Goal: Task Accomplishment & Management: Manage account settings

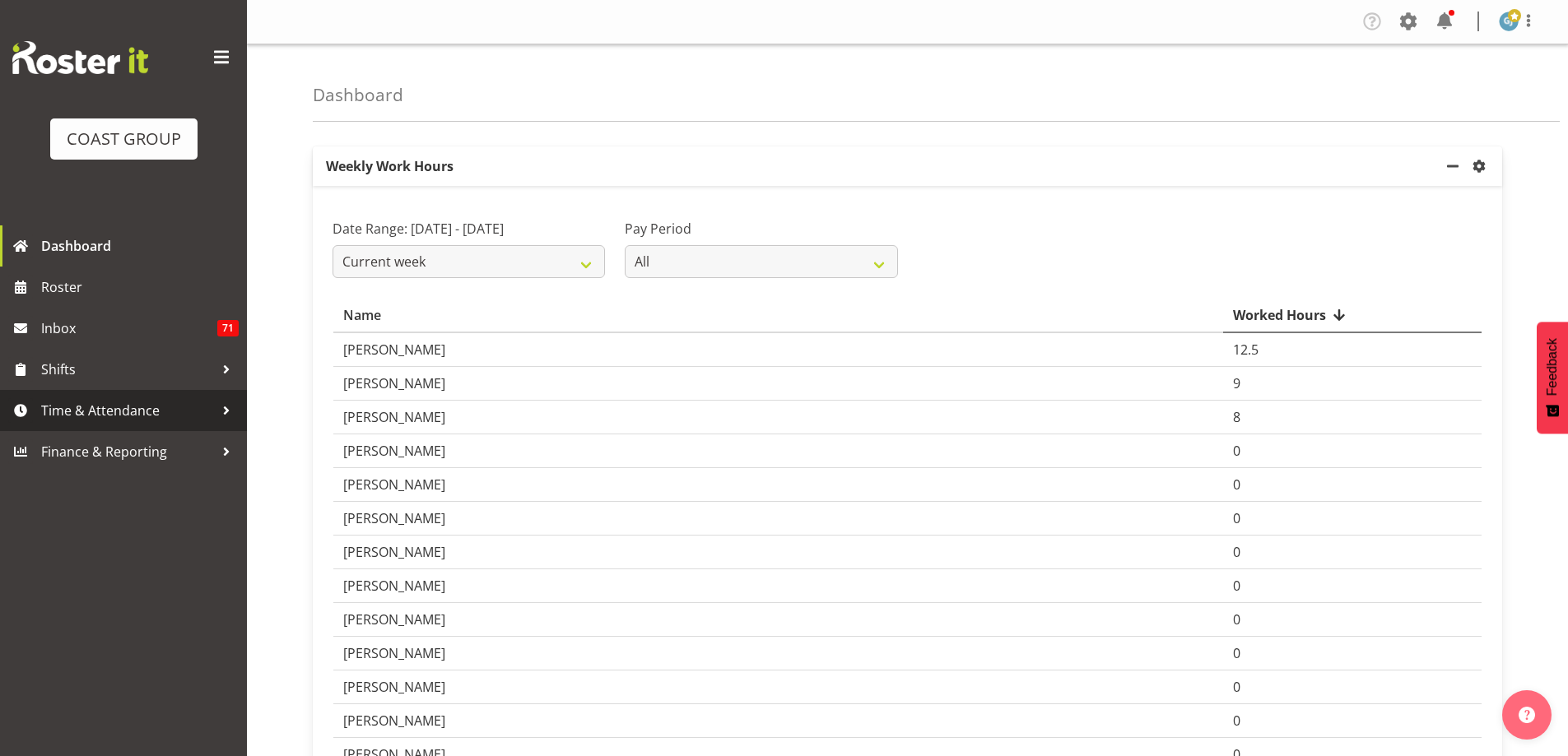
click at [228, 399] on div at bounding box center [226, 410] width 24 height 24
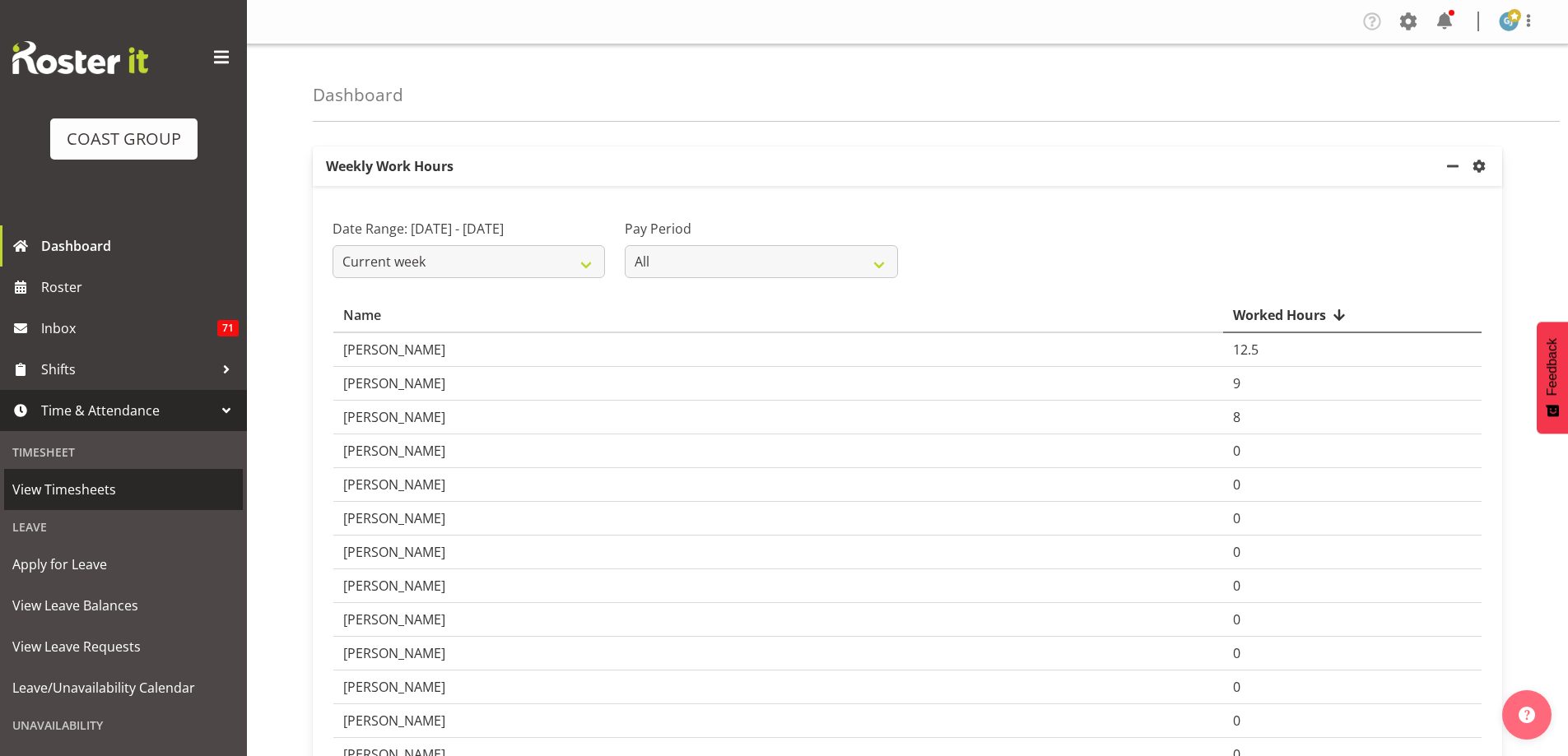
click at [121, 505] on link "View Timesheets" at bounding box center [123, 489] width 238 height 41
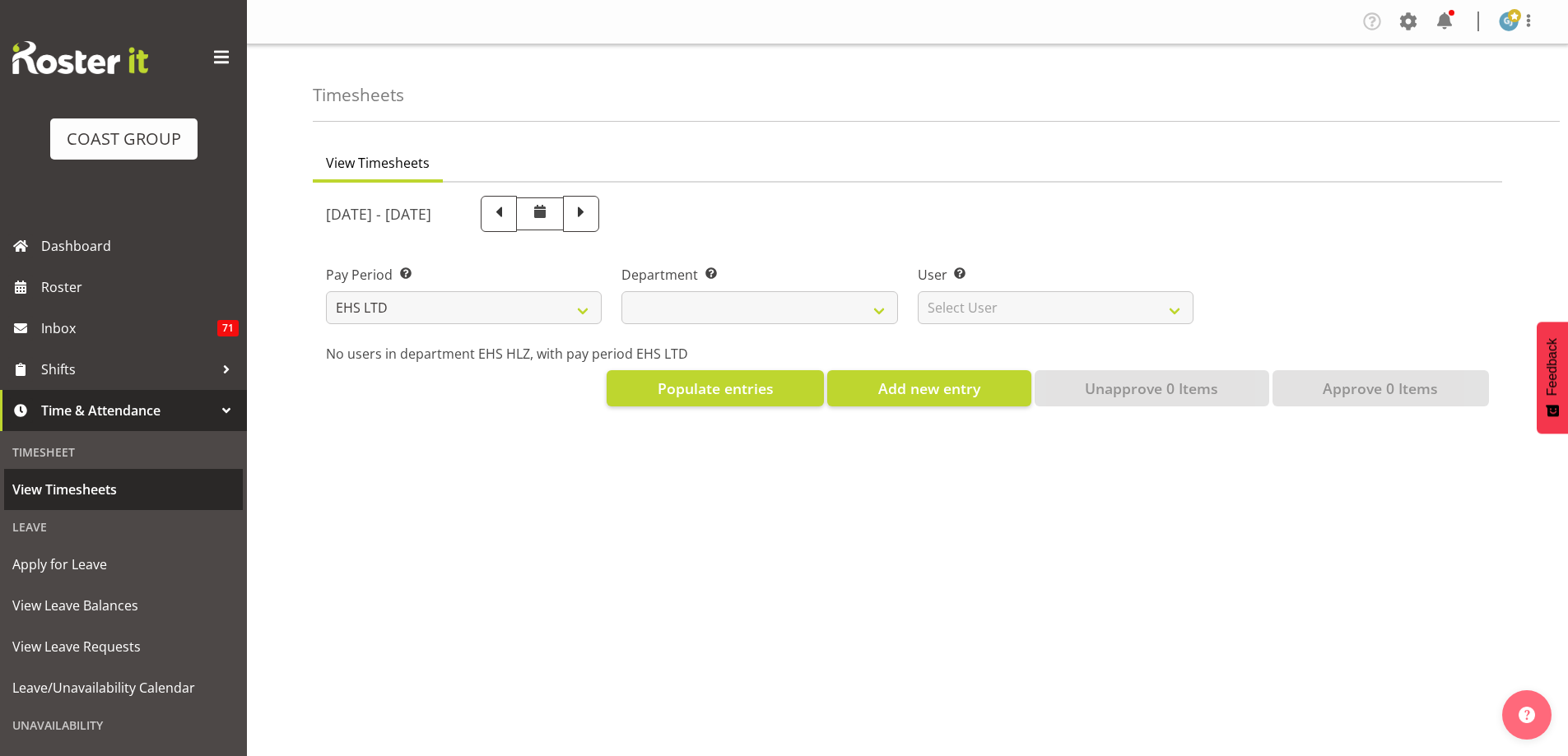
select select "7"
select select
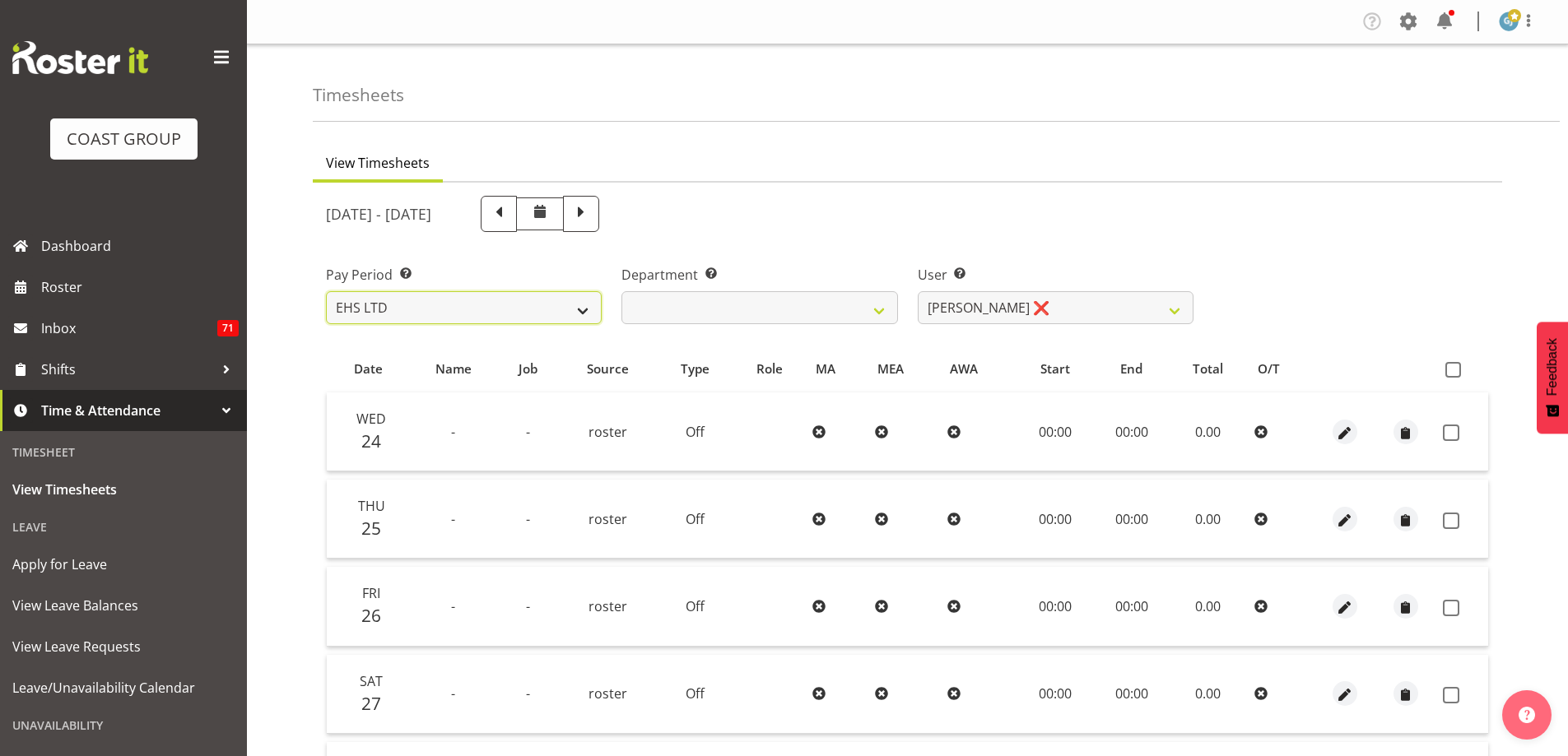
click at [586, 303] on select "SLP LTD EHS LTD DW LTD VEHICLES Carlton Events [PERSON_NAME] 120 Limited Wellin…" at bounding box center [464, 308] width 276 height 33
select select "149"
click at [326, 291] on select "SLP LTD EHS LTD DW LTD VEHICLES Carlton Events [PERSON_NAME] 120 Limited Wellin…" at bounding box center [464, 308] width 276 height 33
select select
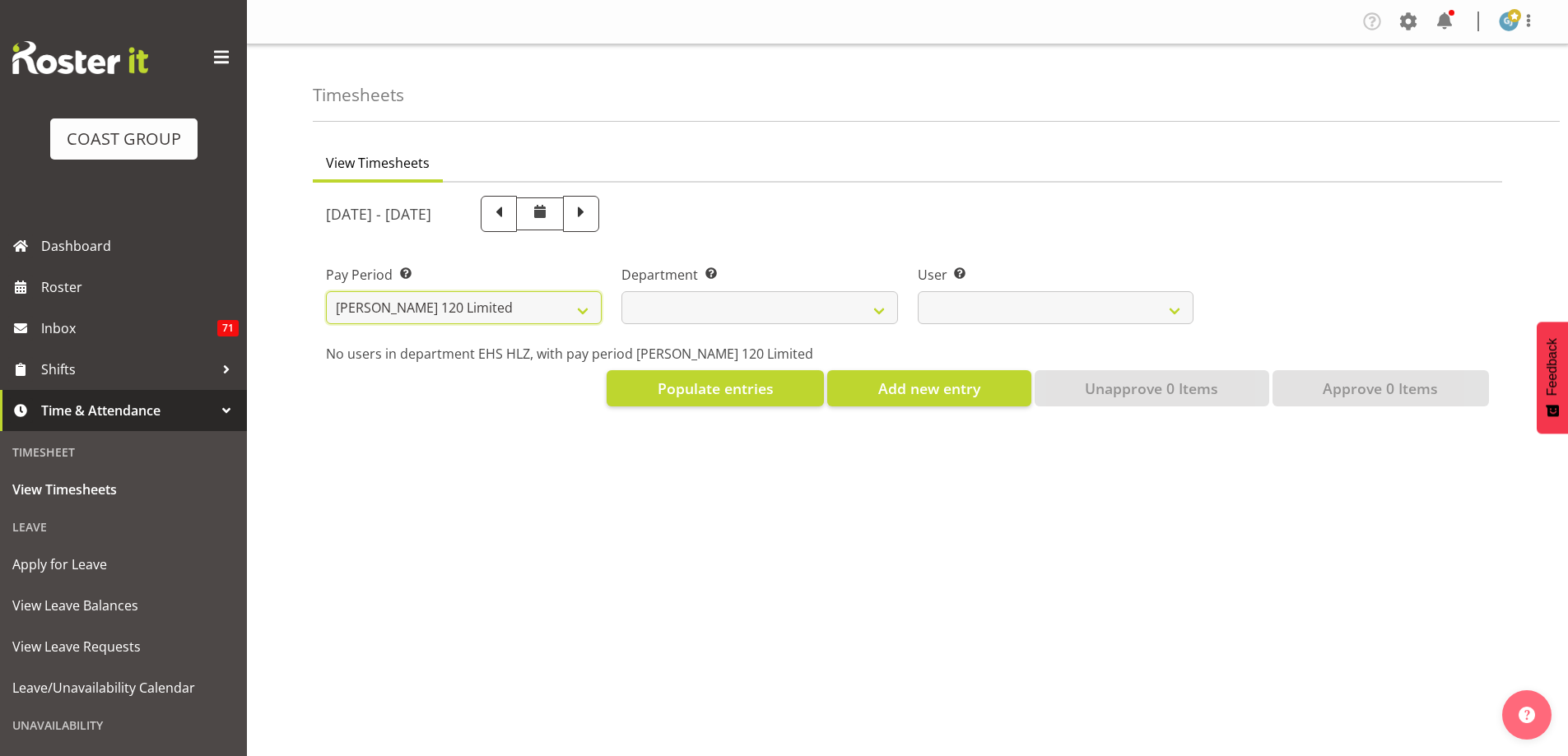
select select
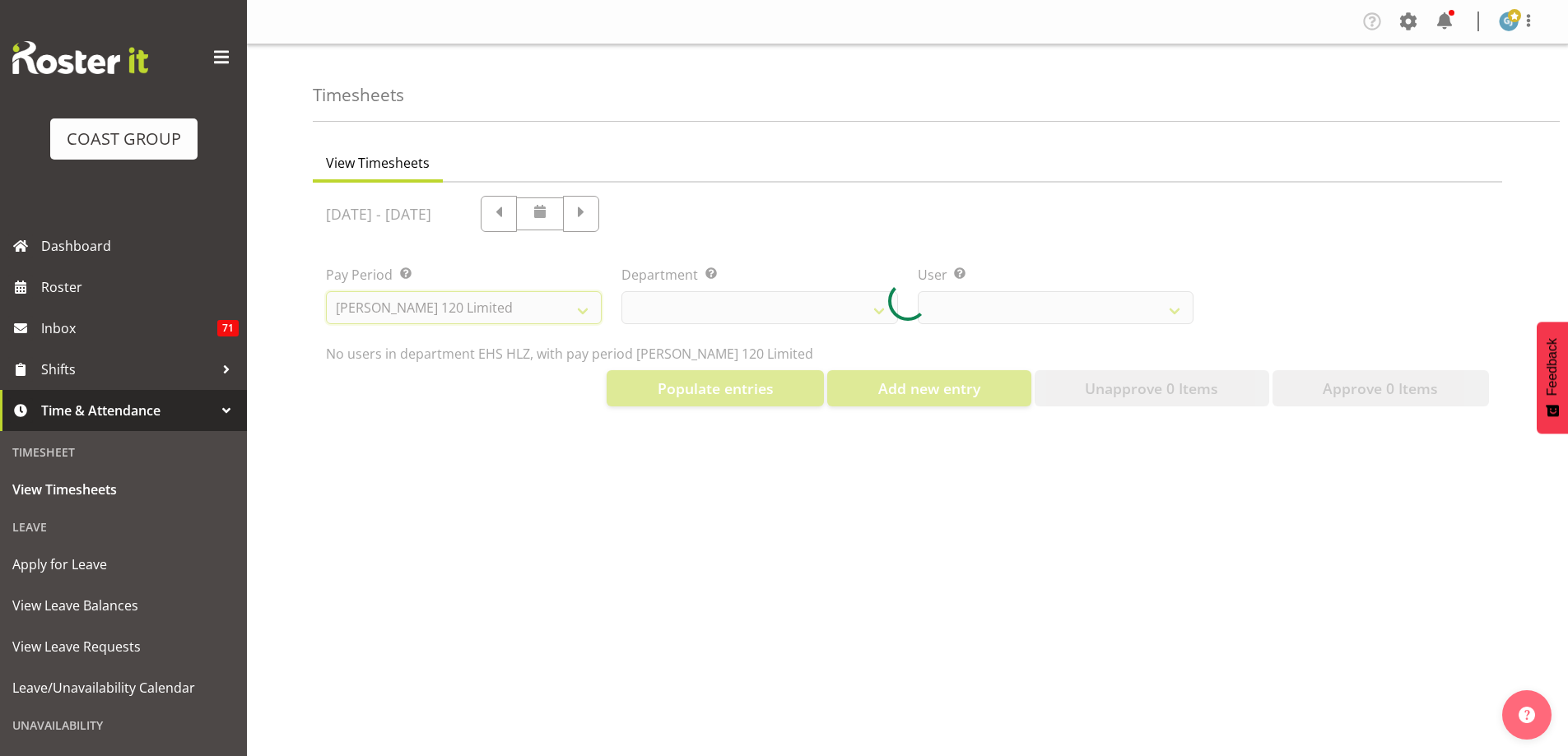
select select
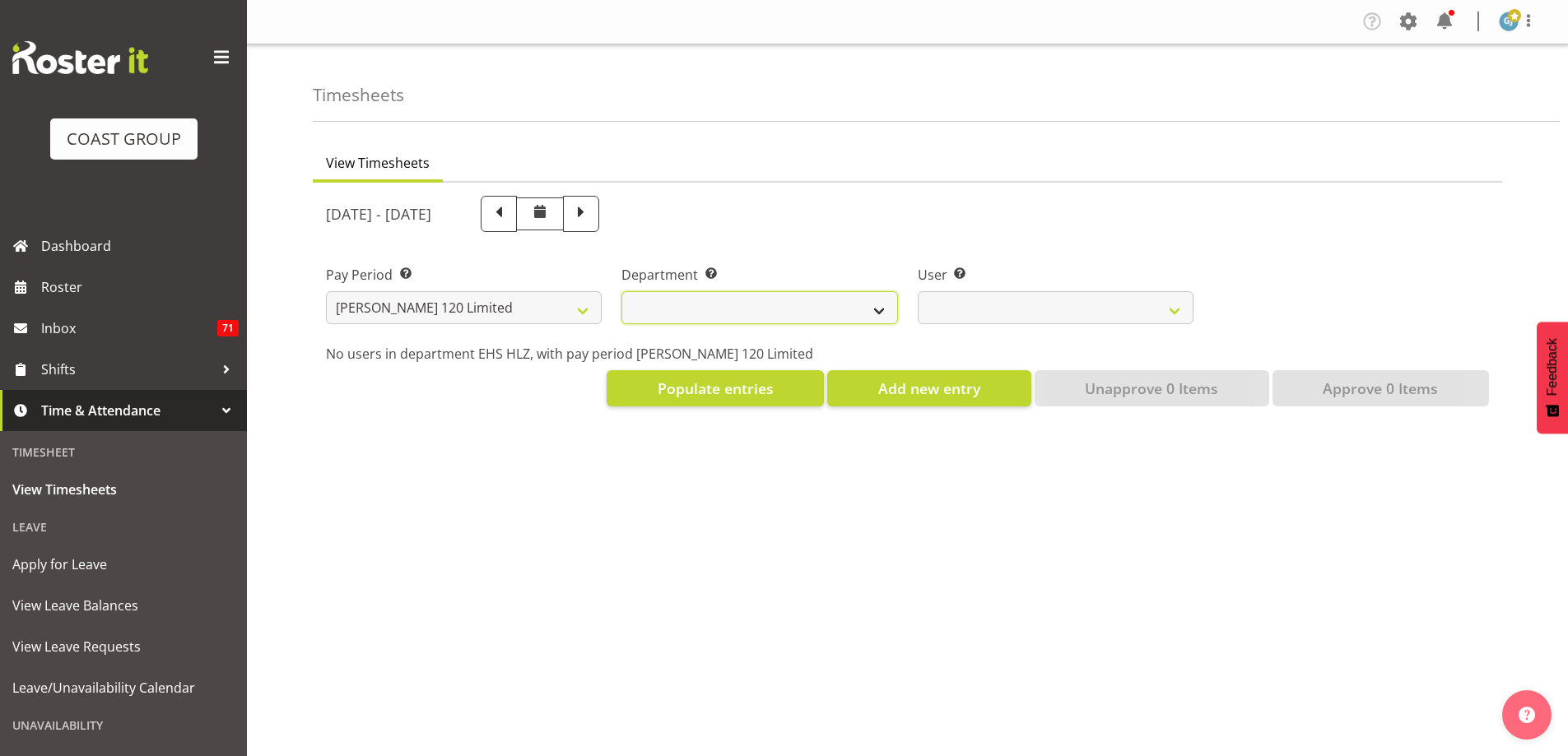
click at [879, 316] on select "[PERSON_NAME]" at bounding box center [760, 308] width 276 height 33
select select "751"
click at [622, 291] on select "[PERSON_NAME]" at bounding box center [760, 308] width 276 height 33
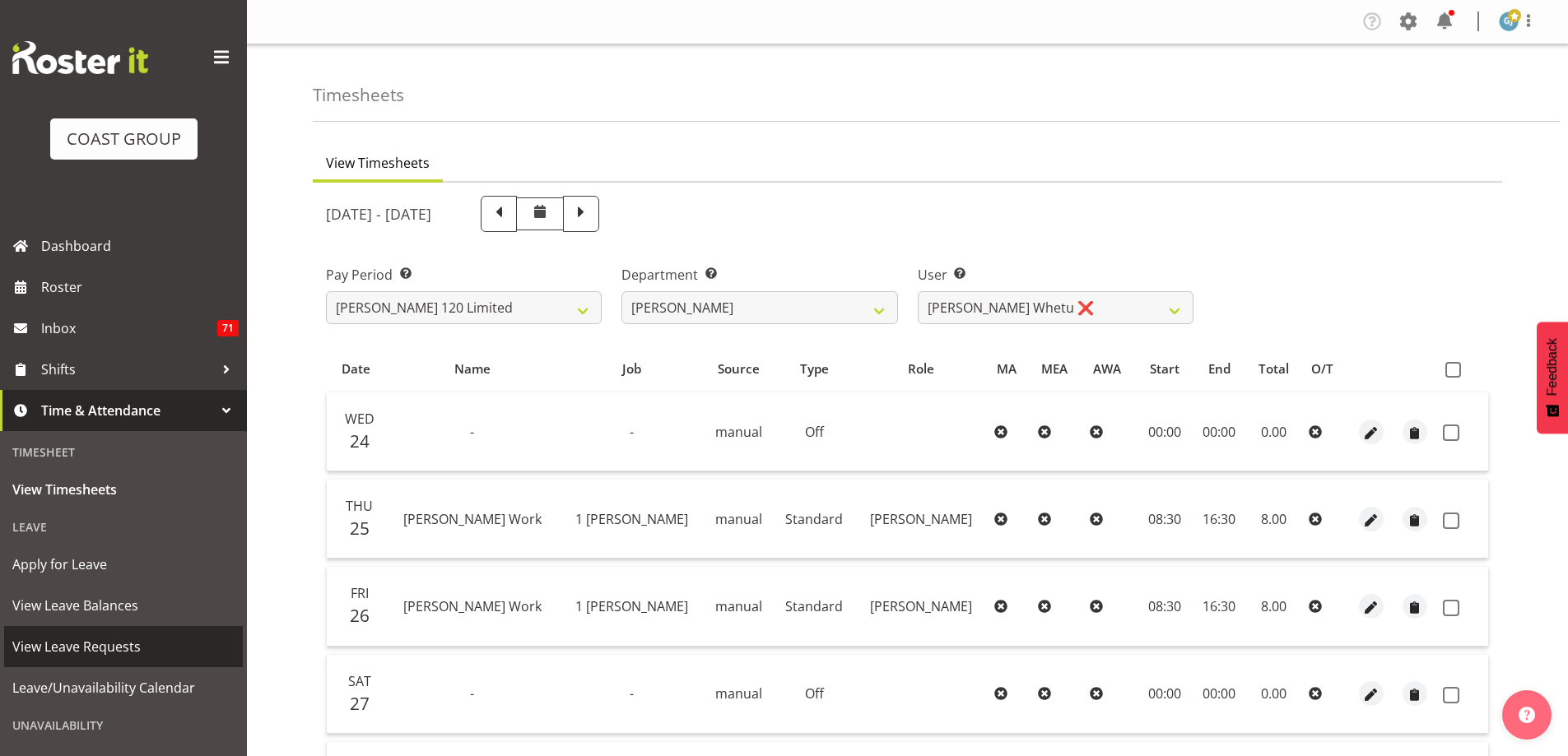
click at [97, 642] on span "View Leave Requests" at bounding box center [123, 647] width 222 height 24
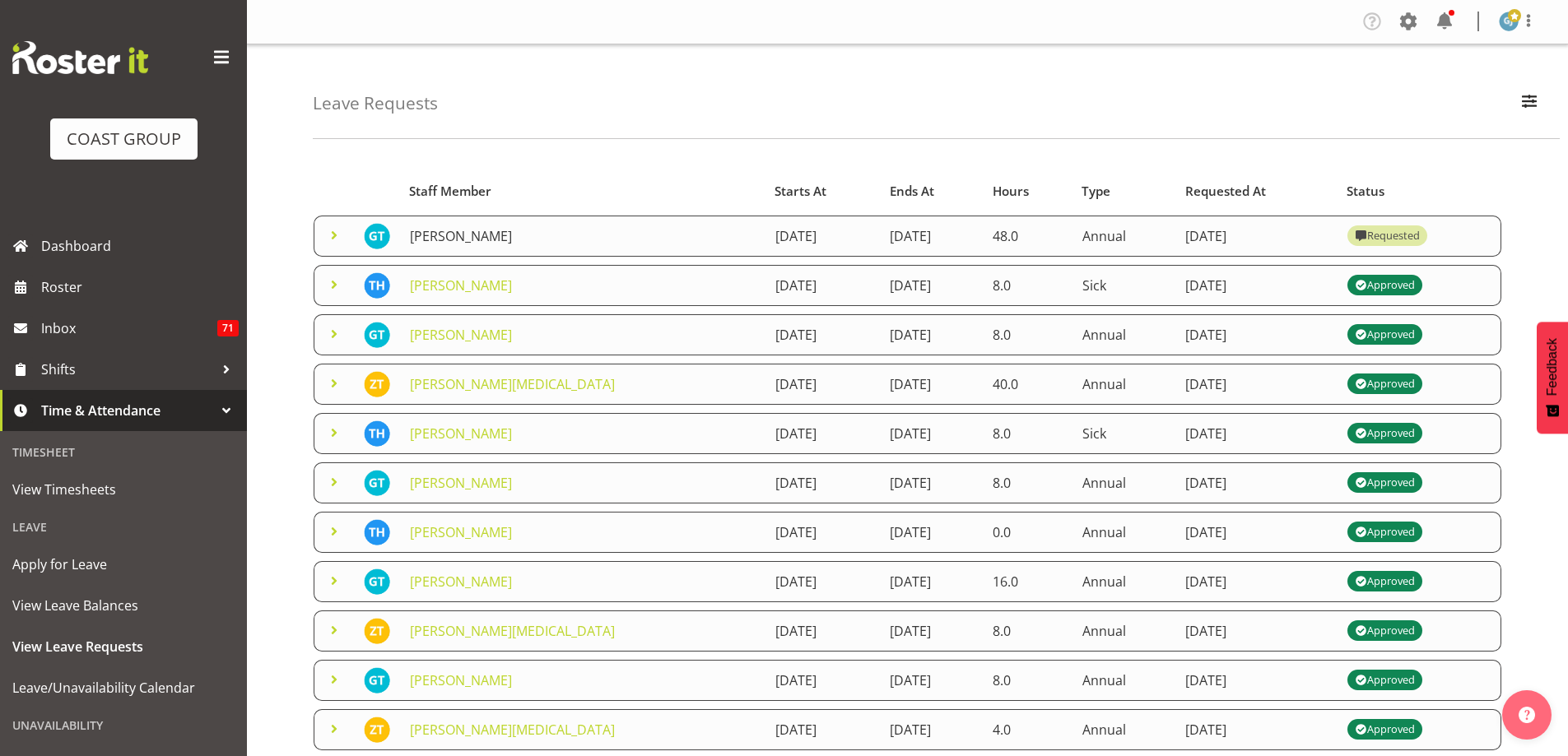
click at [465, 238] on link "[PERSON_NAME]" at bounding box center [461, 236] width 102 height 18
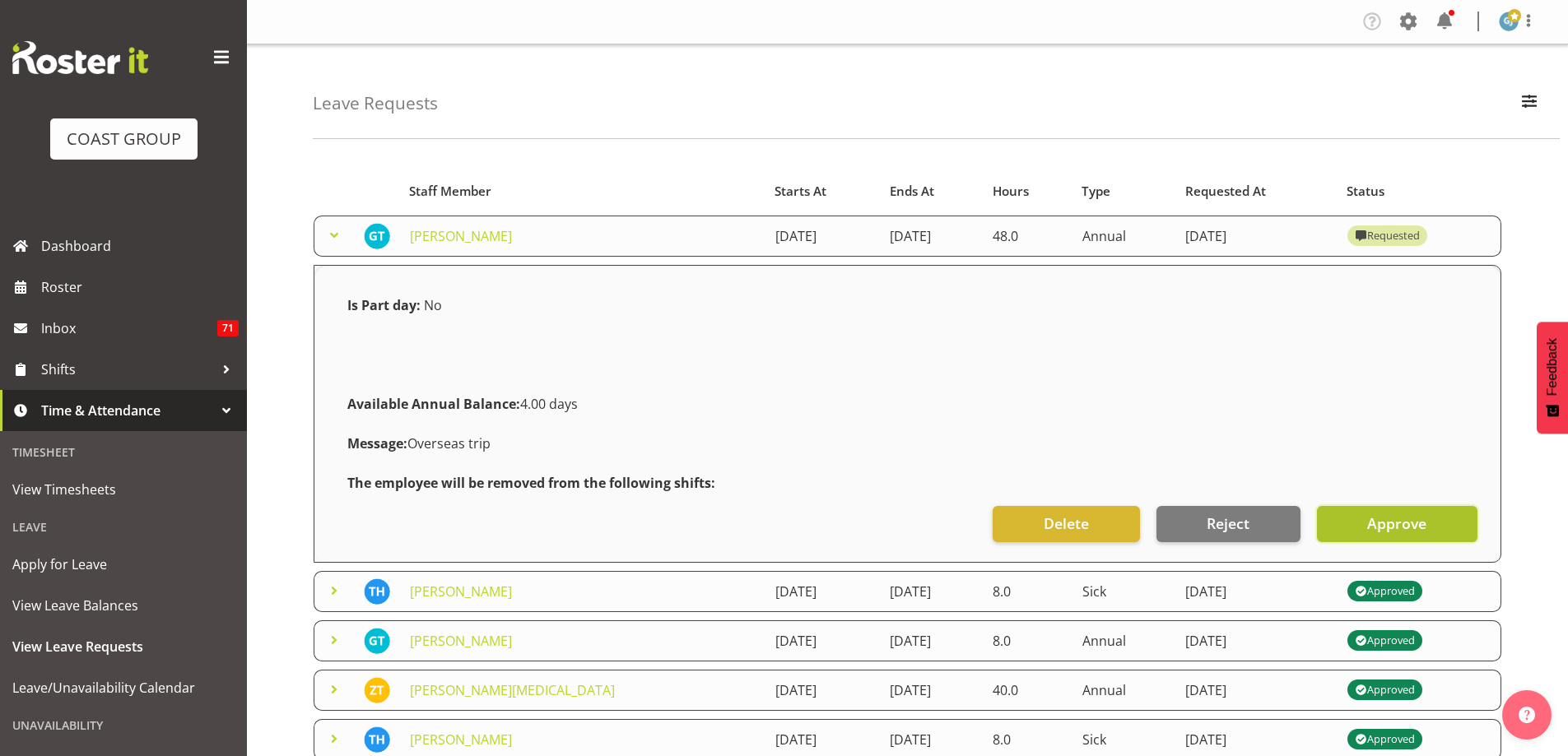
click at [1374, 528] on span "Approve" at bounding box center [1397, 523] width 59 height 22
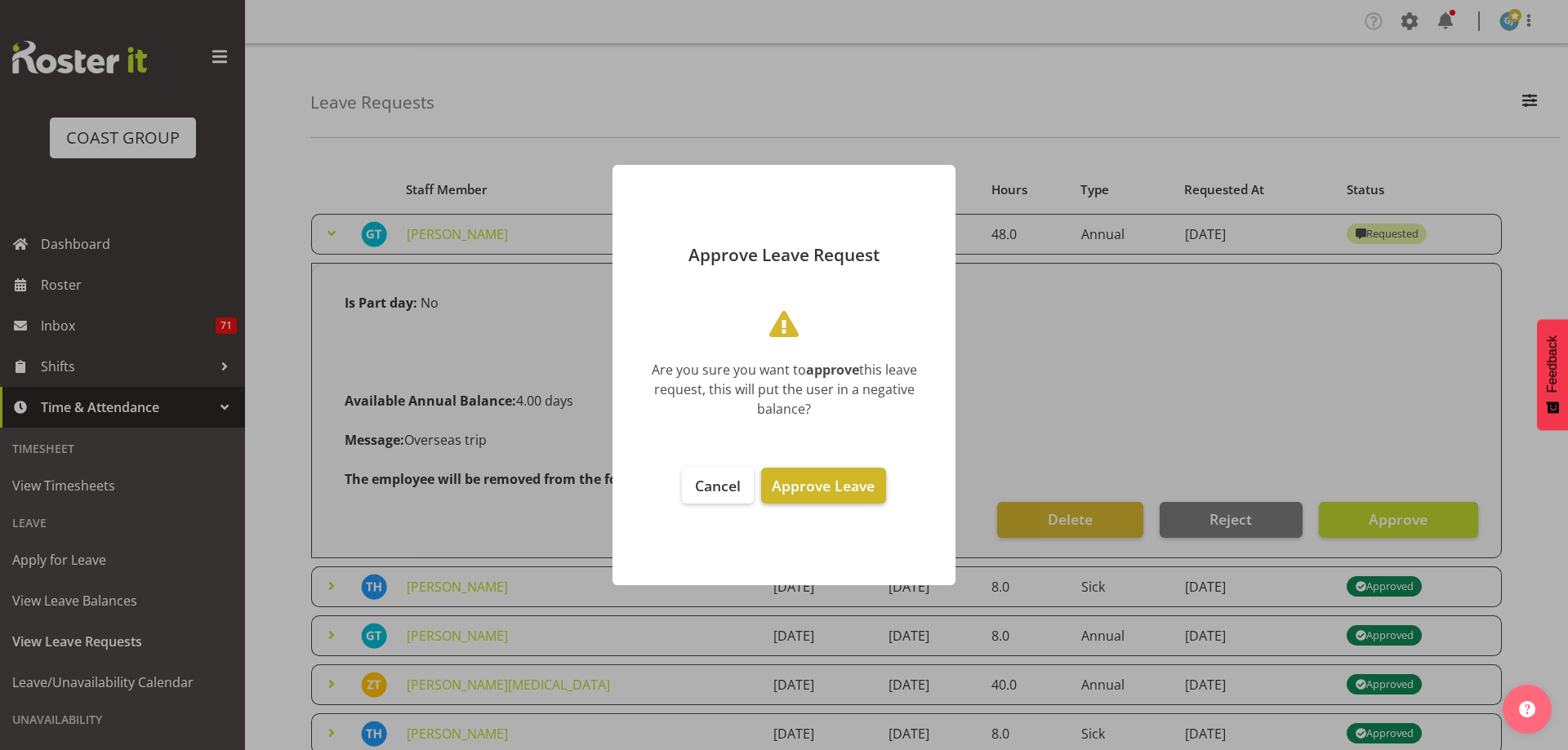
click at [849, 476] on span "Approve Leave" at bounding box center [823, 485] width 103 height 20
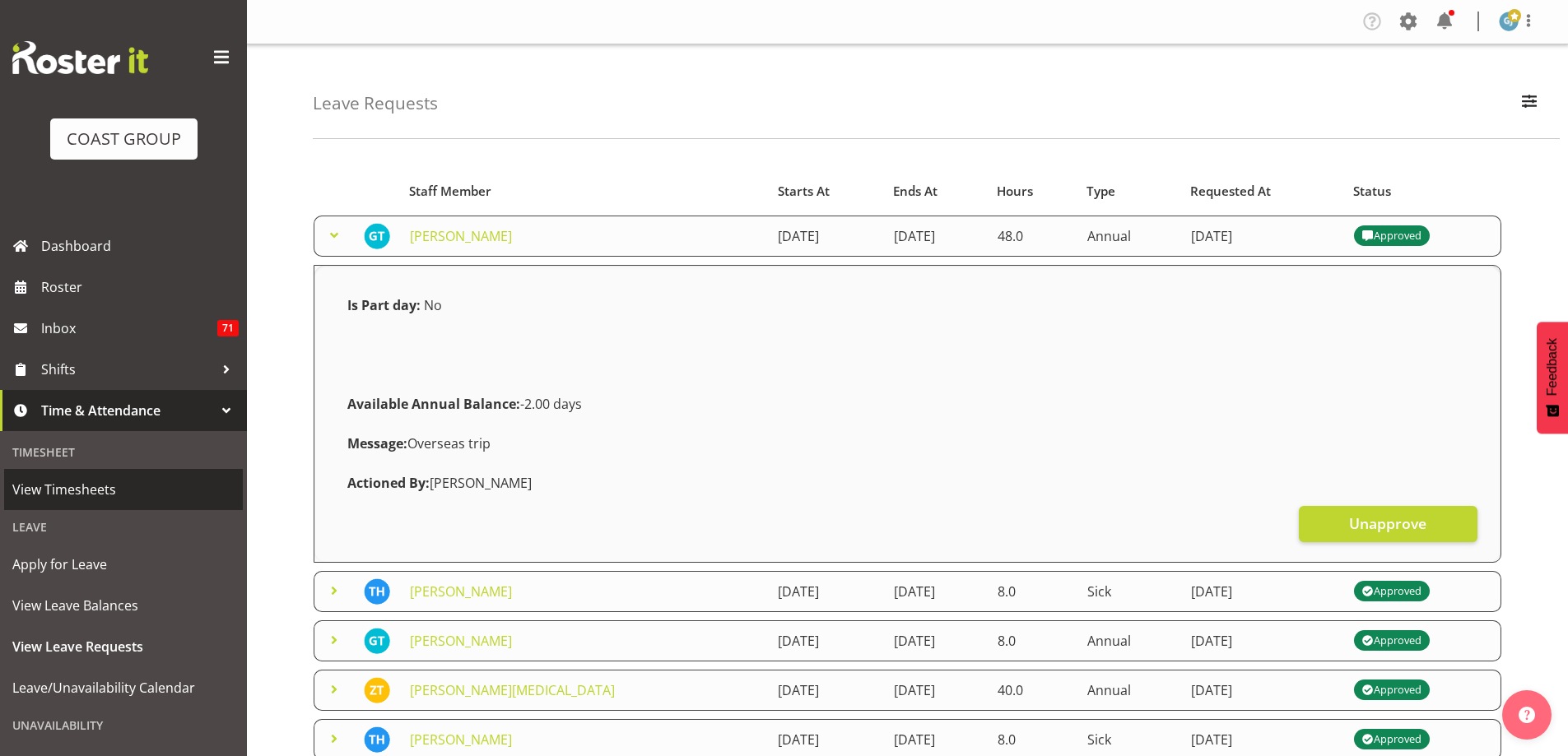
click at [106, 499] on span "View Timesheets" at bounding box center [123, 490] width 222 height 24
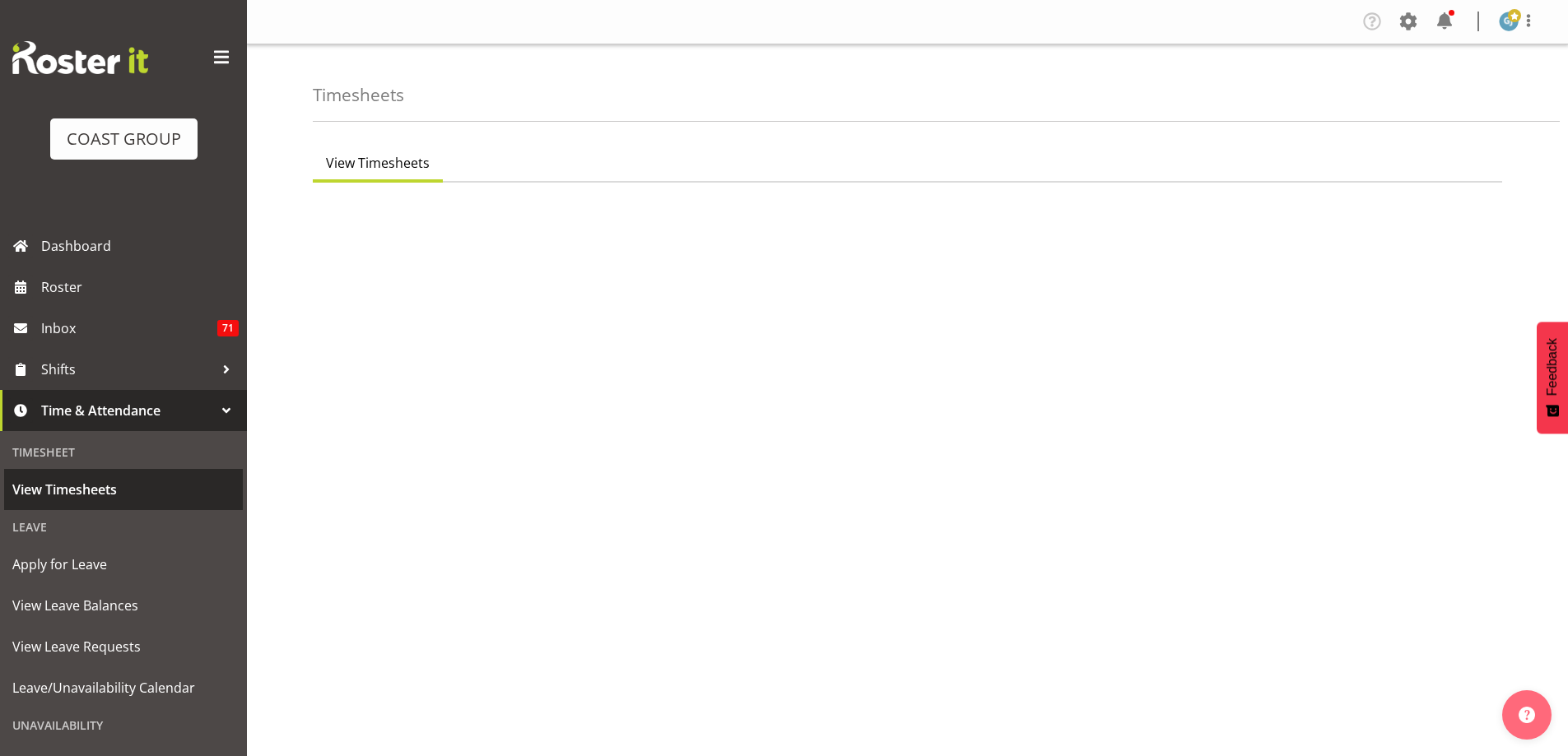
select select "7"
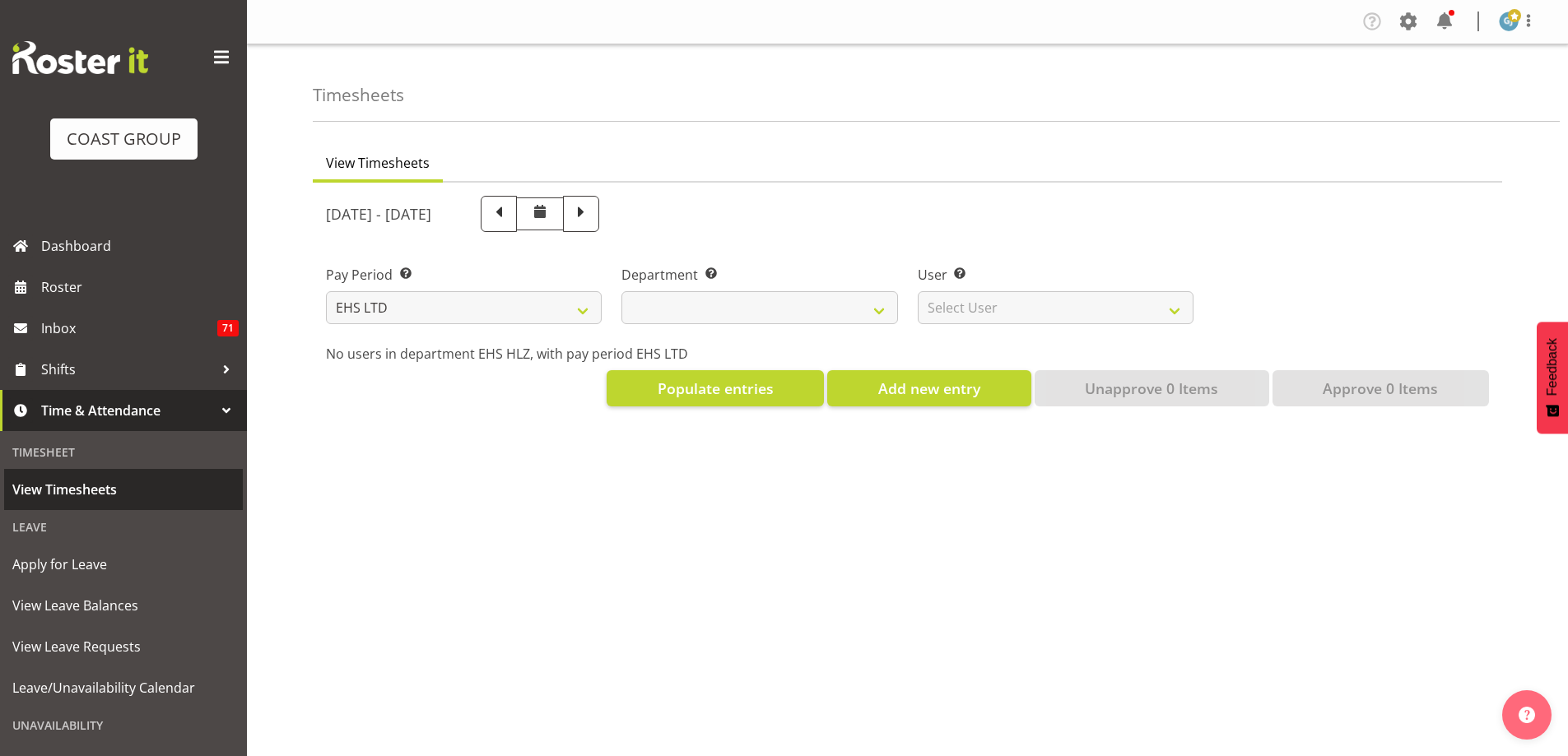
select select
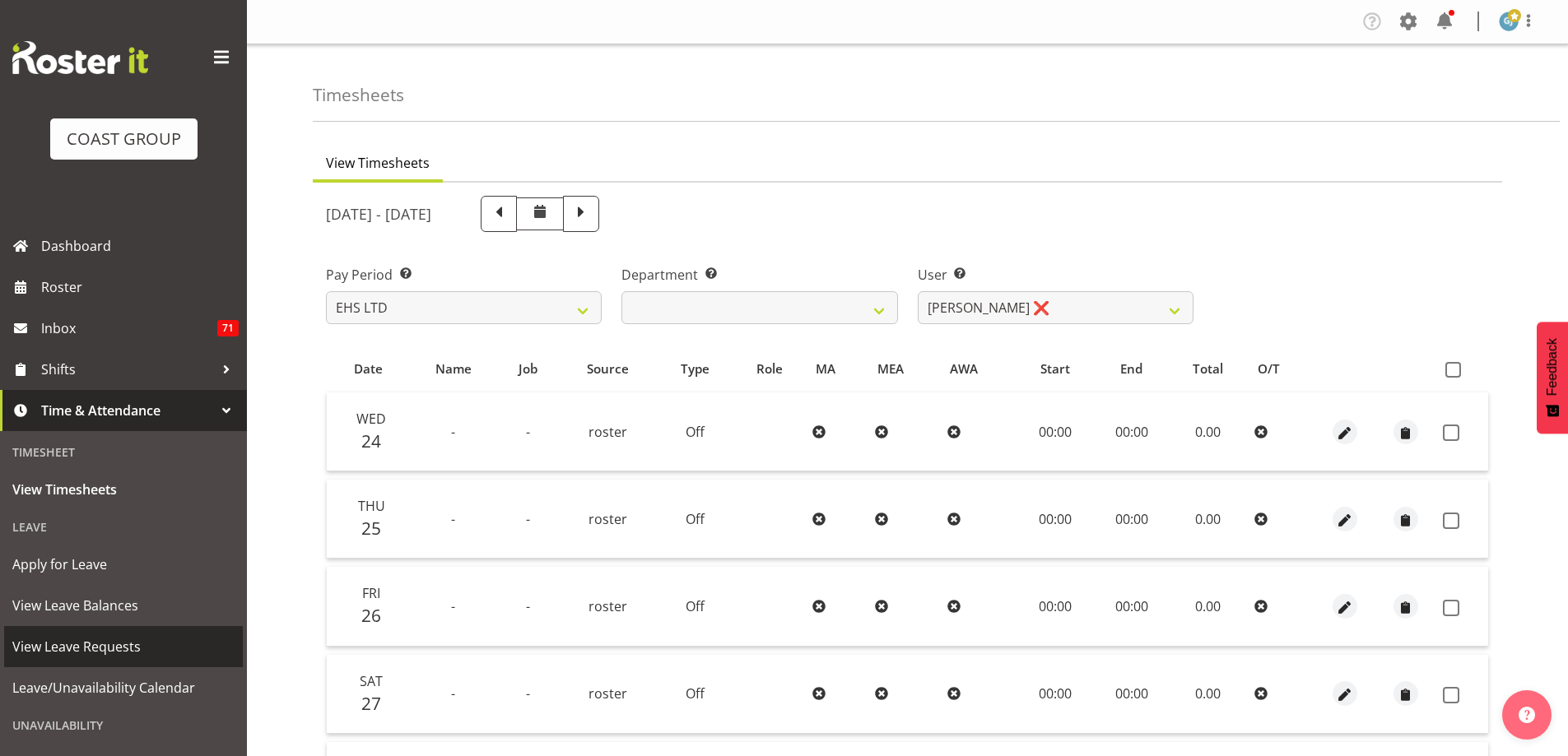
click at [62, 642] on span "View Leave Requests" at bounding box center [123, 647] width 222 height 24
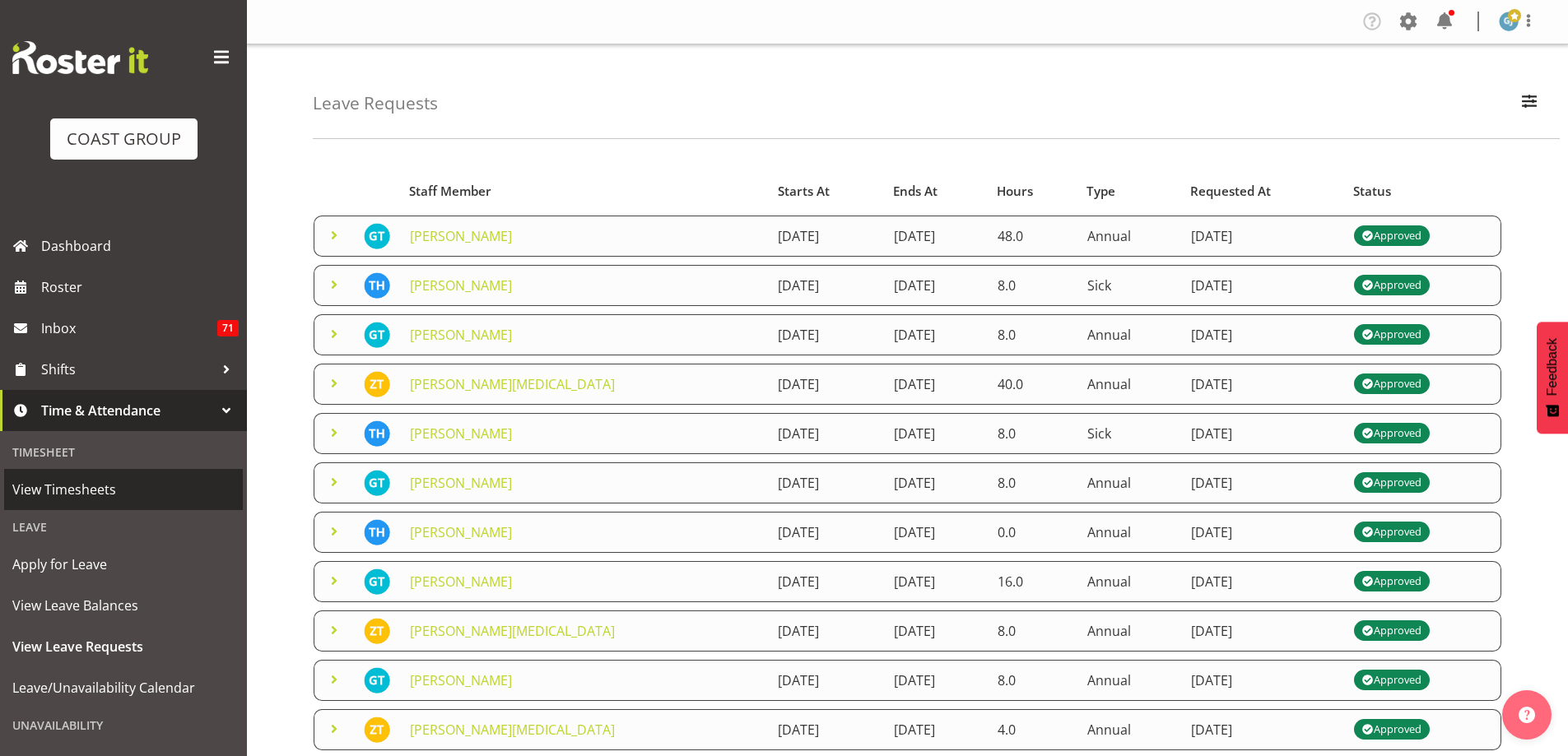
click at [60, 499] on span "View Timesheets" at bounding box center [123, 490] width 222 height 24
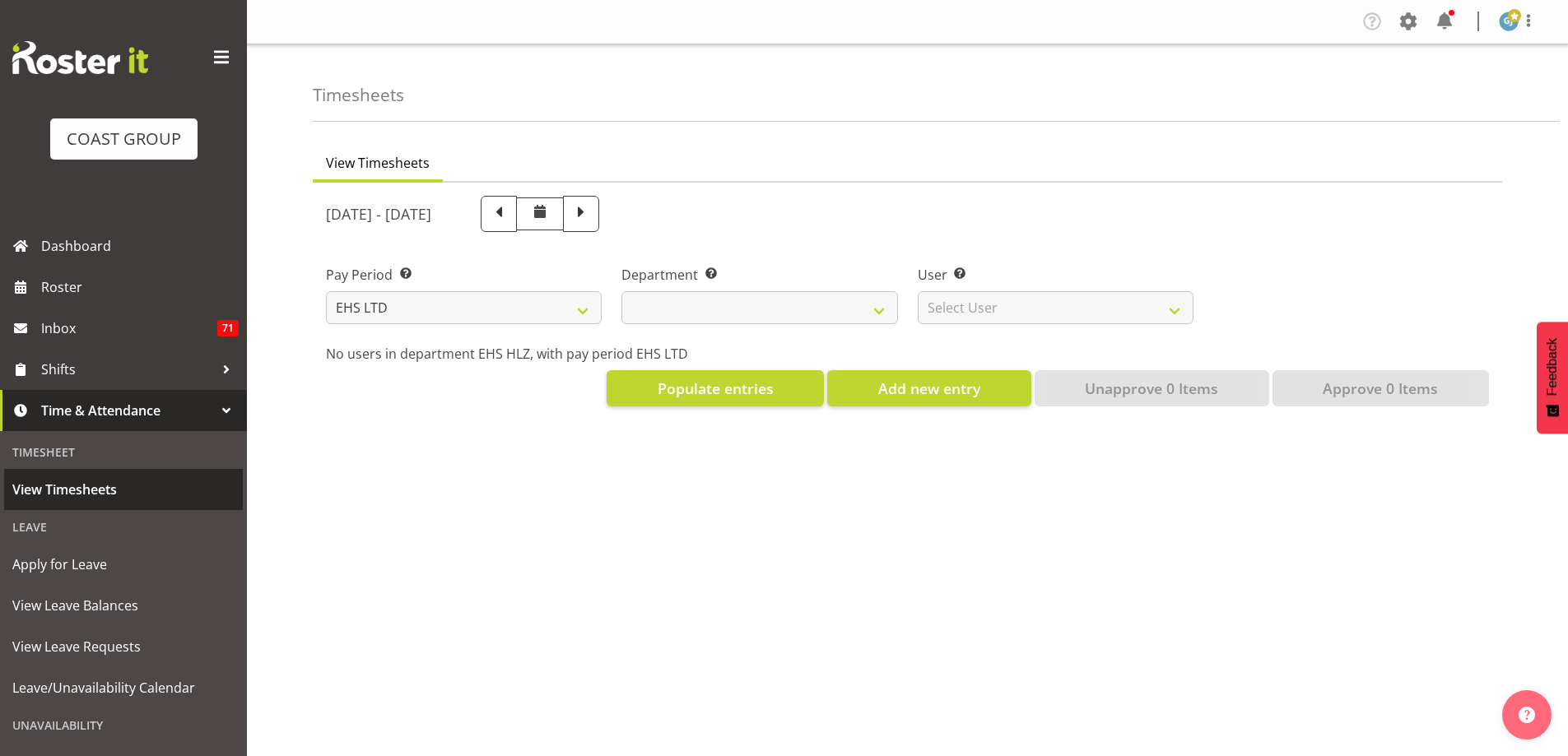
select select "7"
select select
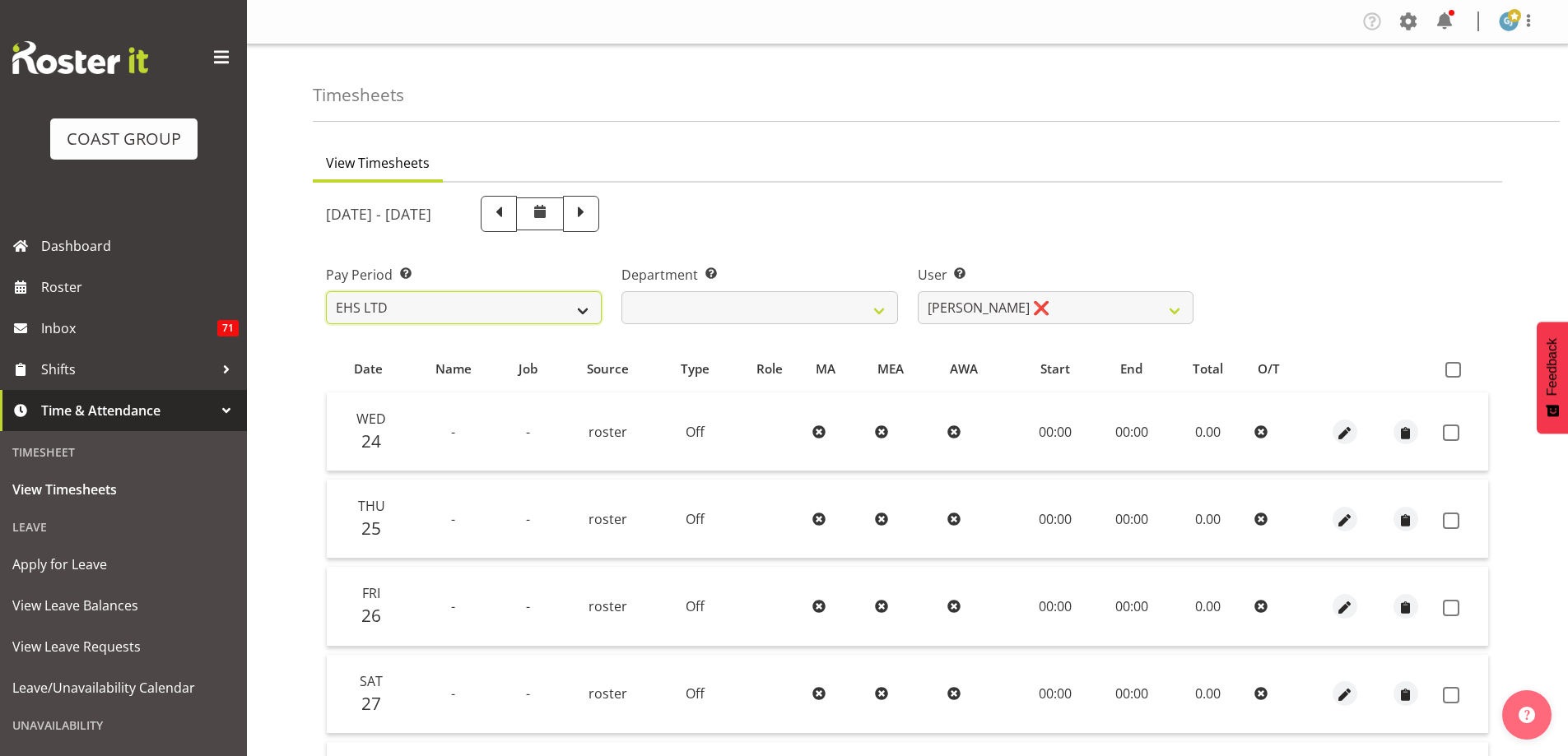
click at [590, 310] on select "SLP LTD EHS LTD DW LTD VEHICLES Carlton Events [PERSON_NAME] 120 Limited Wellin…" at bounding box center [464, 308] width 276 height 33
select select "149"
click at [326, 291] on select "SLP LTD EHS LTD DW LTD VEHICLES Carlton Events [PERSON_NAME] 120 Limited Wellin…" at bounding box center [464, 308] width 276 height 33
select select
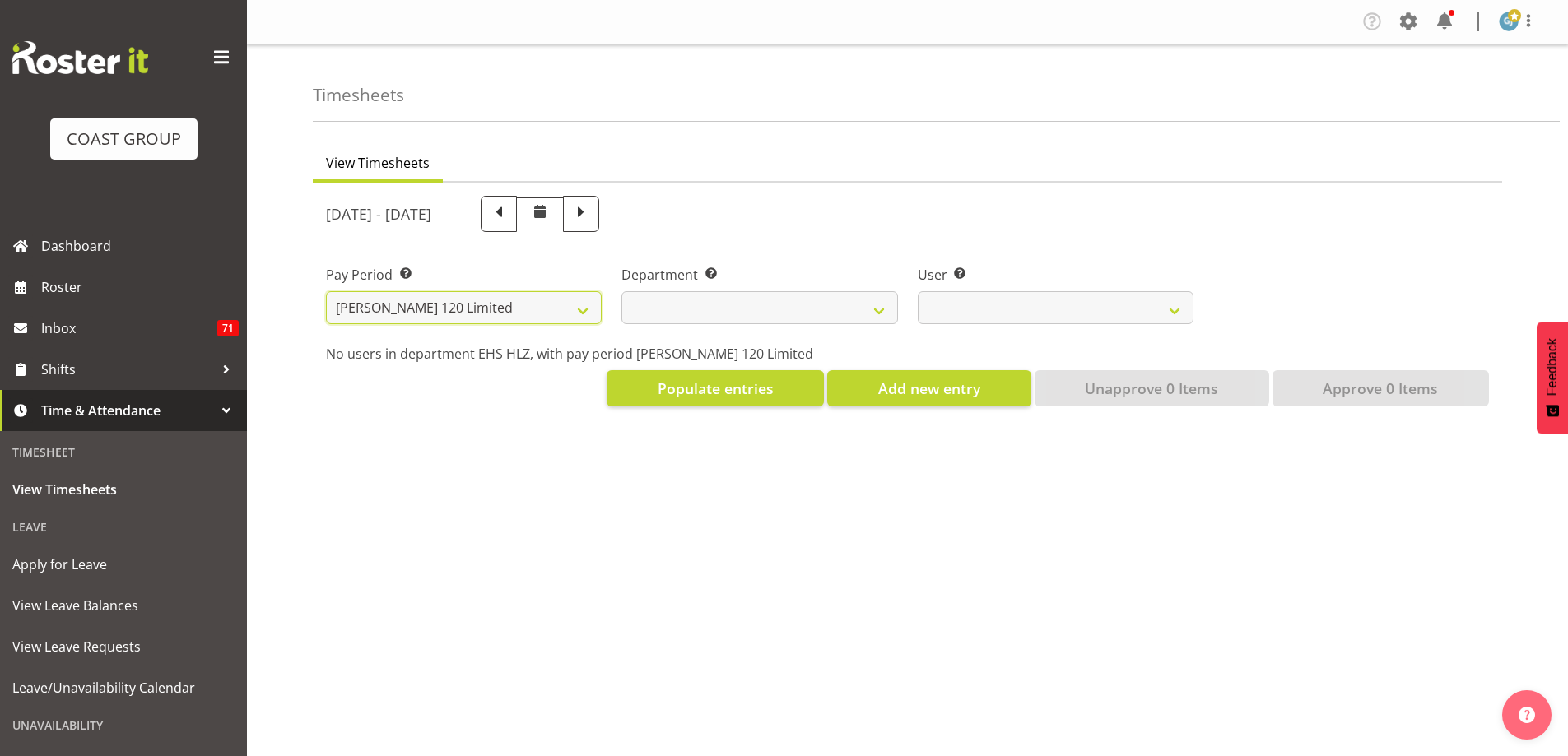
select select
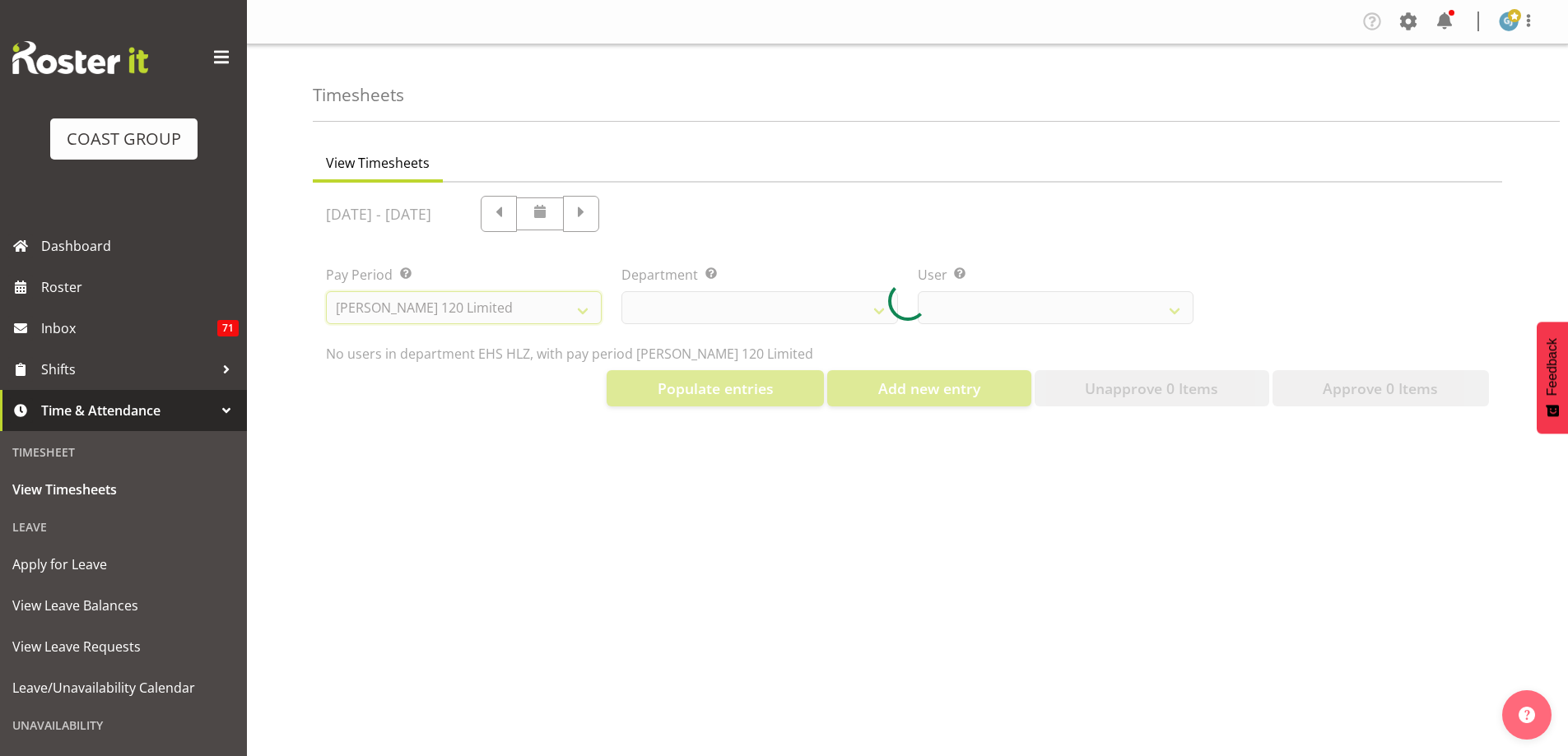
select select
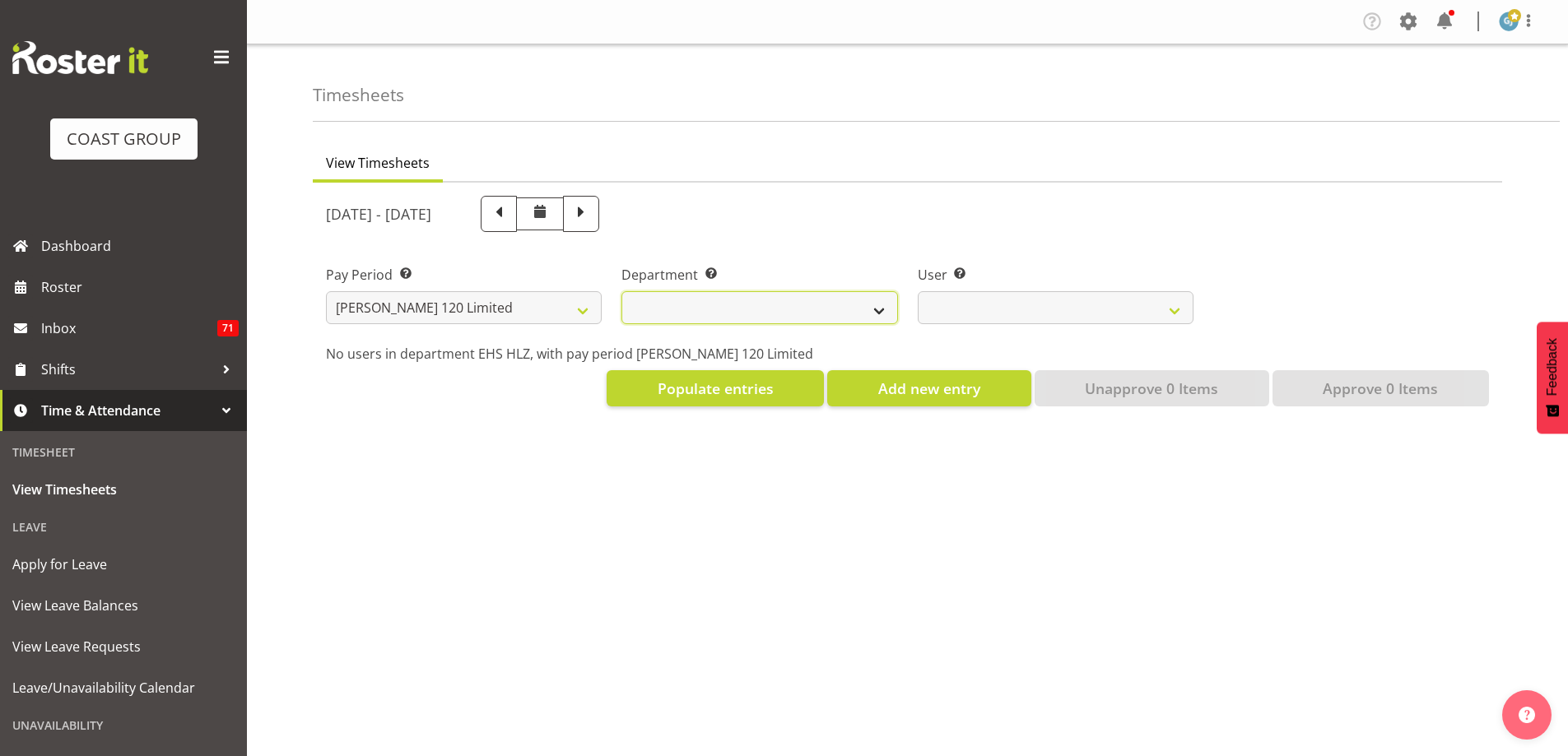
click at [879, 312] on select "[PERSON_NAME]" at bounding box center [760, 308] width 276 height 33
select select "751"
click at [622, 291] on select "[PERSON_NAME]" at bounding box center [760, 308] width 276 height 33
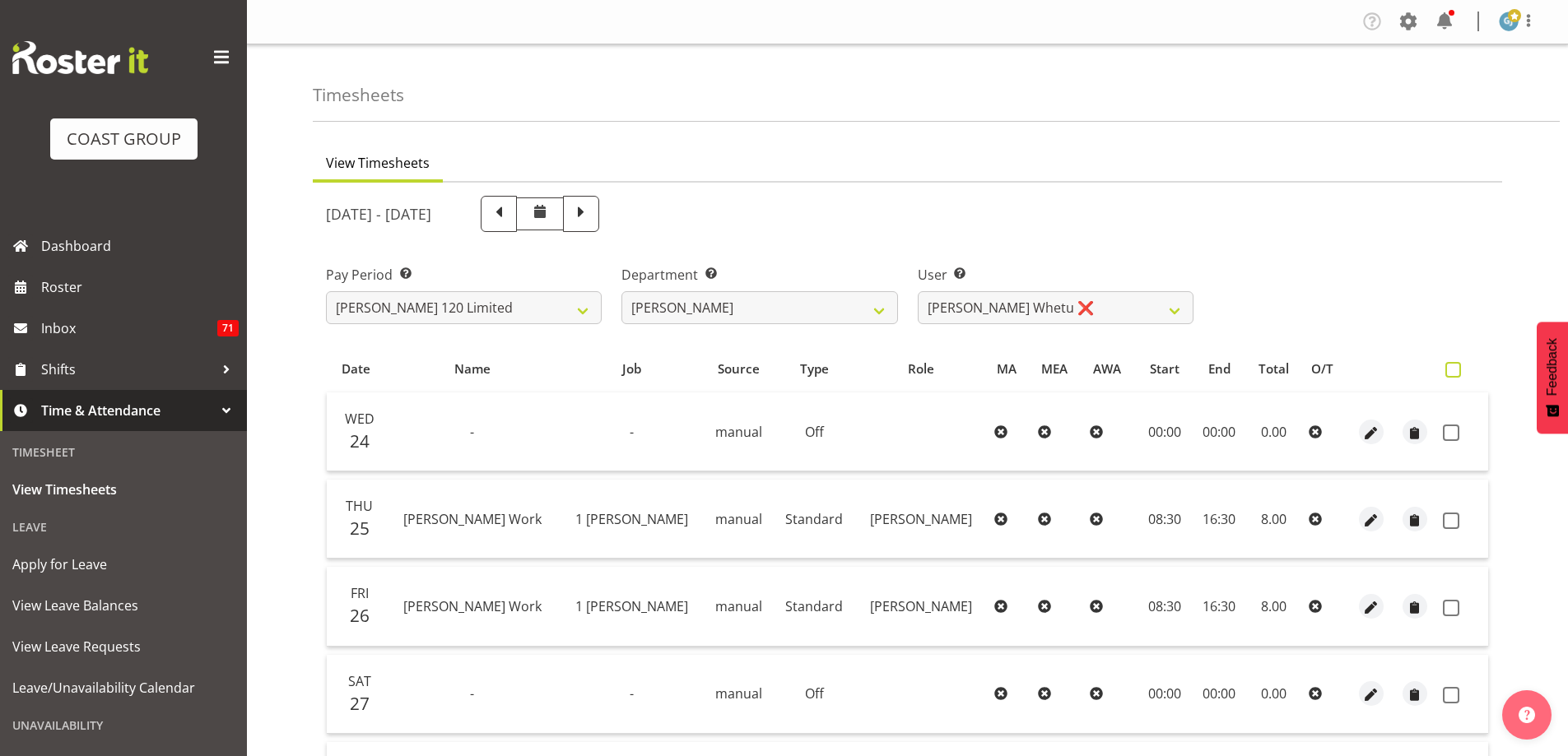
click at [1454, 368] on span at bounding box center [1454, 370] width 16 height 16
click at [1454, 368] on input "checkbox" at bounding box center [1451, 370] width 10 height 10
checkbox input "true"
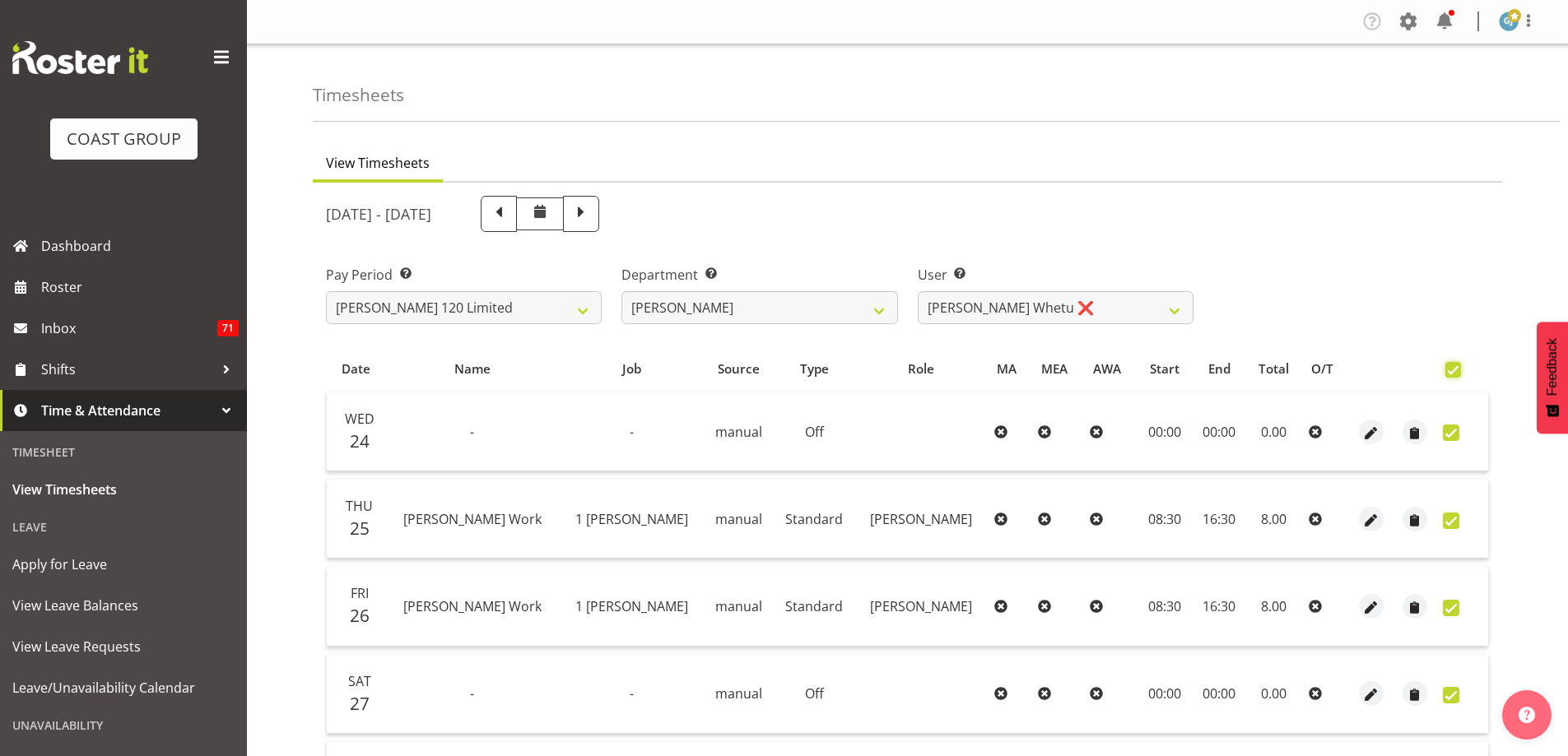
checkbox input "true"
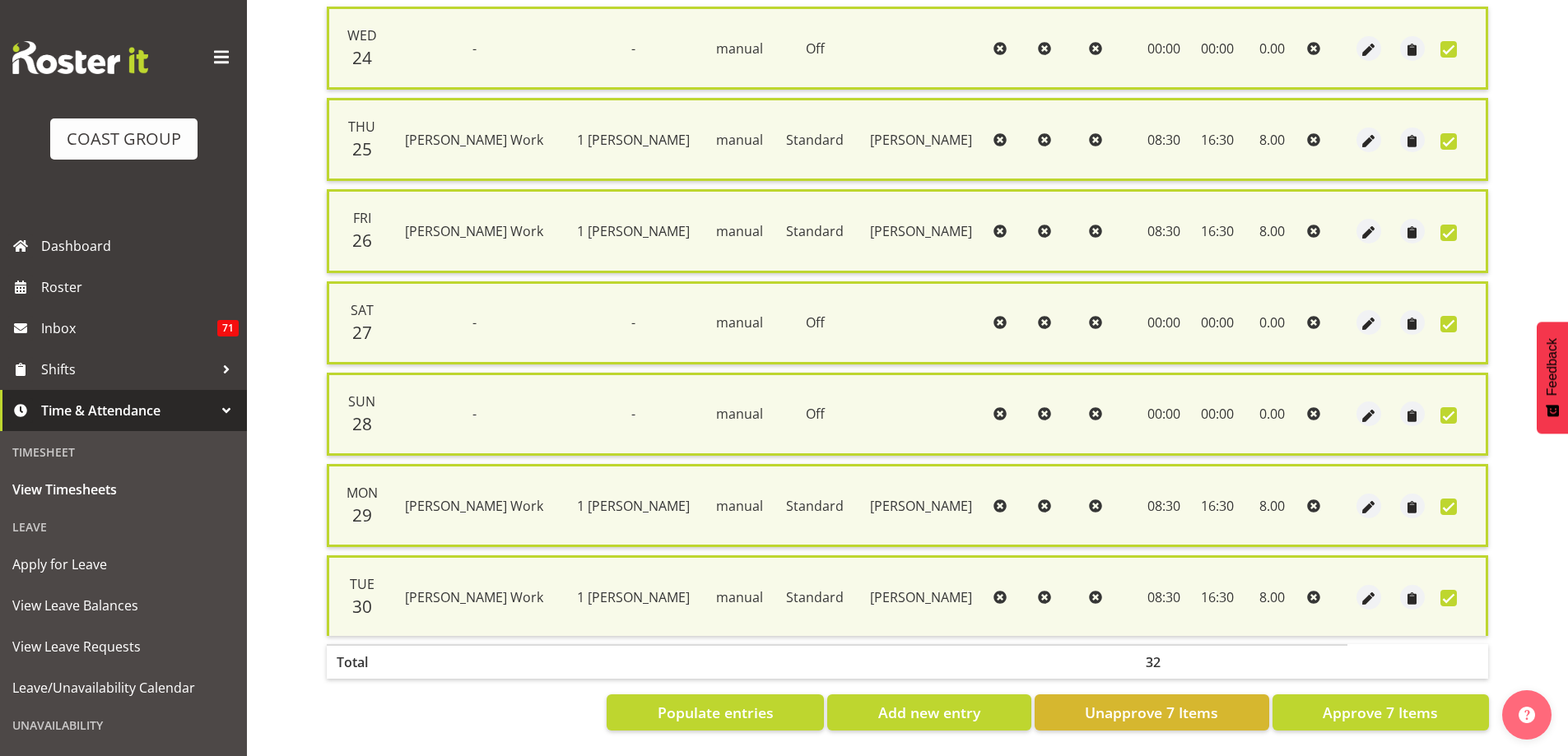
scroll to position [398, 0]
click at [1399, 708] on span "Approve 7 Items" at bounding box center [1381, 713] width 115 height 22
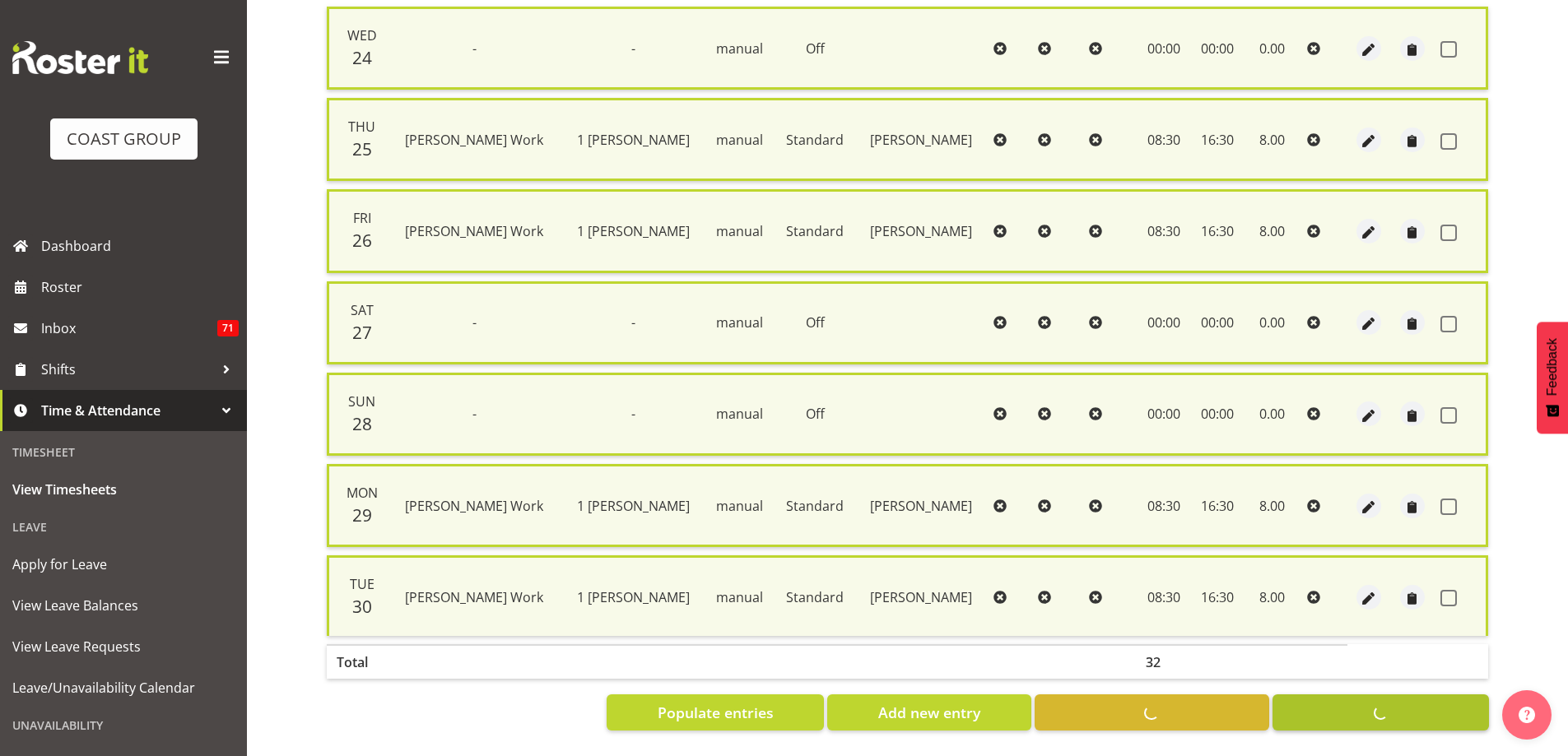
checkbox input "false"
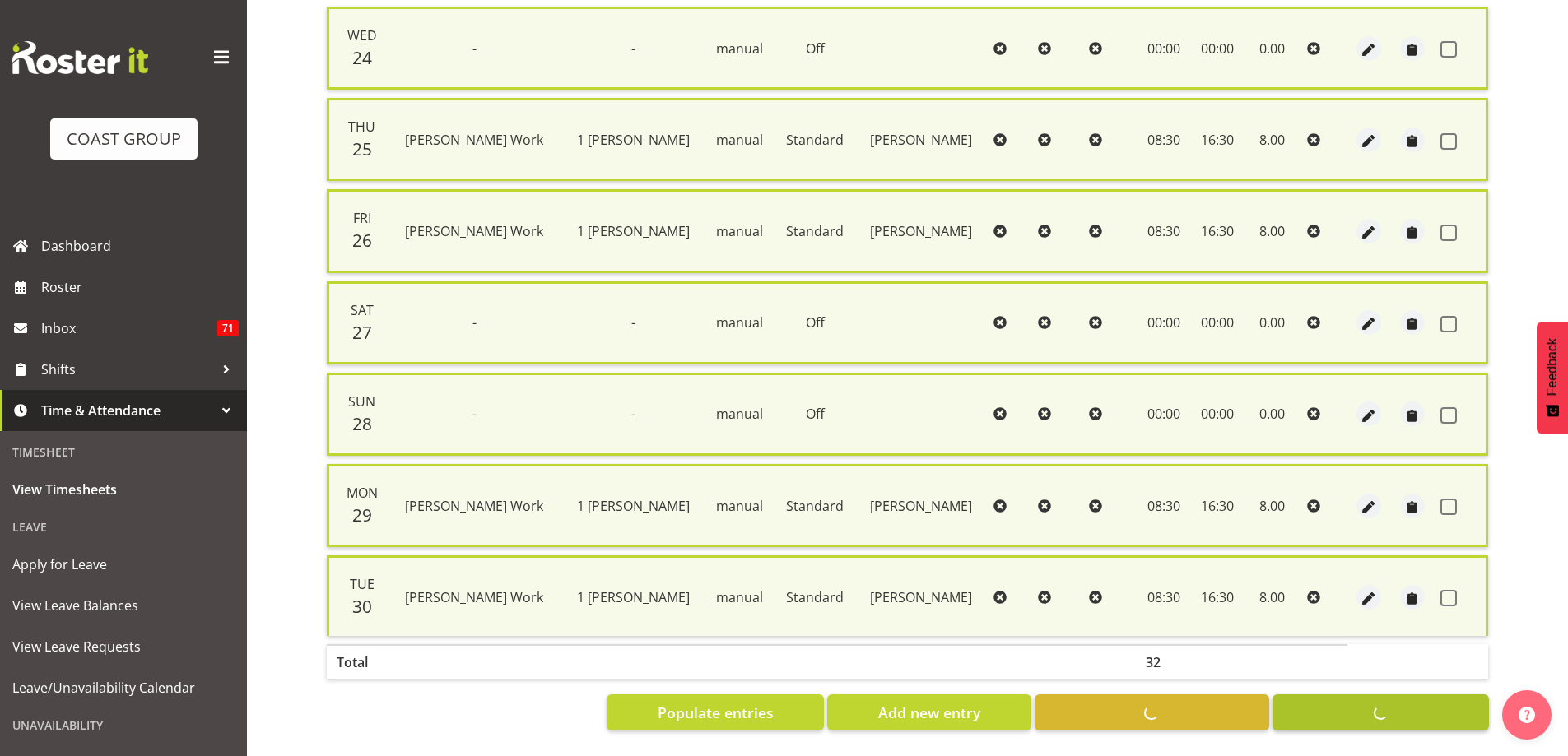
checkbox input "false"
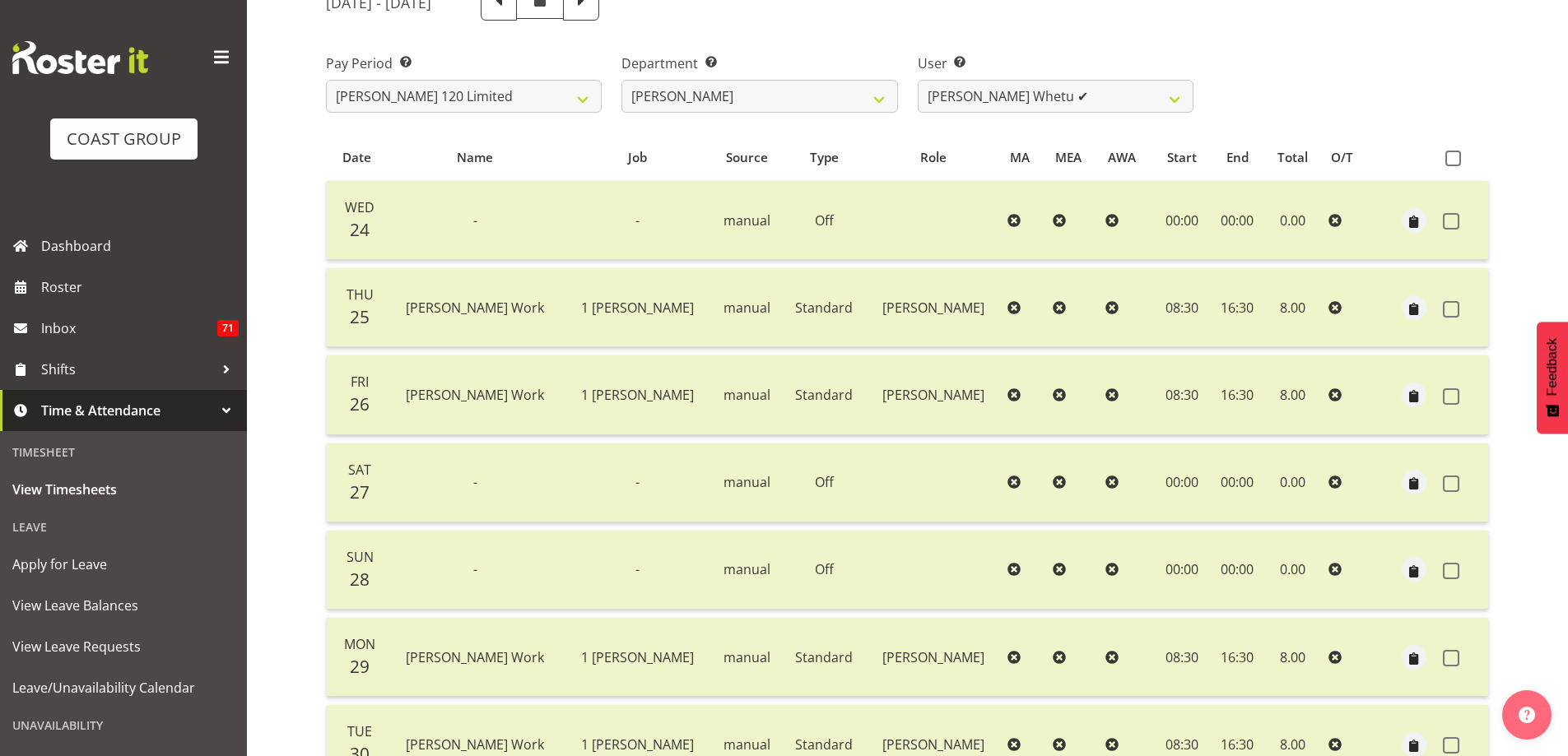
scroll to position [0, 0]
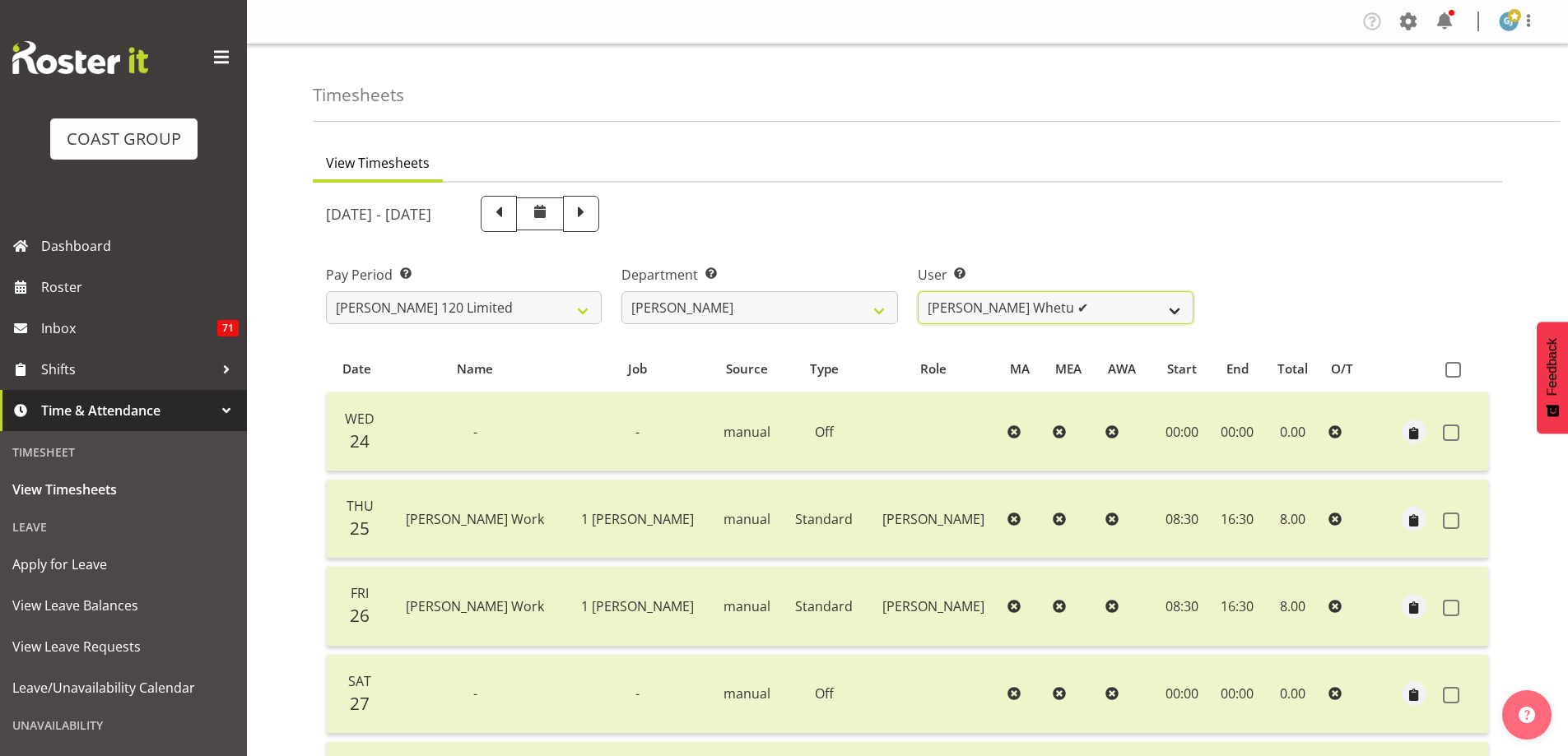
click at [1180, 303] on select "Geoffrey Te Whetu ✔ Layton Gardener ❌ Olivia Lindale ❌ Stephanie Hill-Grant ❌ T…" at bounding box center [1055, 308] width 276 height 33
select select "11356"
click at [918, 291] on select "Geoffrey Te Whetu ✔ Layton Gardener ❌ Olivia Lindale ❌ Stephanie Hill-Grant ❌ T…" at bounding box center [1055, 308] width 276 height 33
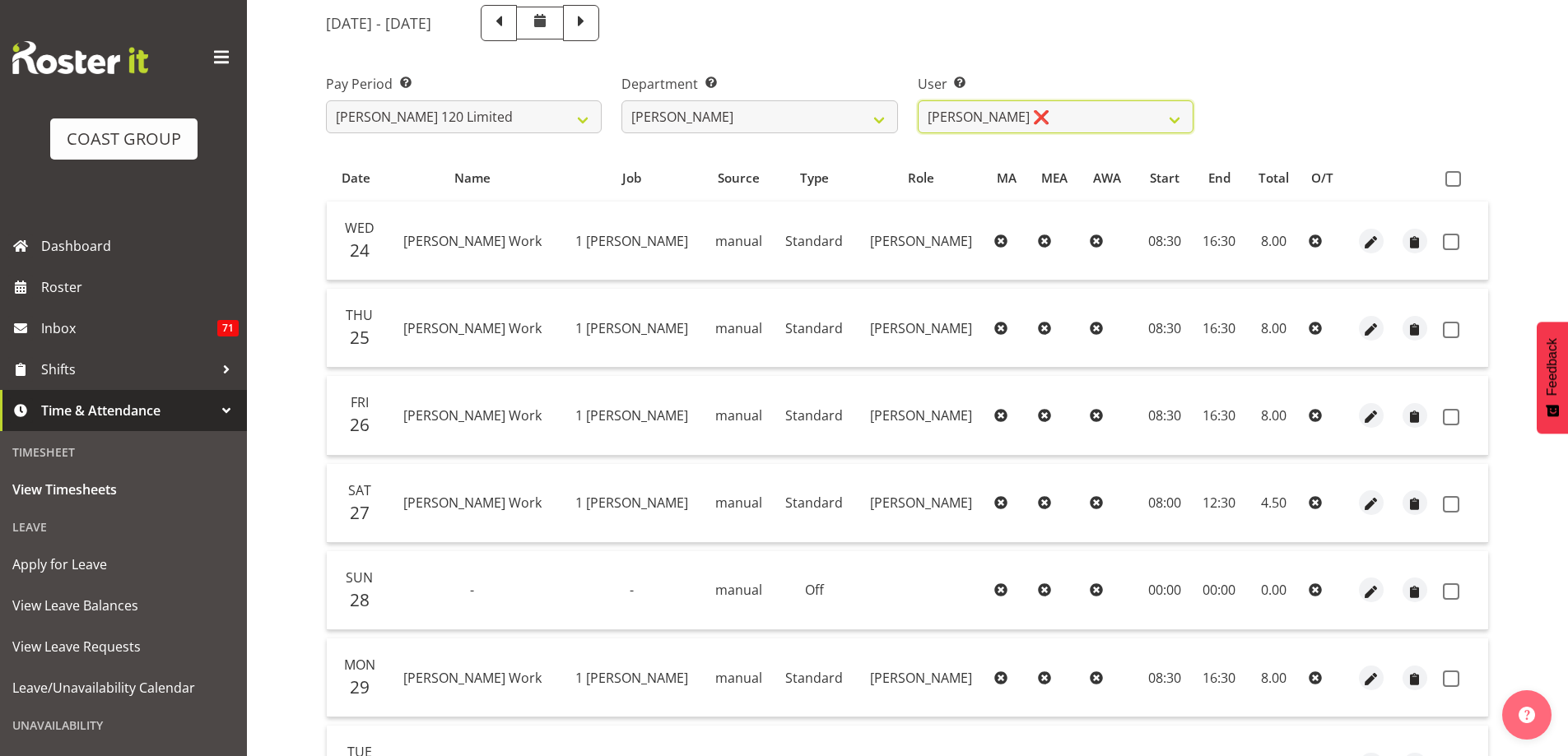
scroll to position [186, 0]
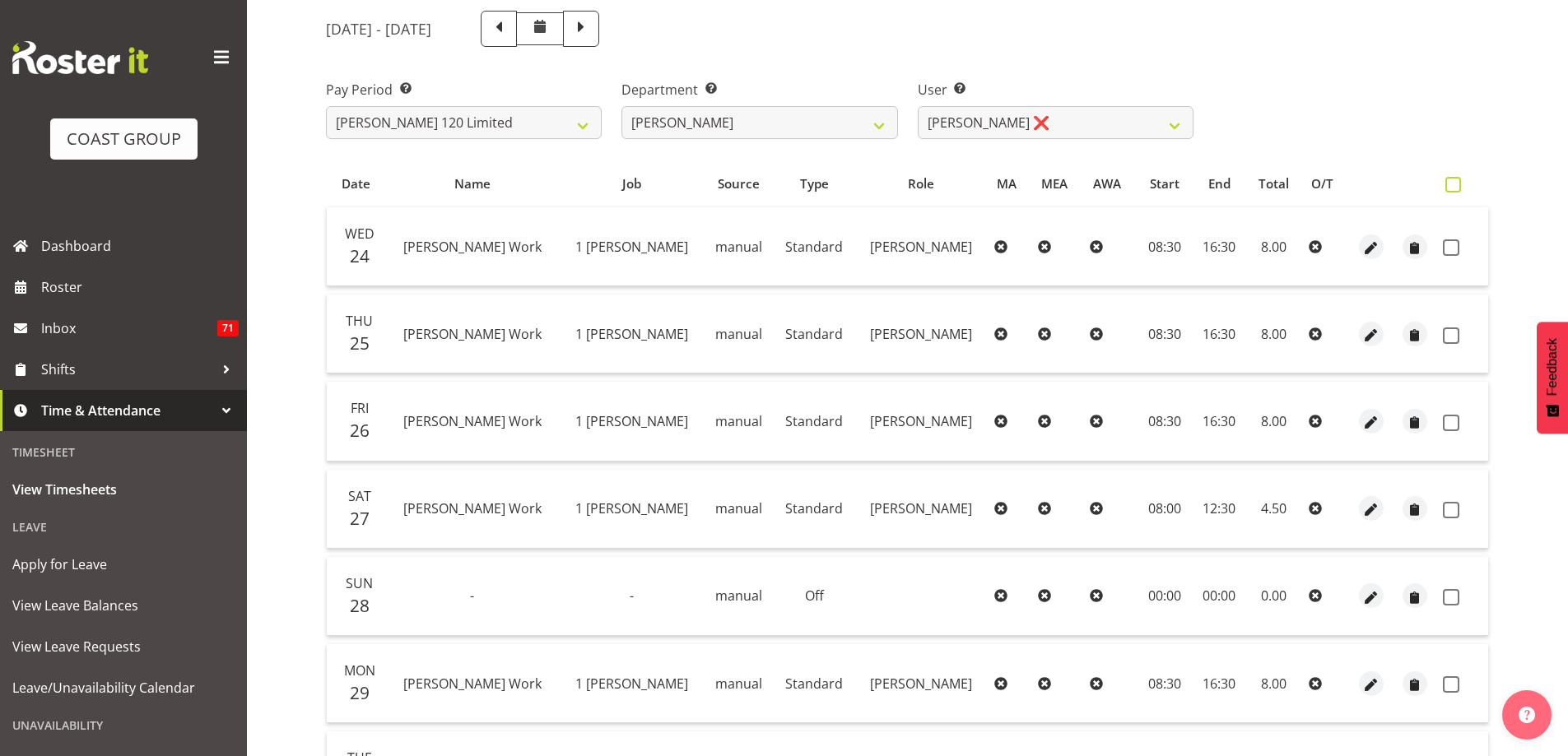
click at [1455, 187] on span at bounding box center [1454, 185] width 16 height 16
click at [1455, 187] on input "checkbox" at bounding box center [1451, 185] width 10 height 10
checkbox input "true"
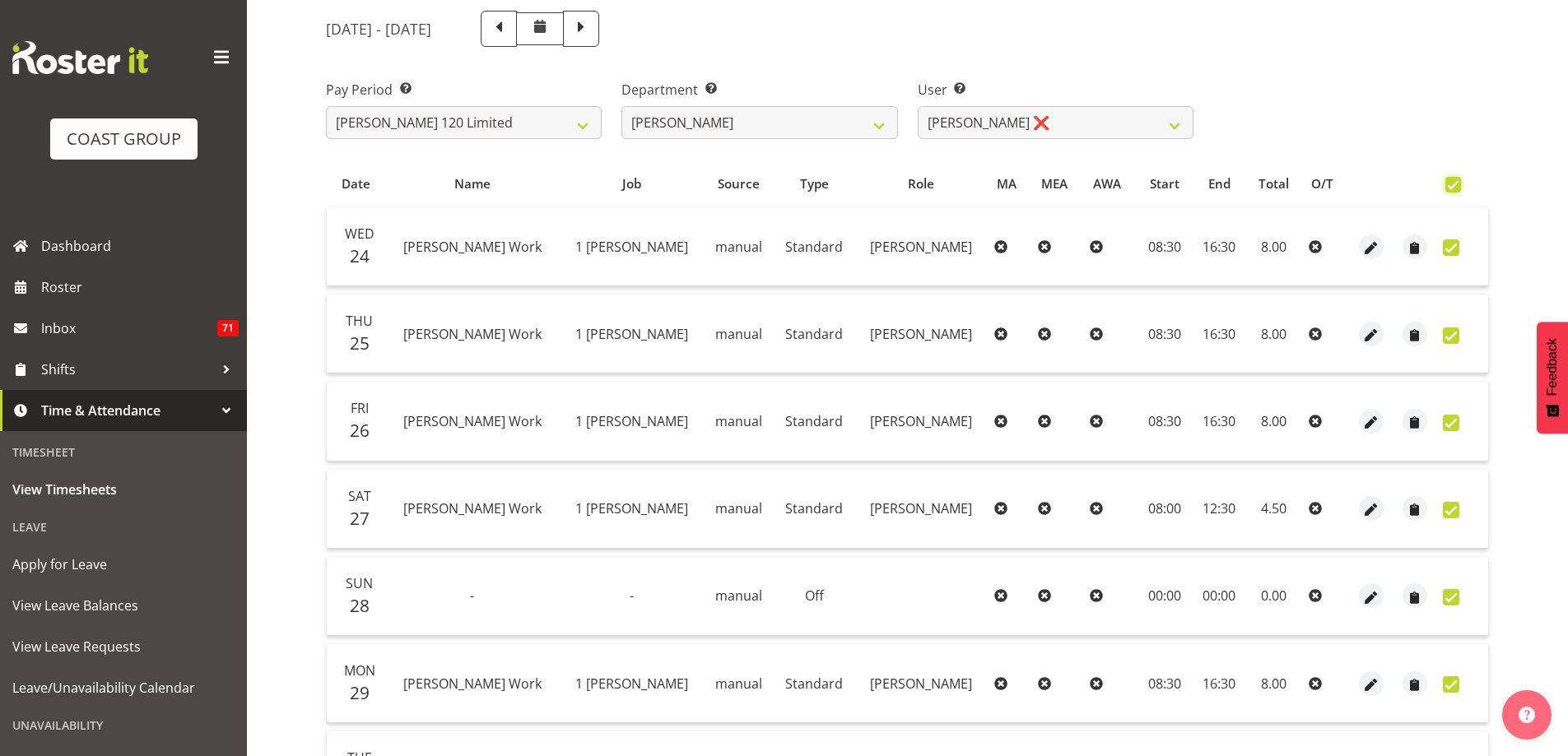
checkbox input "true"
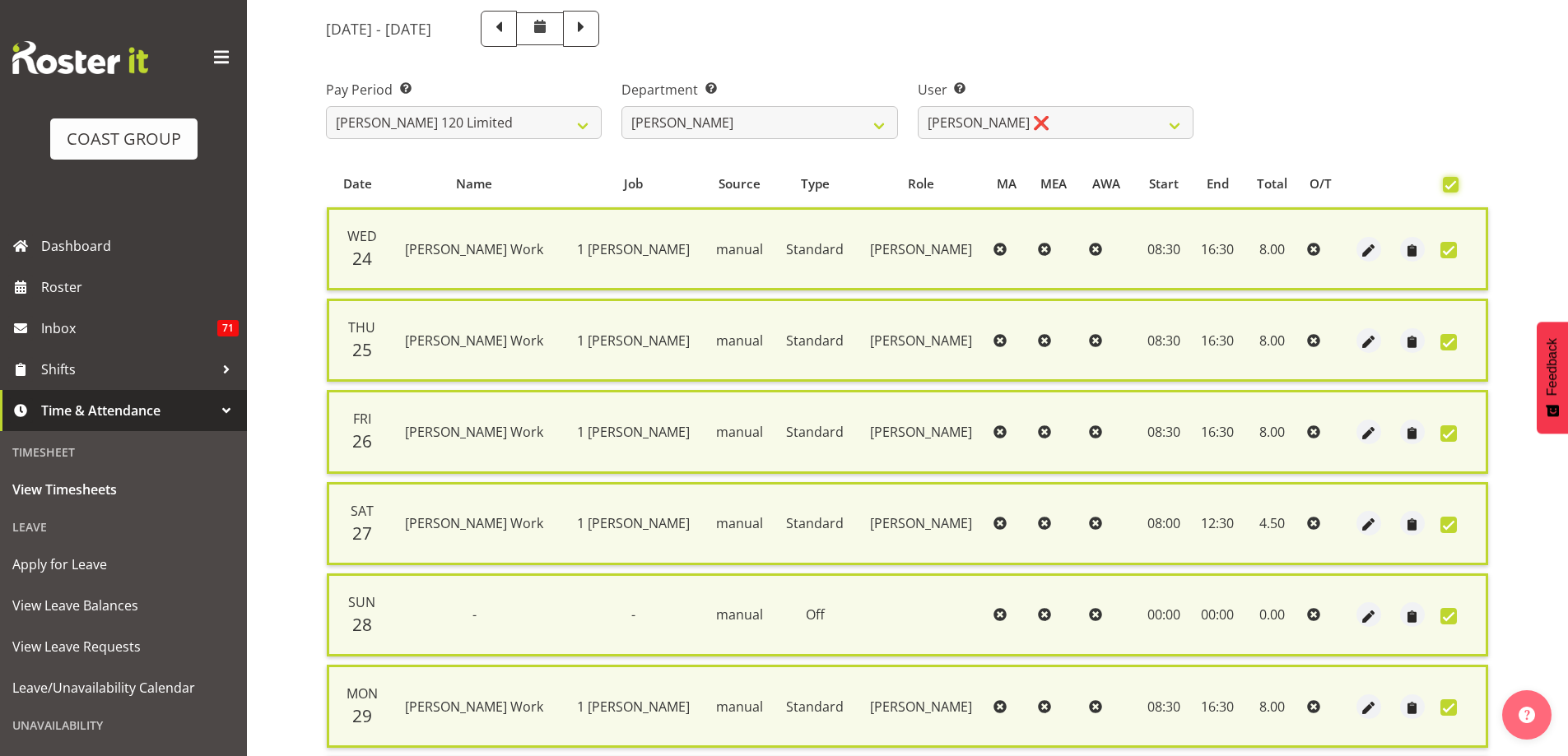
scroll to position [398, 0]
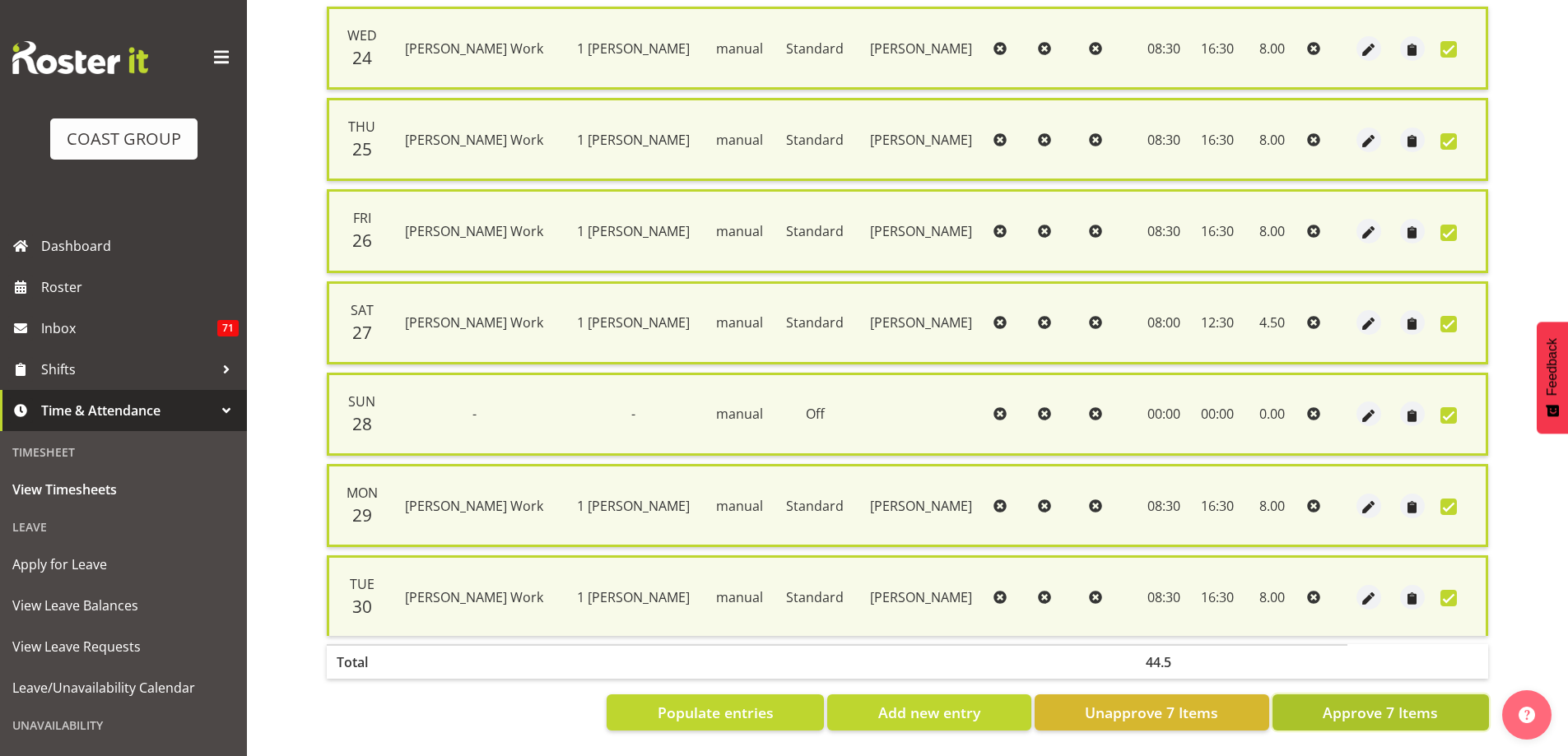
click at [1339, 704] on span "Approve 7 Items" at bounding box center [1381, 713] width 115 height 22
checkbox input "false"
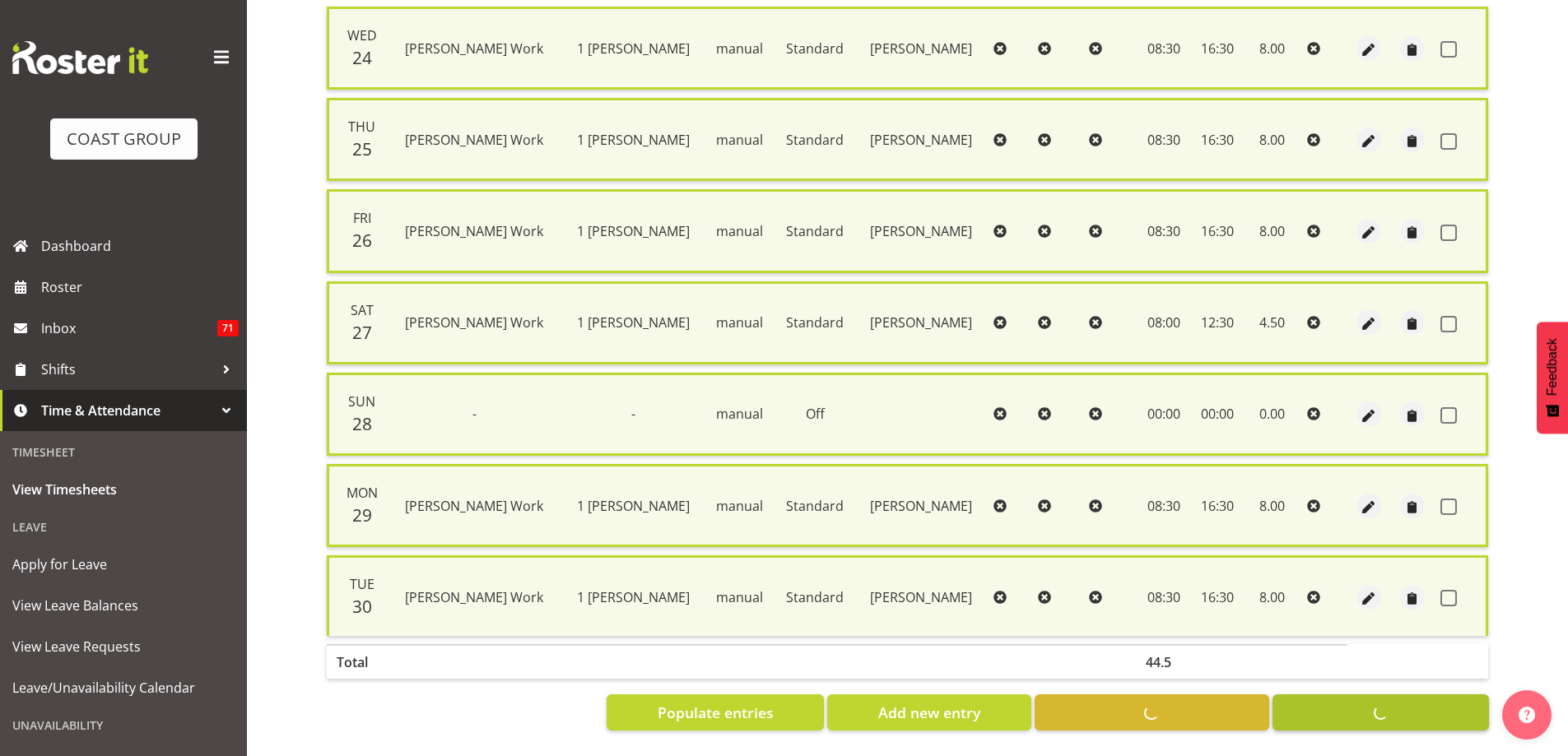
checkbox input "false"
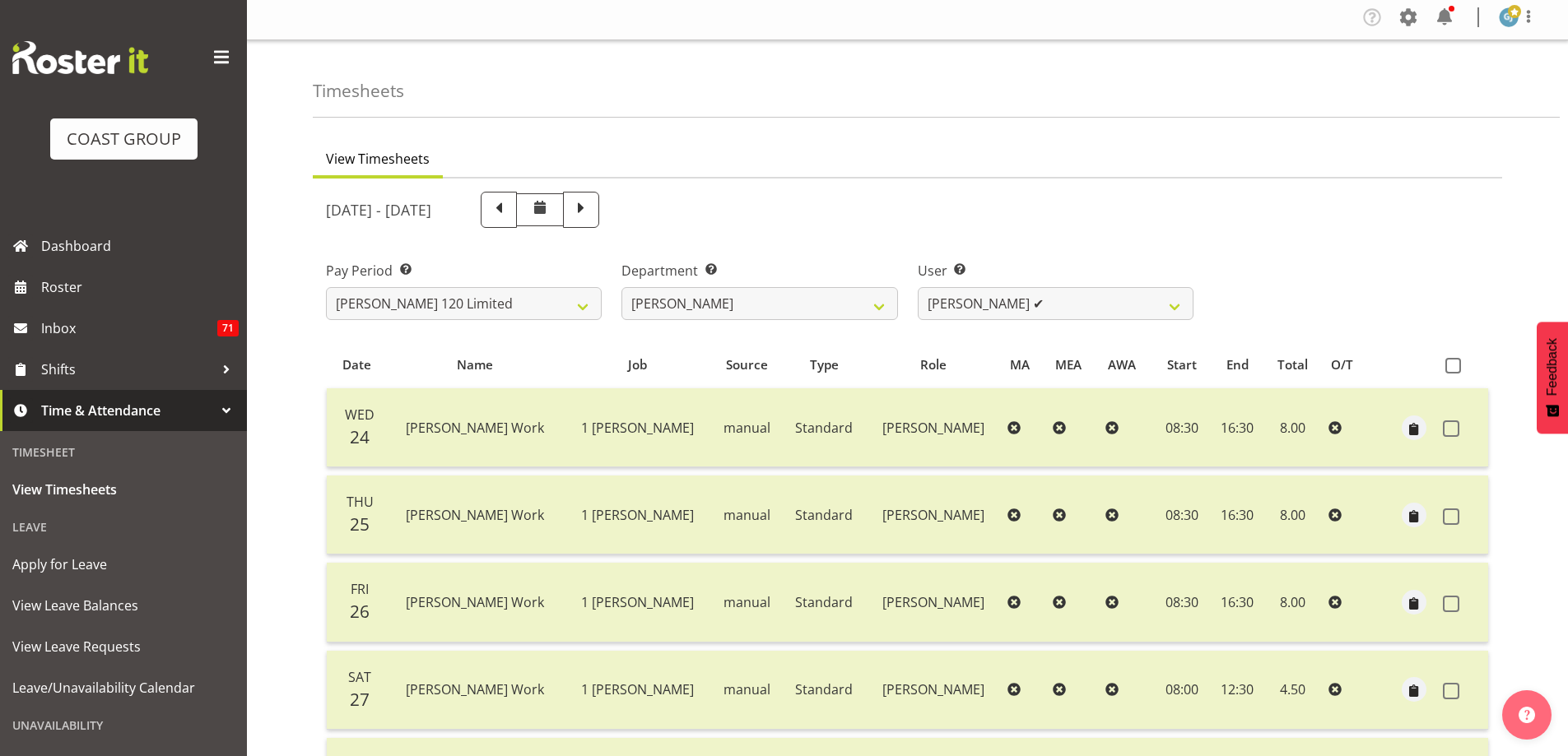
scroll to position [0, 0]
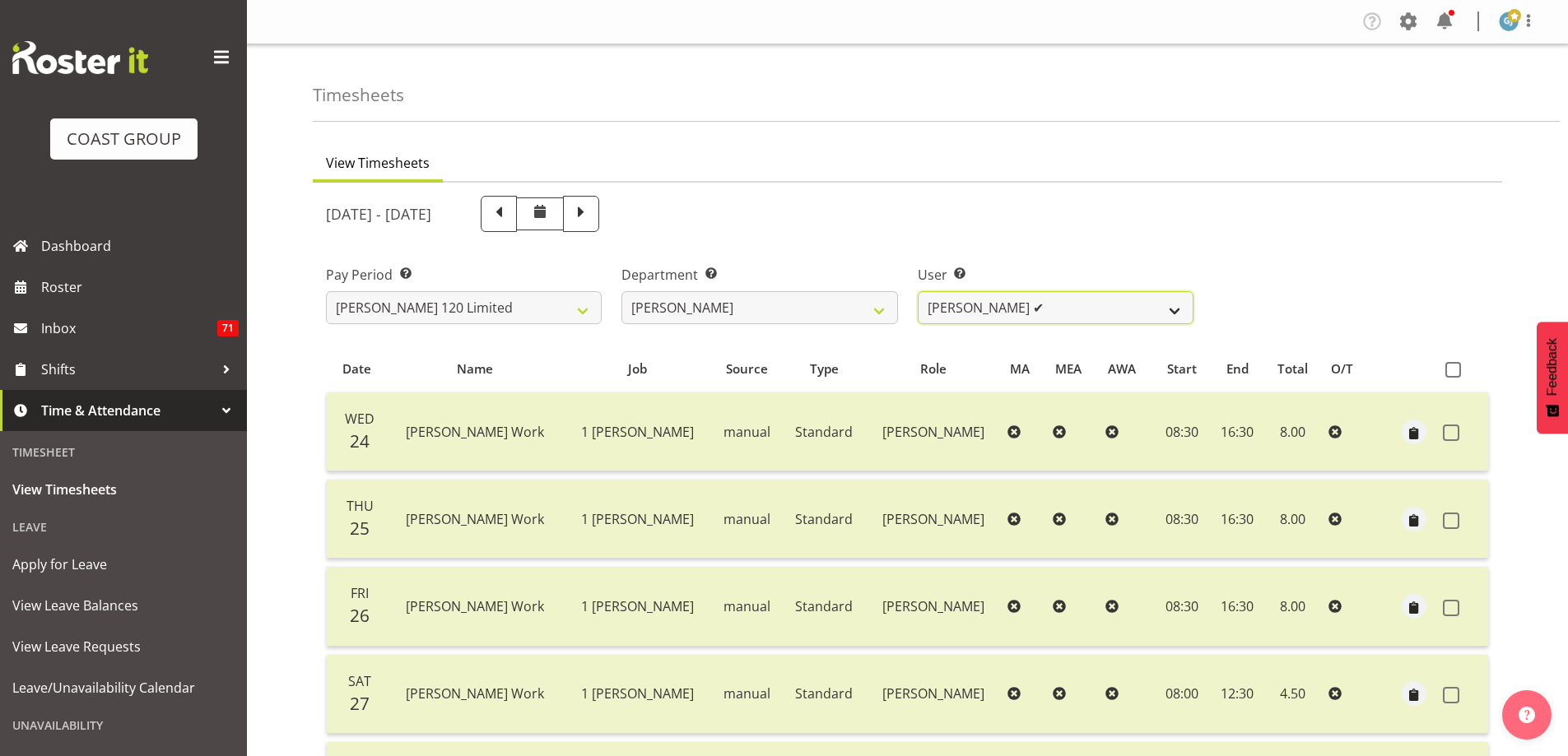
click at [1175, 312] on select "Geoffrey Te Whetu ✔ Layton Gardener ✔ Olivia Lindale ❌ Stephanie Hill-Grant ❌ T…" at bounding box center [1055, 308] width 276 height 33
select select "10438"
click at [918, 291] on select "Geoffrey Te Whetu ✔ Layton Gardener ✔ Olivia Lindale ❌ Stephanie Hill-Grant ❌ T…" at bounding box center [1055, 308] width 276 height 33
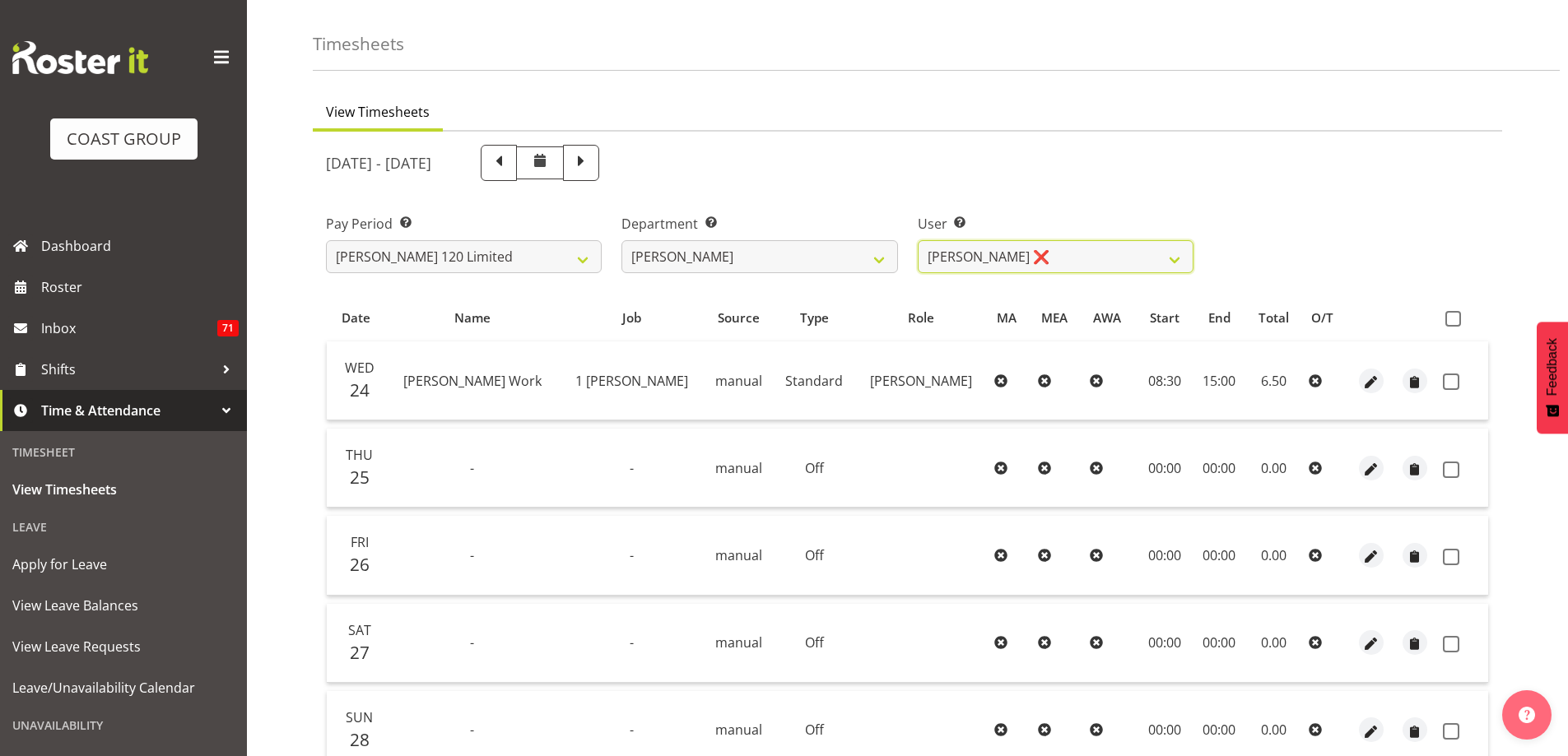
scroll to position [16, 0]
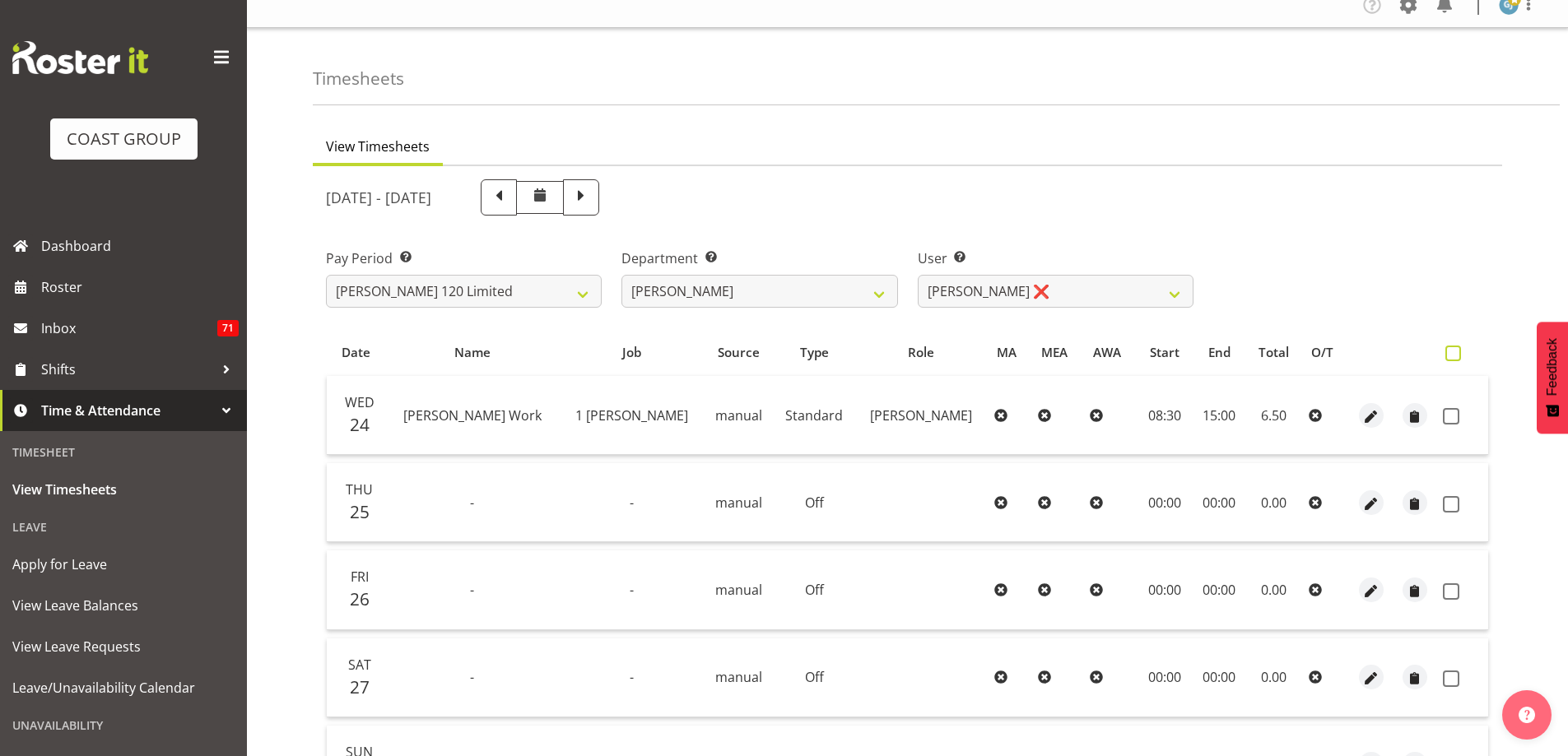
click at [1454, 349] on span at bounding box center [1454, 354] width 16 height 16
click at [1454, 349] on input "checkbox" at bounding box center [1451, 354] width 10 height 10
checkbox input "true"
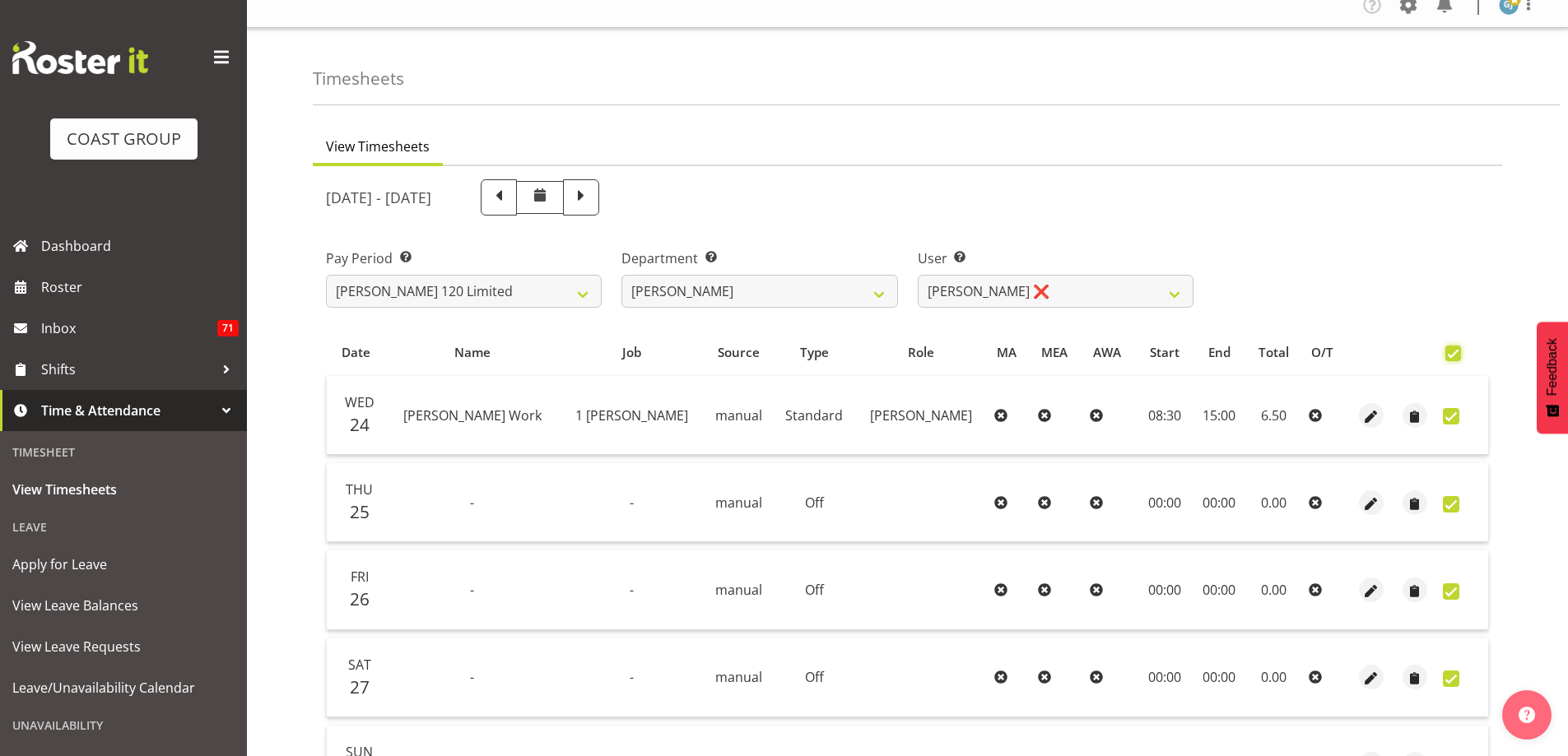
checkbox input "true"
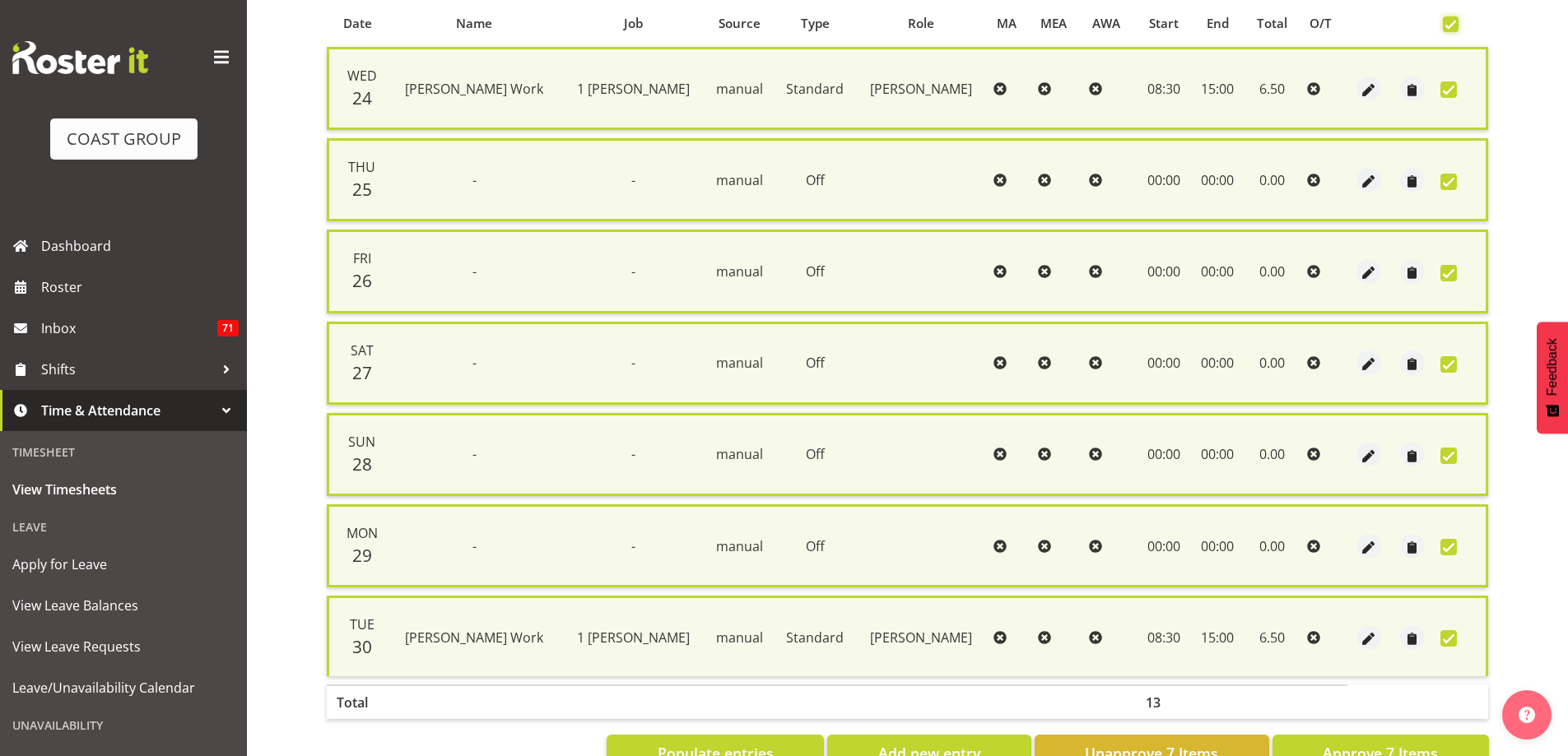
scroll to position [398, 0]
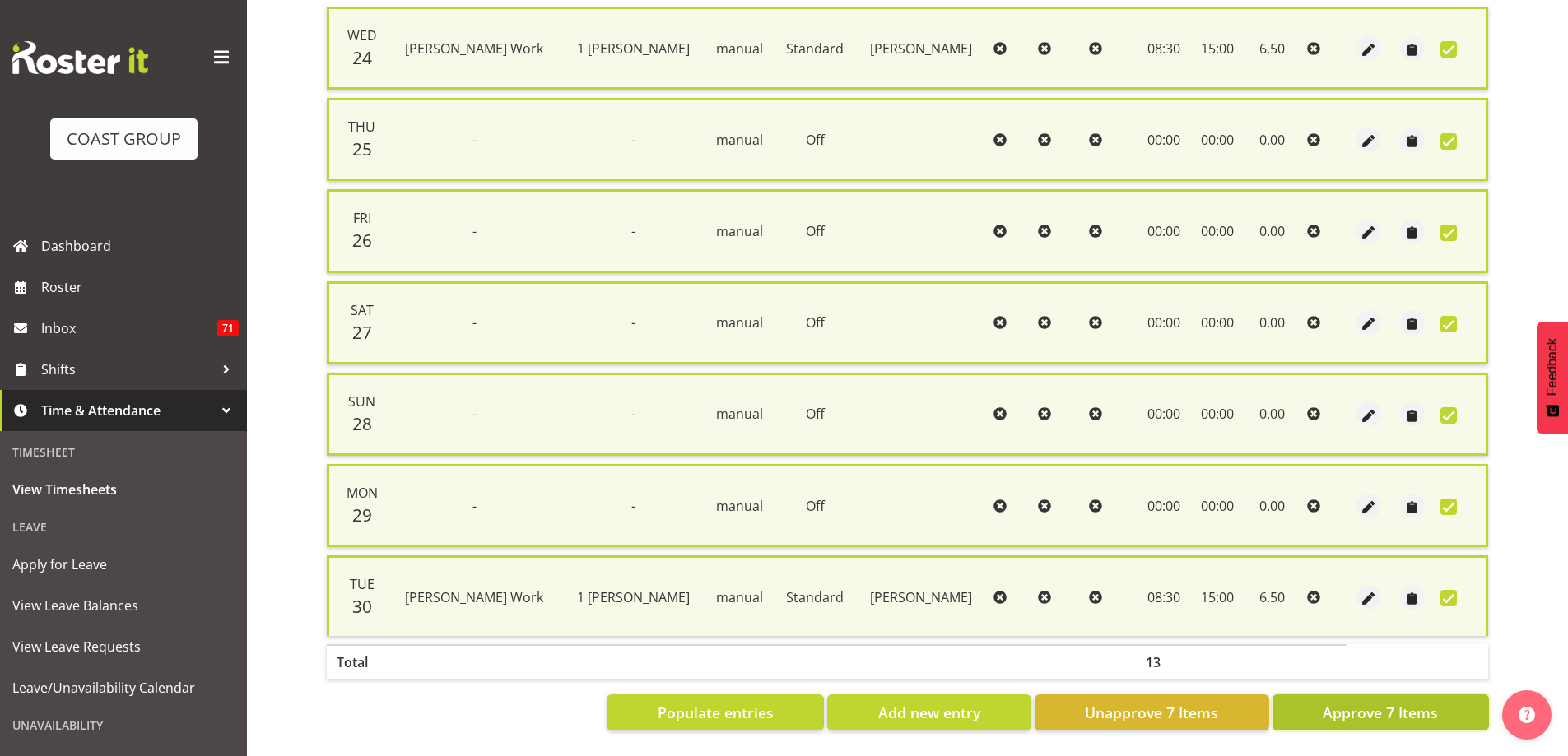
click at [1387, 705] on span "Approve 7 Items" at bounding box center [1381, 713] width 115 height 22
checkbox input "false"
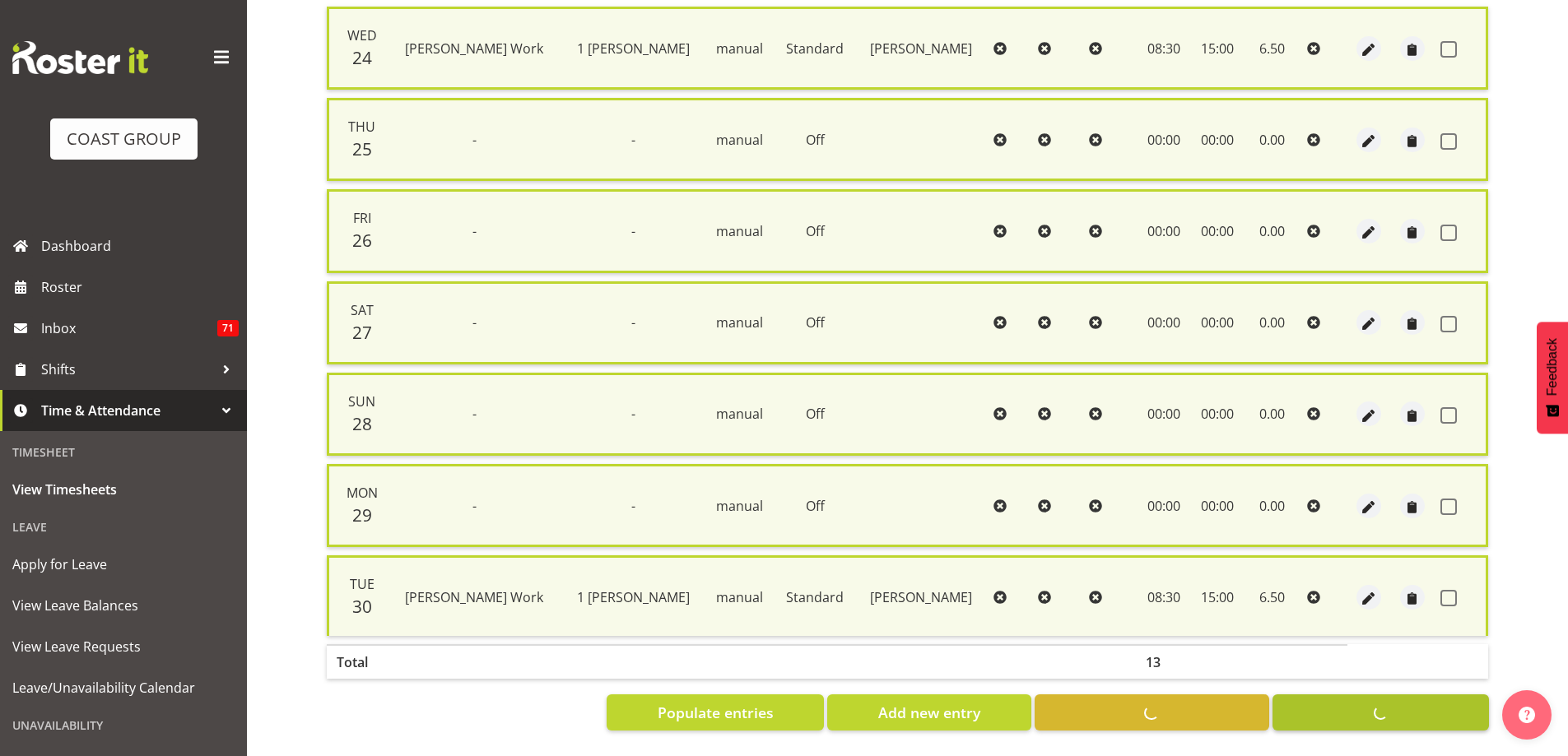
checkbox input "false"
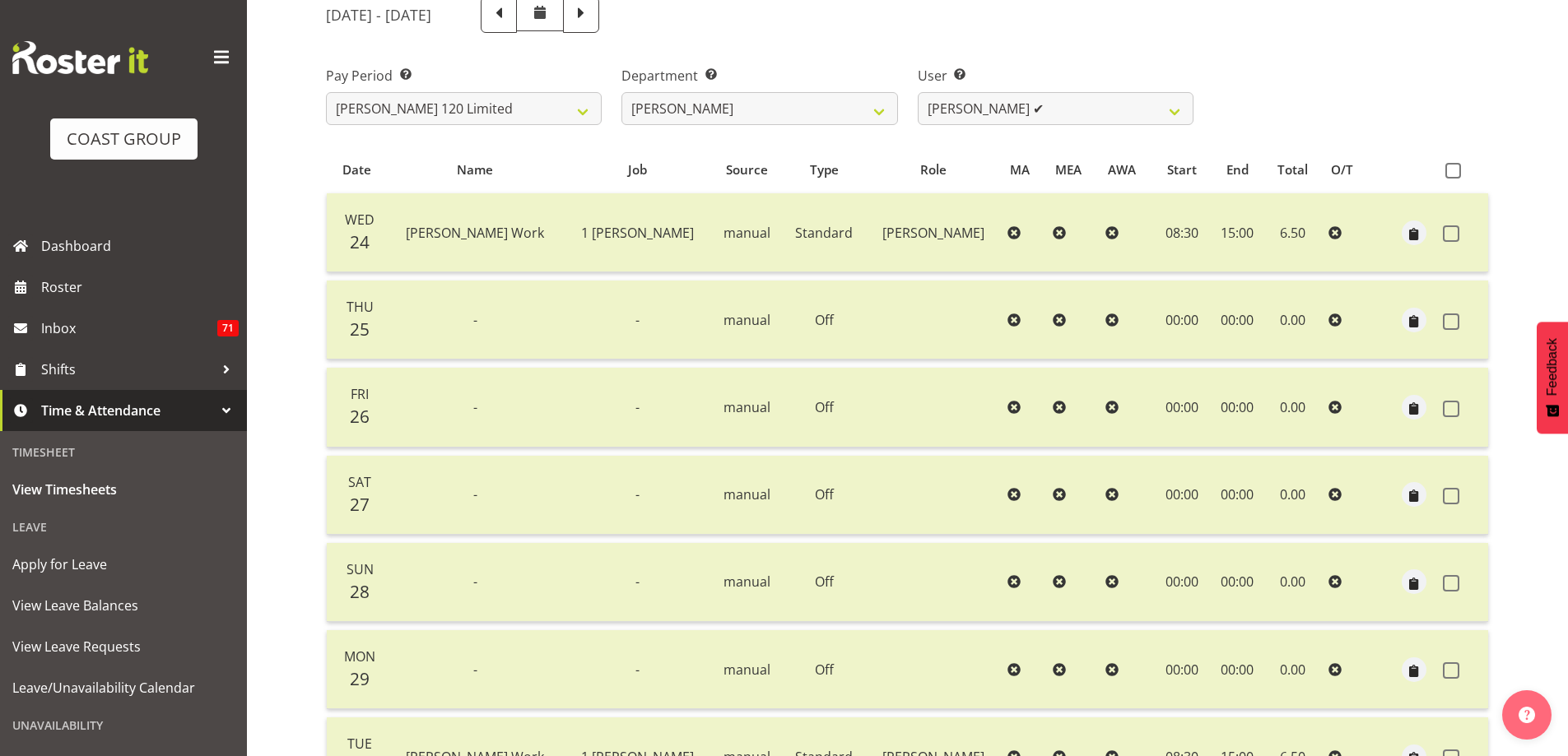
scroll to position [190, 0]
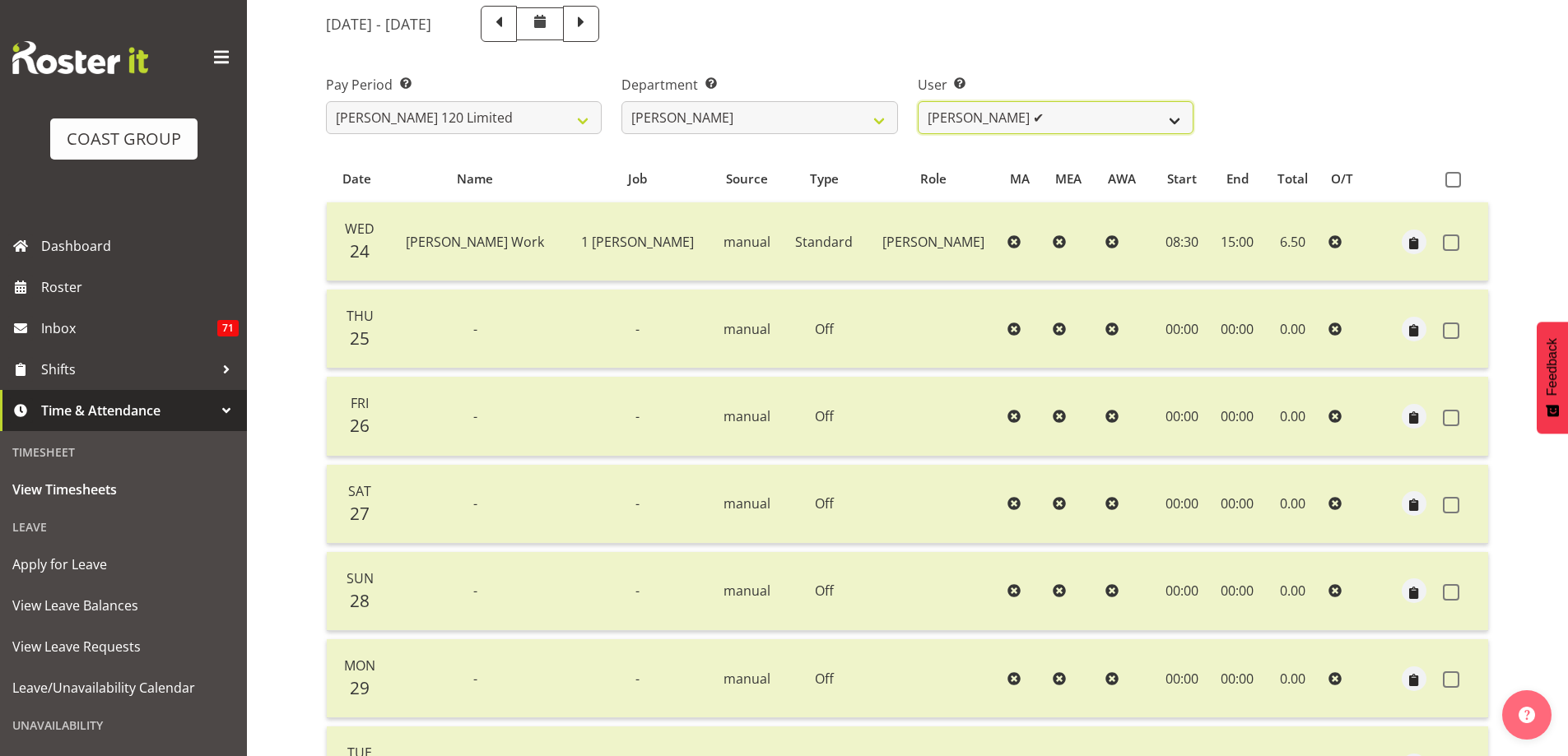
click at [1176, 124] on select "Geoffrey Te Whetu ✔ Layton Gardener ✔ Olivia Lindale ✔ Stephanie Hill-Grant ❌ T…" at bounding box center [1055, 118] width 276 height 33
select select "9928"
click at [918, 101] on select "Geoffrey Te Whetu ✔ Layton Gardener ✔ Olivia Lindale ✔ Stephanie Hill-Grant ❌ T…" at bounding box center [1055, 118] width 276 height 33
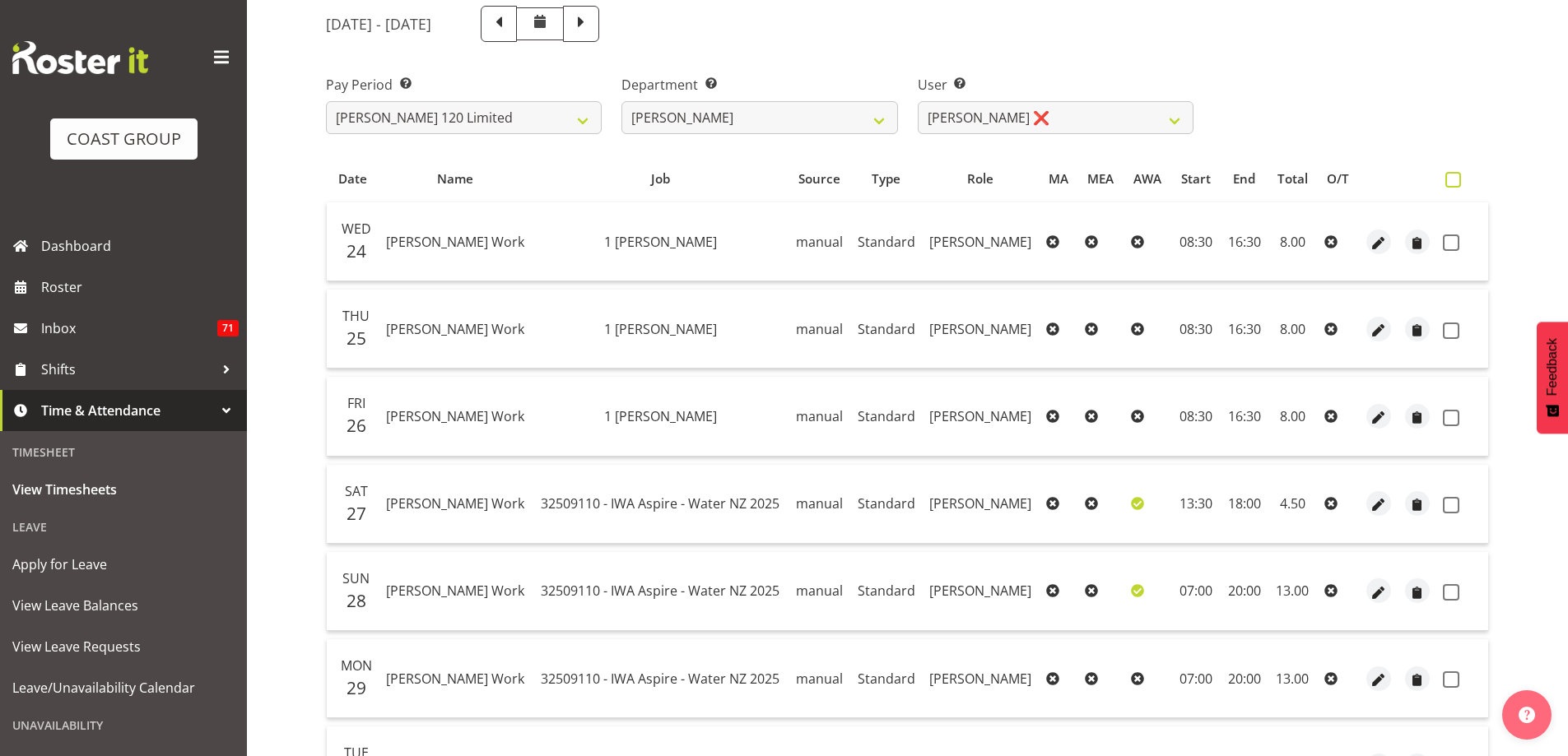
click at [1448, 175] on span at bounding box center [1454, 179] width 16 height 16
click at [1448, 175] on input "checkbox" at bounding box center [1451, 179] width 10 height 10
checkbox input "true"
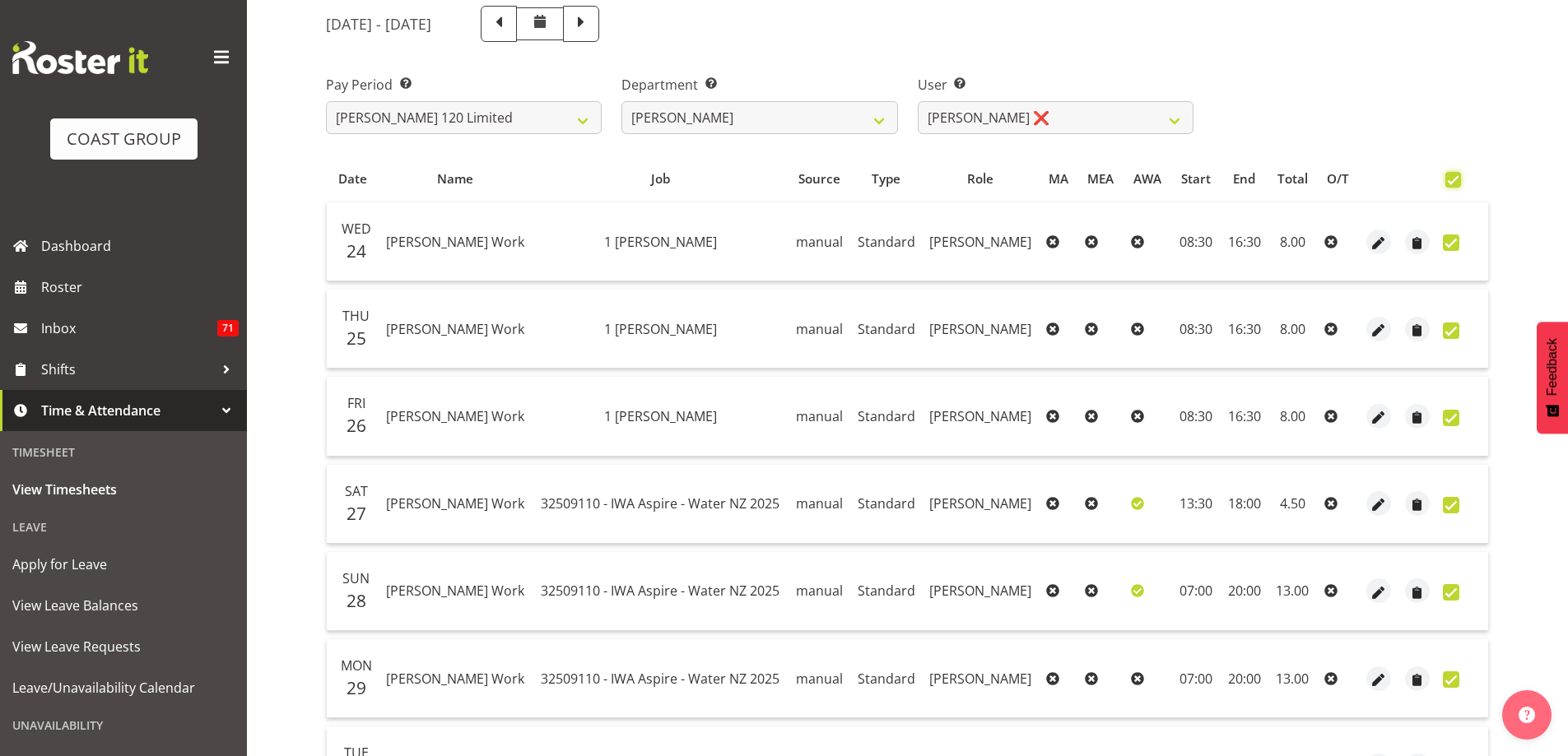
checkbox input "true"
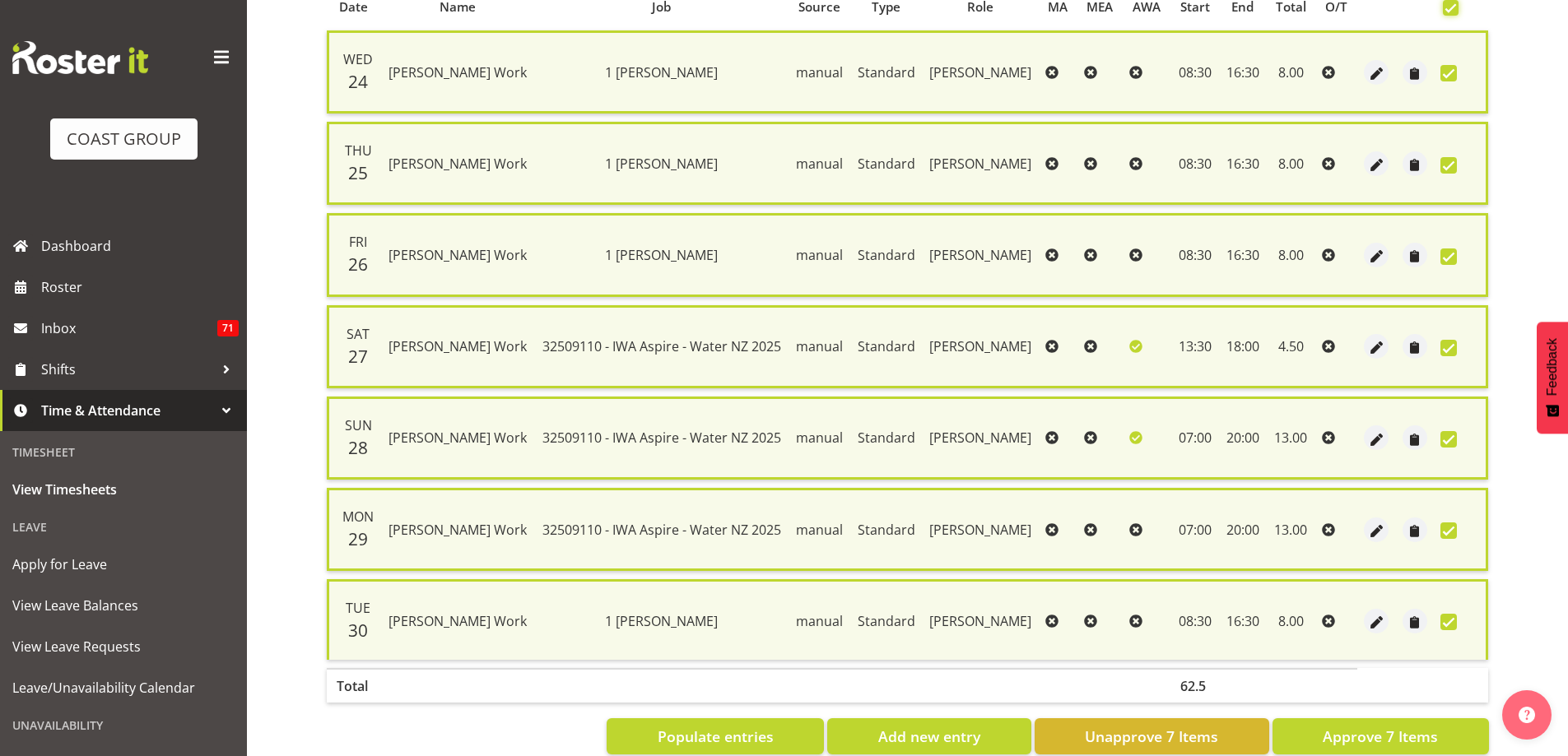
scroll to position [398, 0]
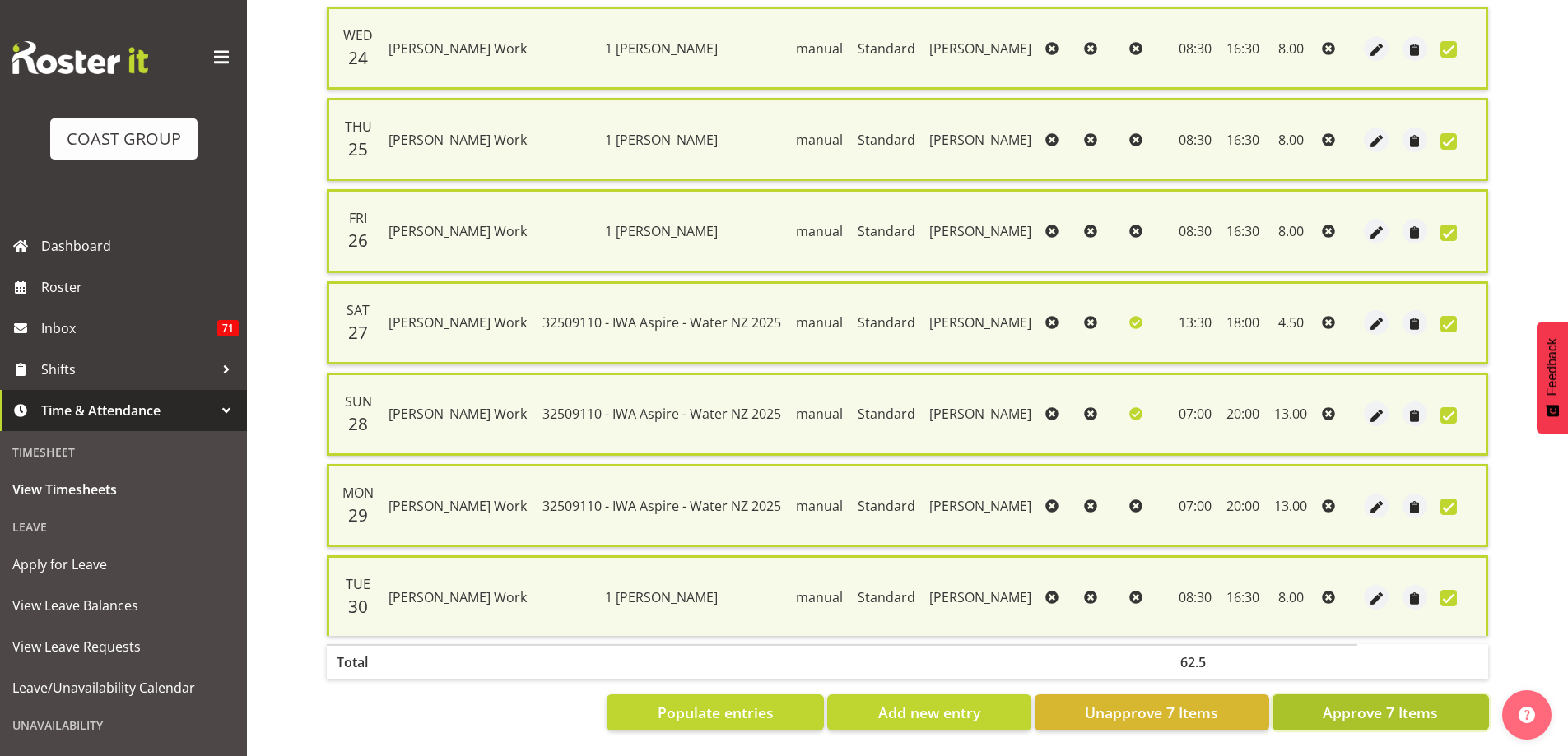
click at [1375, 712] on button "Approve 7 Items" at bounding box center [1382, 713] width 217 height 36
checkbox input "false"
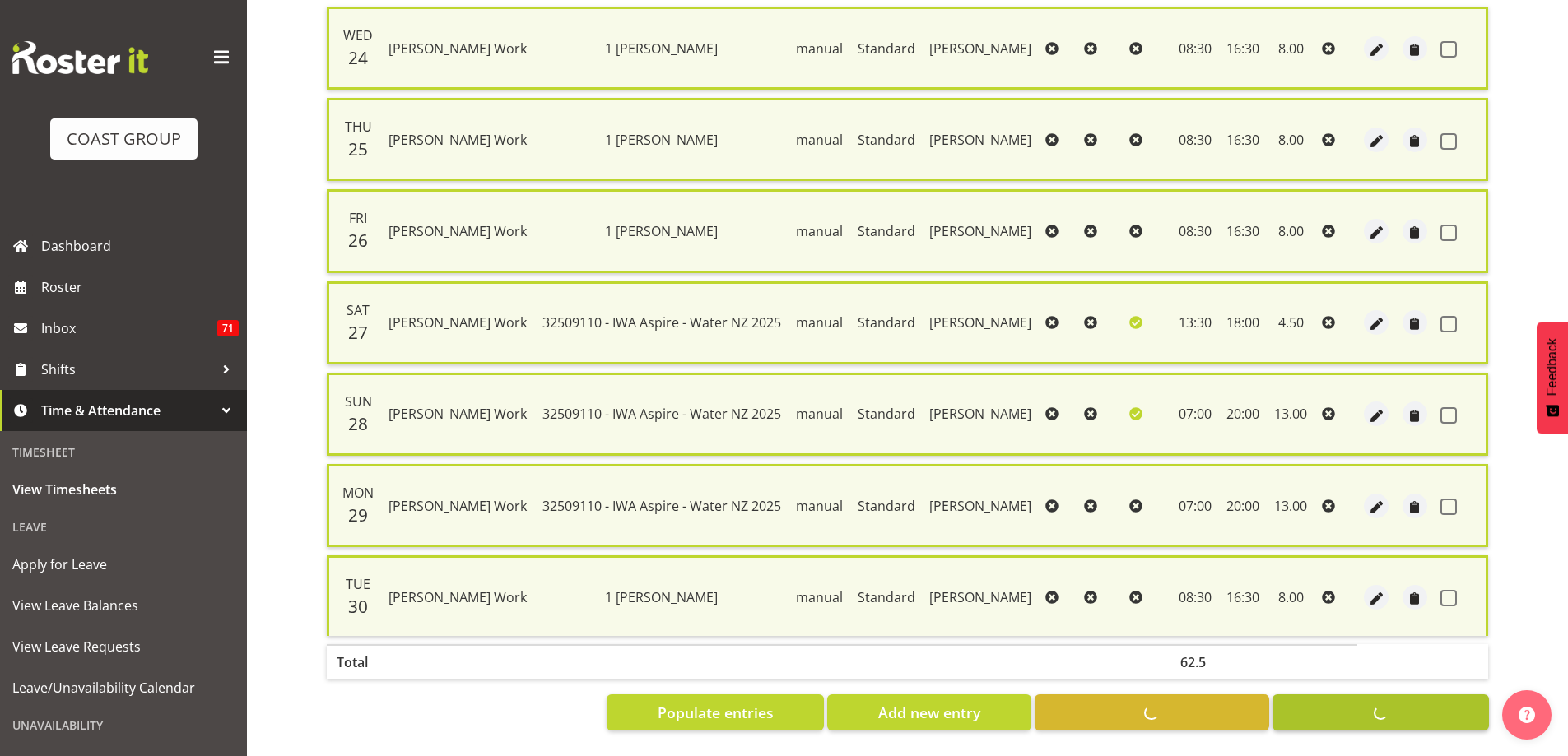
checkbox input "false"
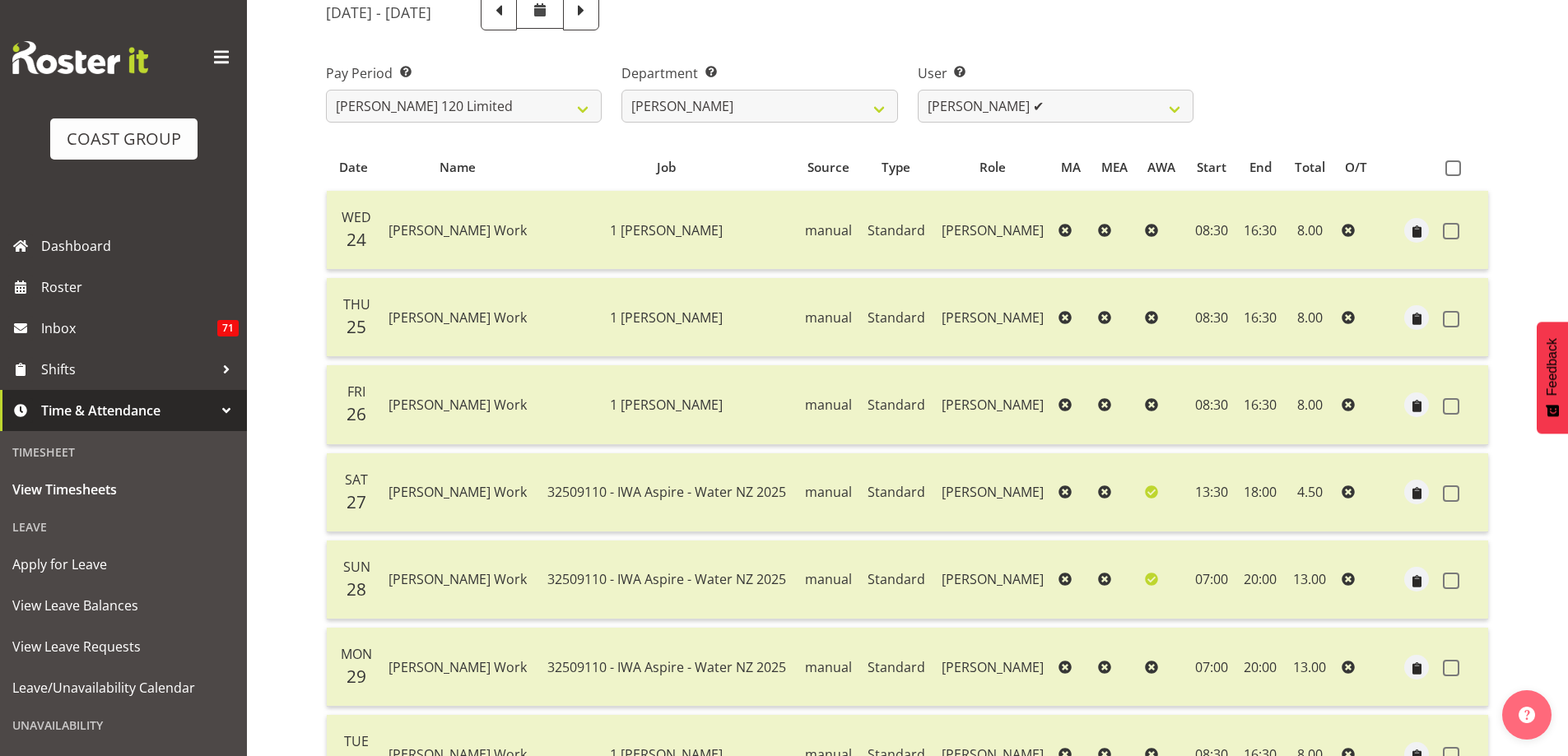
scroll to position [0, 0]
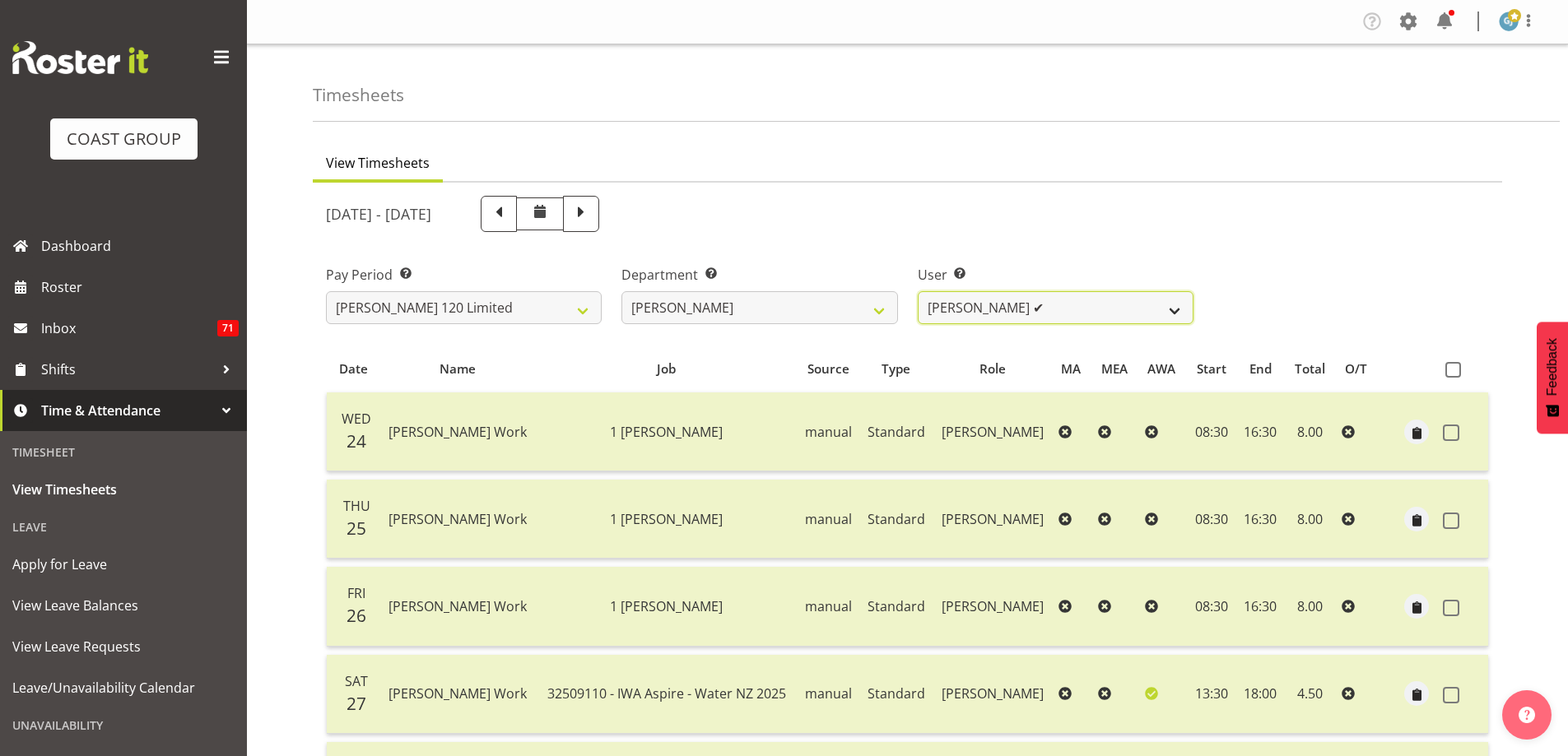
click at [1174, 311] on select "Geoffrey Te Whetu ✔ Layton Gardener ✔ Olivia Lindale ✔ Stephanie Hill-Grant ✔ T…" at bounding box center [1055, 308] width 276 height 33
select select "9929"
click at [918, 291] on select "Geoffrey Te Whetu ✔ Layton Gardener ✔ Olivia Lindale ✔ Stephanie Hill-Grant ✔ T…" at bounding box center [1055, 308] width 276 height 33
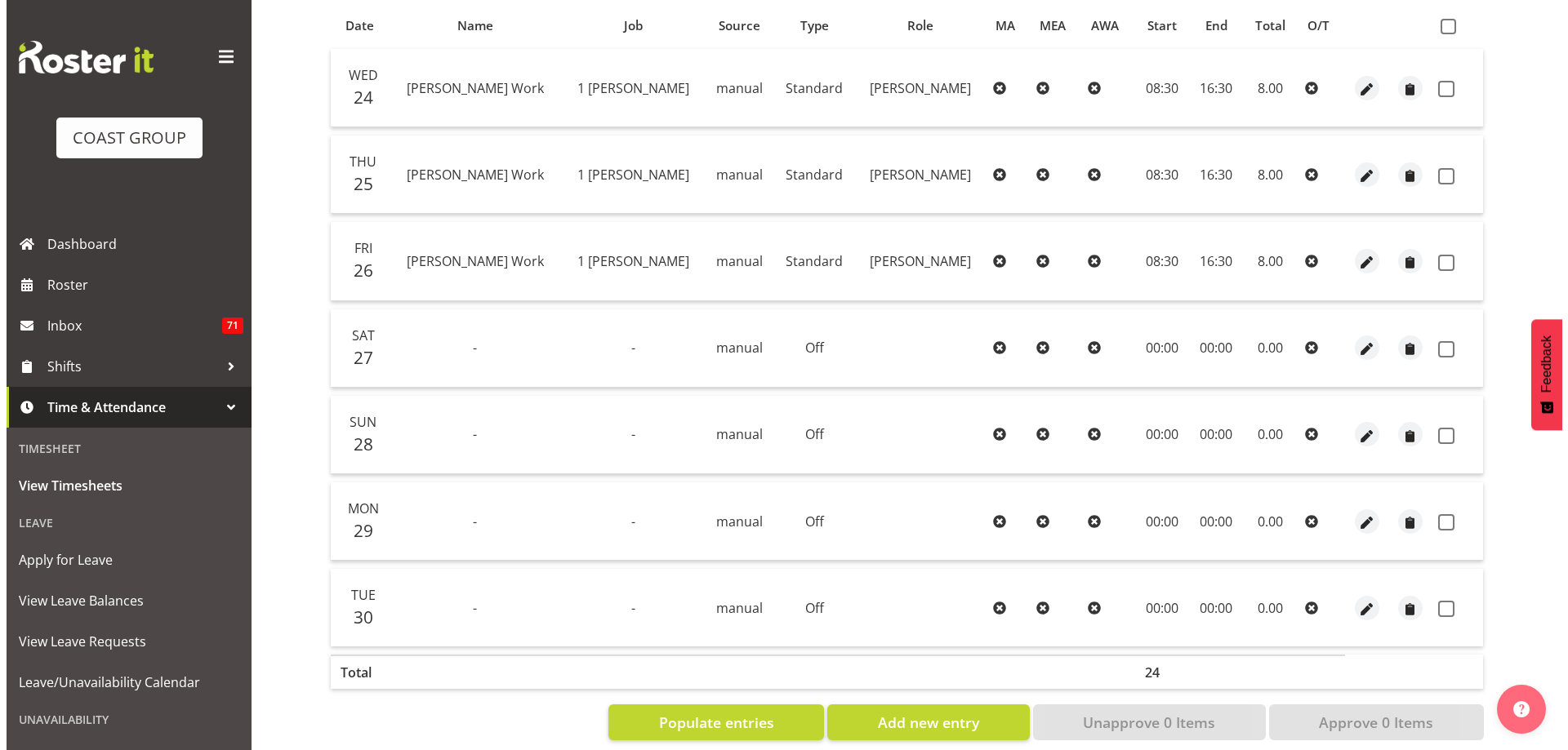
scroll to position [343, 0]
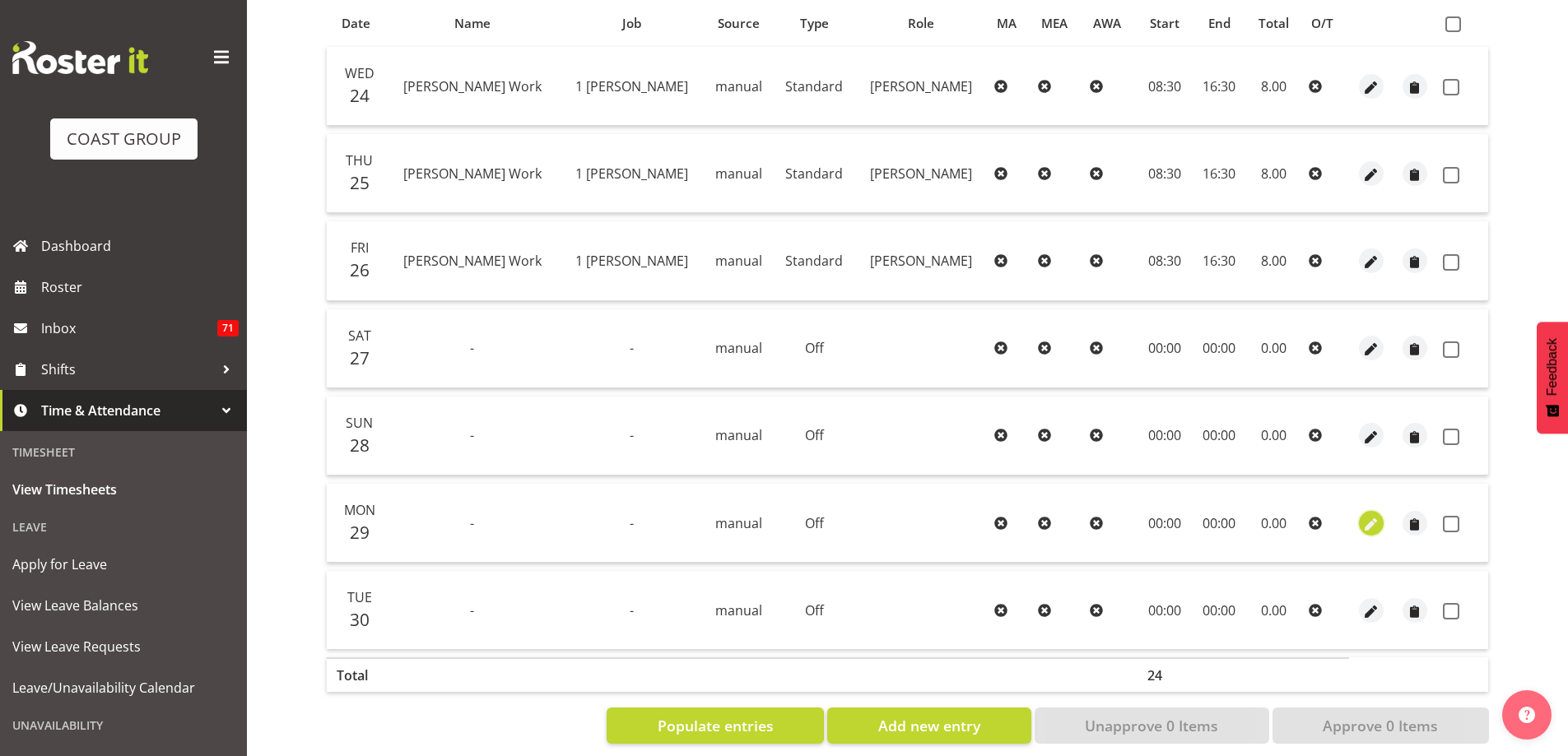
click at [1372, 522] on span "button" at bounding box center [1371, 525] width 19 height 19
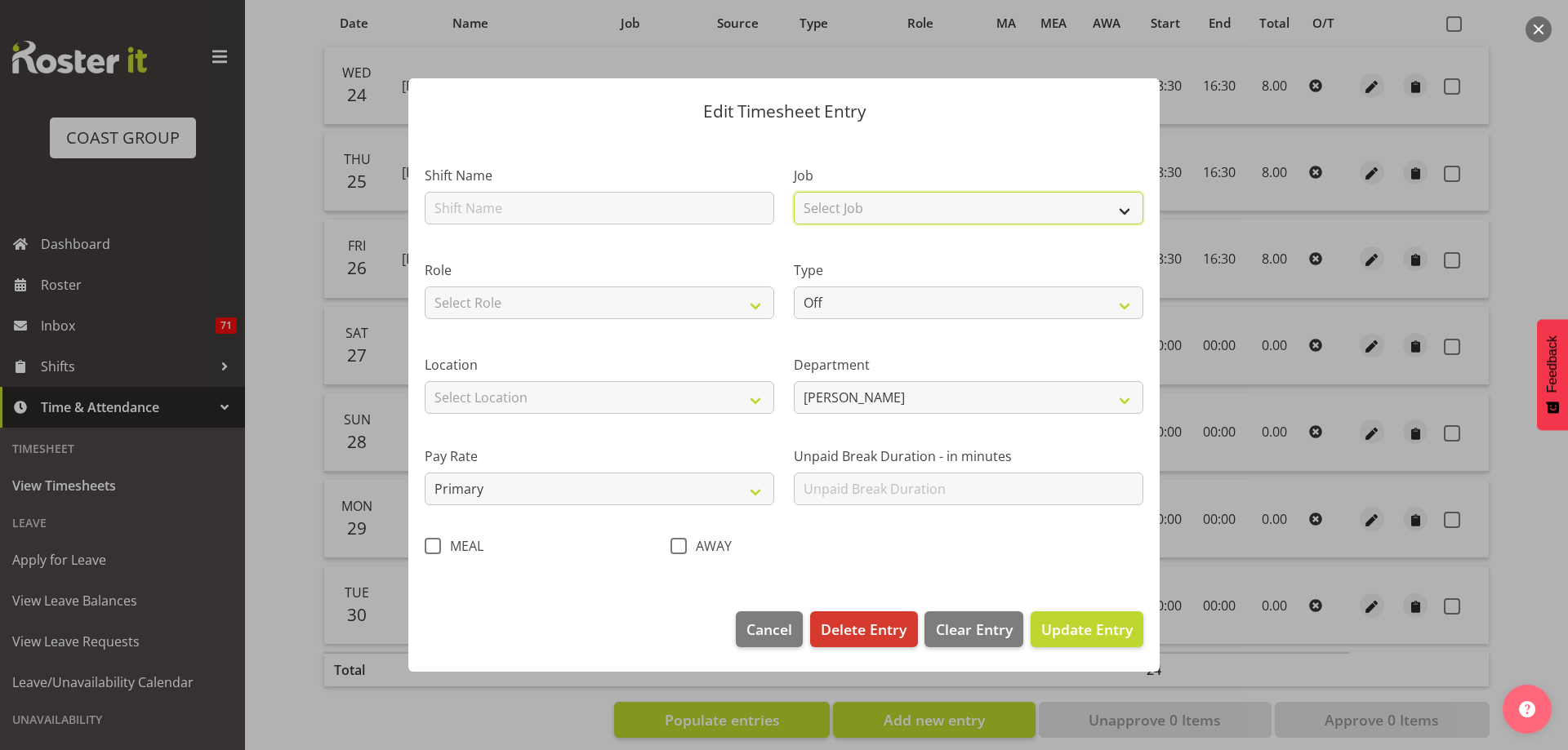
click at [1123, 212] on select "Select Job 1 Carlton Events 1 Carlton Hamilton 1 Carlton Wellington 1 EHS WAREH…" at bounding box center [968, 208] width 349 height 33
select select "7031"
click at [794, 192] on select "Select Job 1 Carlton Events 1 Carlton Hamilton 1 Carlton Wellington 1 EHS WAREH…" at bounding box center [968, 208] width 349 height 33
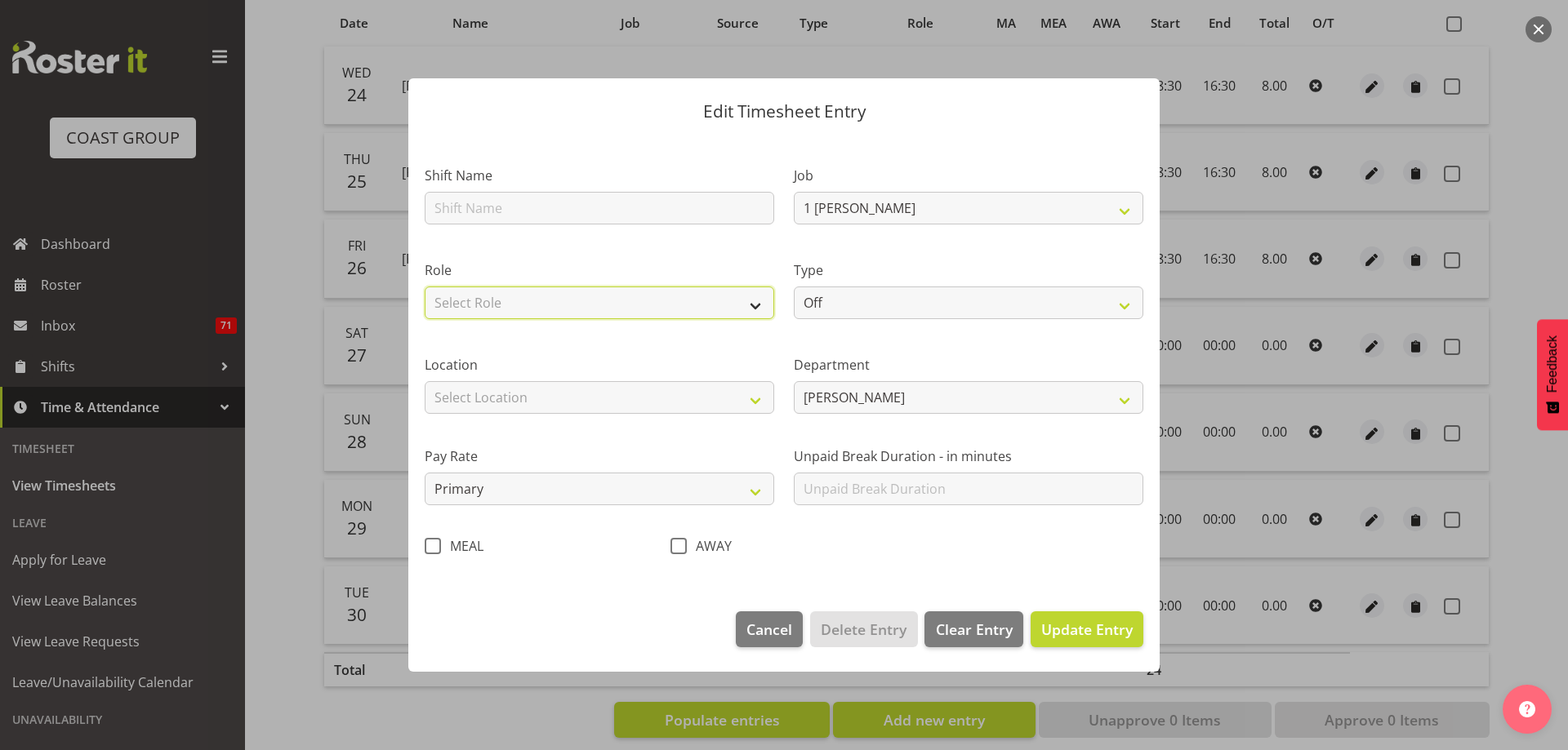
click at [757, 314] on select "Select Role CARLTON HAMILTON" at bounding box center [600, 303] width 349 height 33
select select "1338"
click at [425, 286] on select "Select Role CARLTON HAMILTON" at bounding box center [600, 303] width 349 height 33
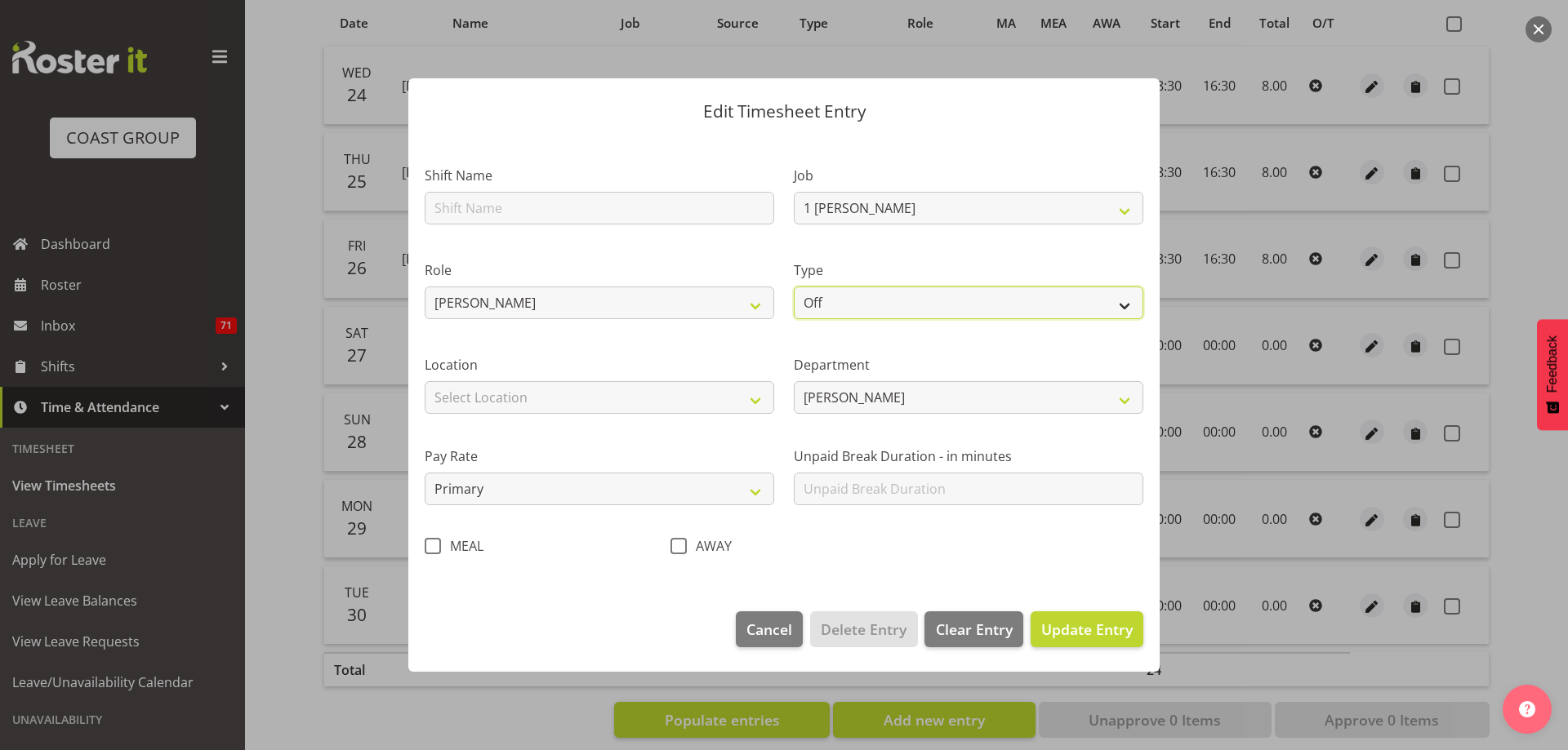
click at [1133, 309] on select "Off Standard Public Holiday Public Holiday (Worked) Day In Lieu Annual Leave Si…" at bounding box center [968, 303] width 349 height 33
select select "Annual"
click at [794, 286] on select "Off Standard Public Holiday Public Holiday (Worked) Day In Lieu Annual Leave Si…" at bounding box center [968, 303] width 349 height 33
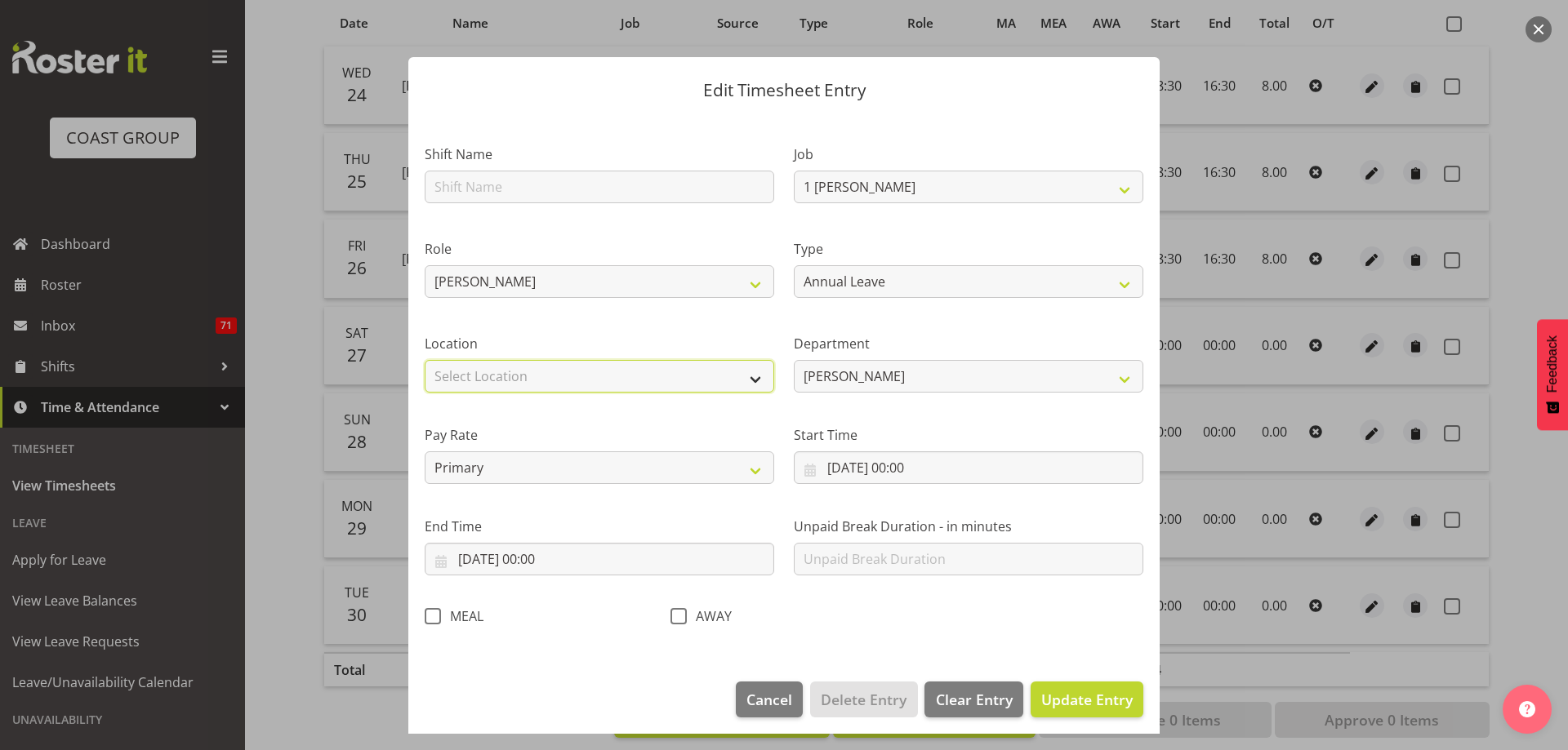
click at [758, 378] on select "Select Location CARLTON EVENTS Carlton Hamilton Carlton Wellington DW CHC DW DI…" at bounding box center [600, 377] width 349 height 33
select select "1074"
click at [425, 360] on select "Select Location CARLTON EVENTS Carlton Hamilton Carlton Wellington DW CHC DW DI…" at bounding box center [600, 377] width 349 height 33
click at [993, 456] on input "29/09/2025, 00:00" at bounding box center [968, 468] width 349 height 33
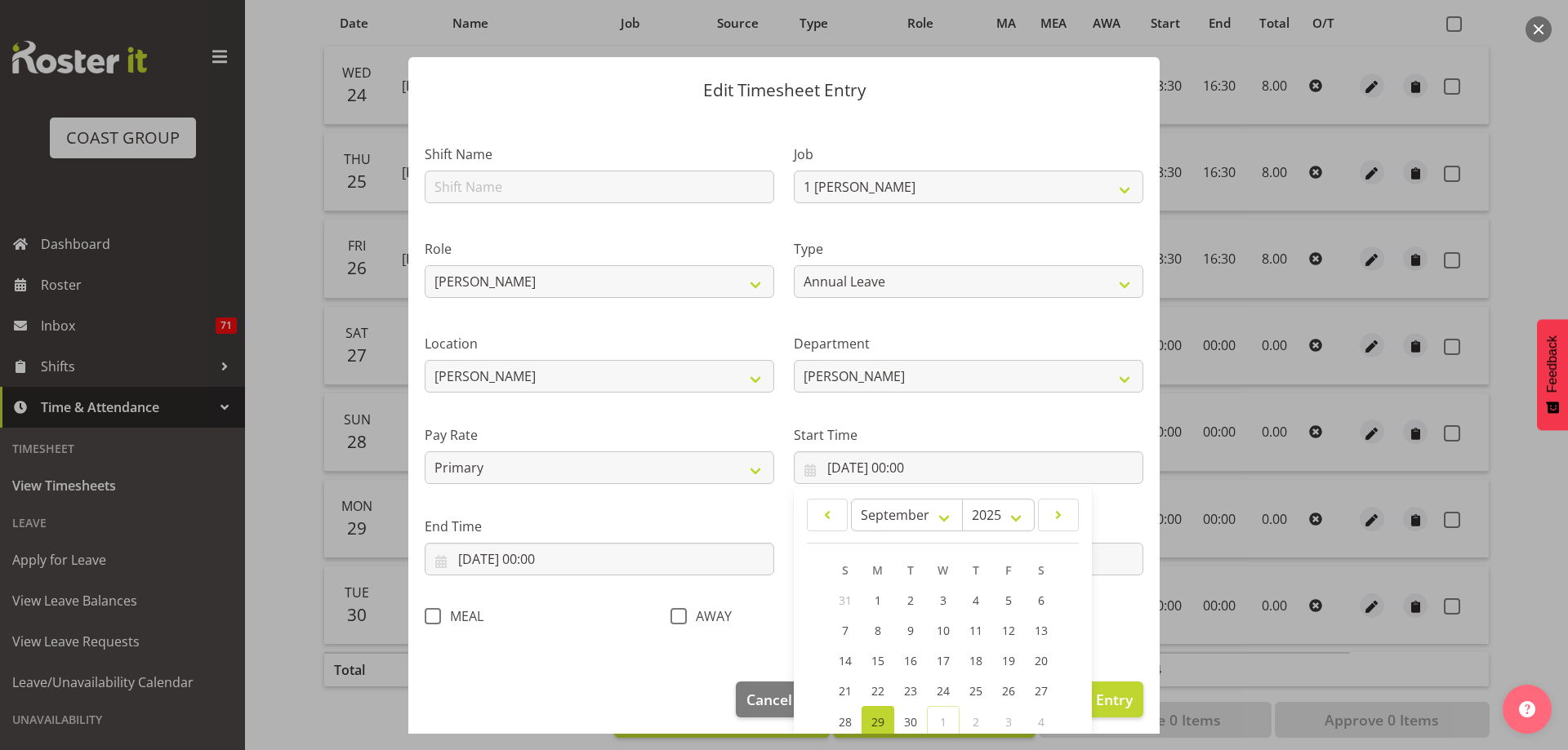
click at [871, 722] on span "29" at bounding box center [877, 722] width 13 height 15
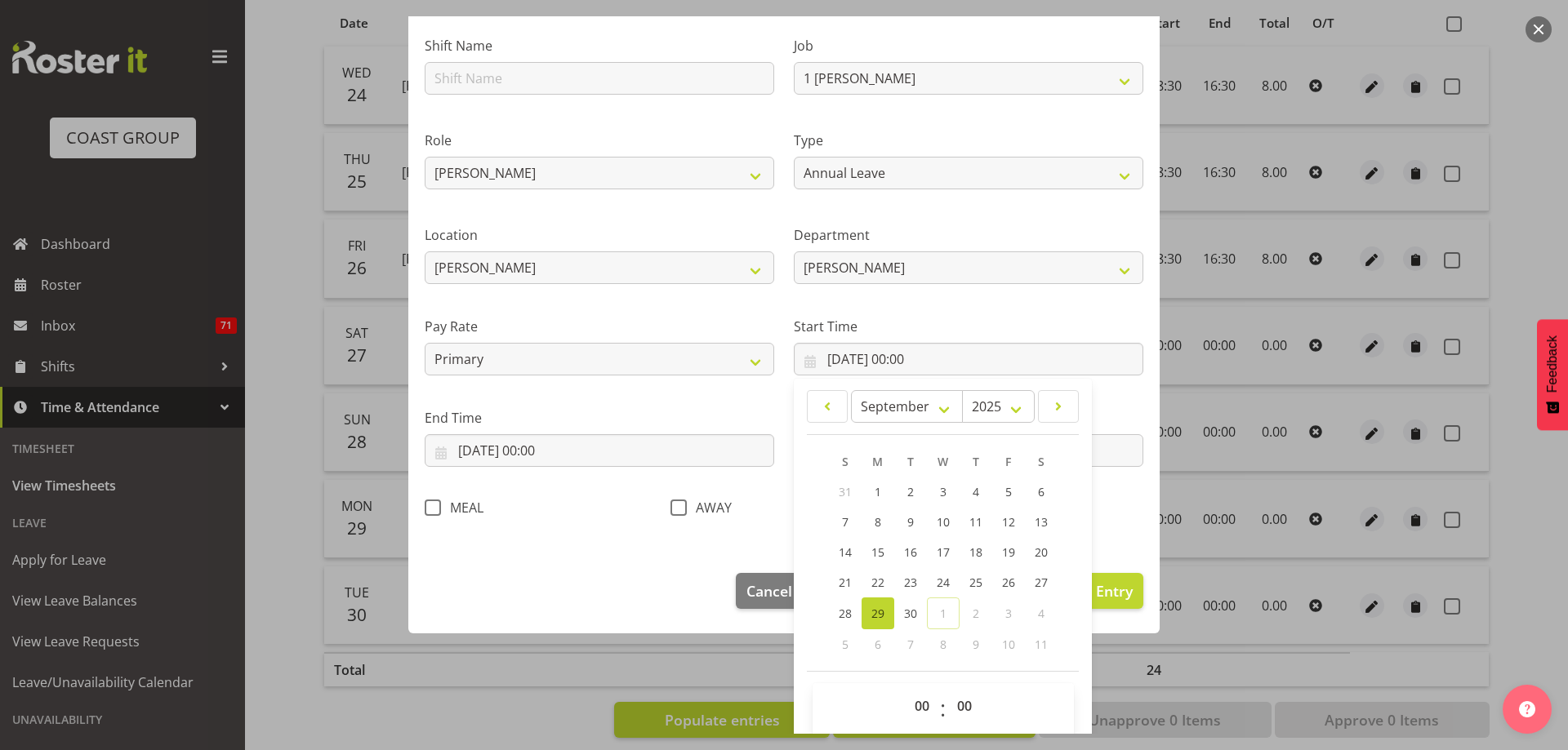
scroll to position [123, 0]
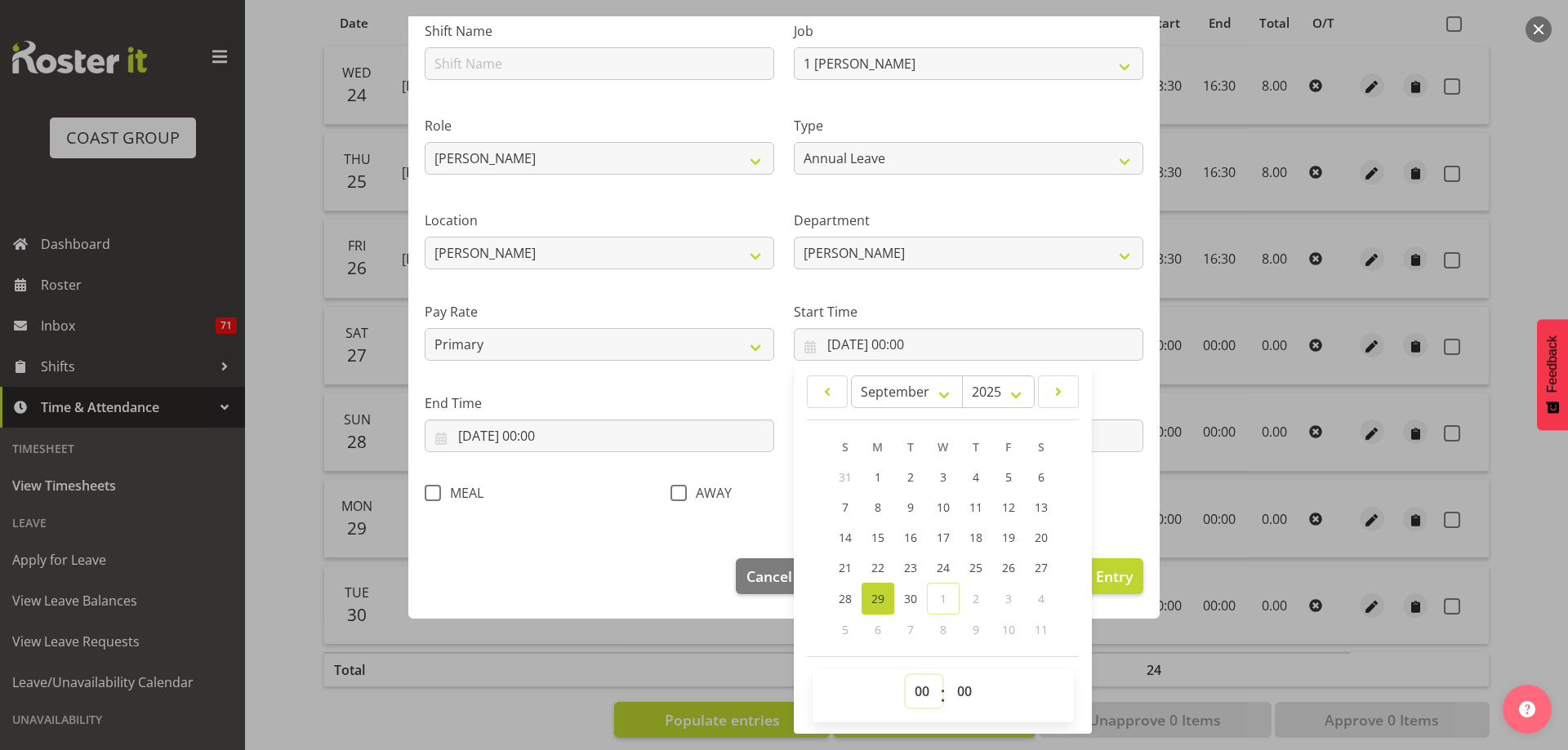
click at [914, 694] on select "00 01 02 03 04 05 06 07 08 09 10 11 12 13 14 15 16 17 18 19 20 21 22 23" at bounding box center [924, 692] width 37 height 33
select select "8"
click at [906, 675] on select "00 01 02 03 04 05 06 07 08 09 10 11 12 13 14 15 16 17 18 19 20 21 22 23" at bounding box center [924, 692] width 37 height 33
type input "29/09/2025, 08:00"
click at [967, 696] on select "00 01 02 03 04 05 06 07 08 09 10 11 12 13 14 15 16 17 18 19 20 21 22 23 24 25 2…" at bounding box center [966, 692] width 37 height 33
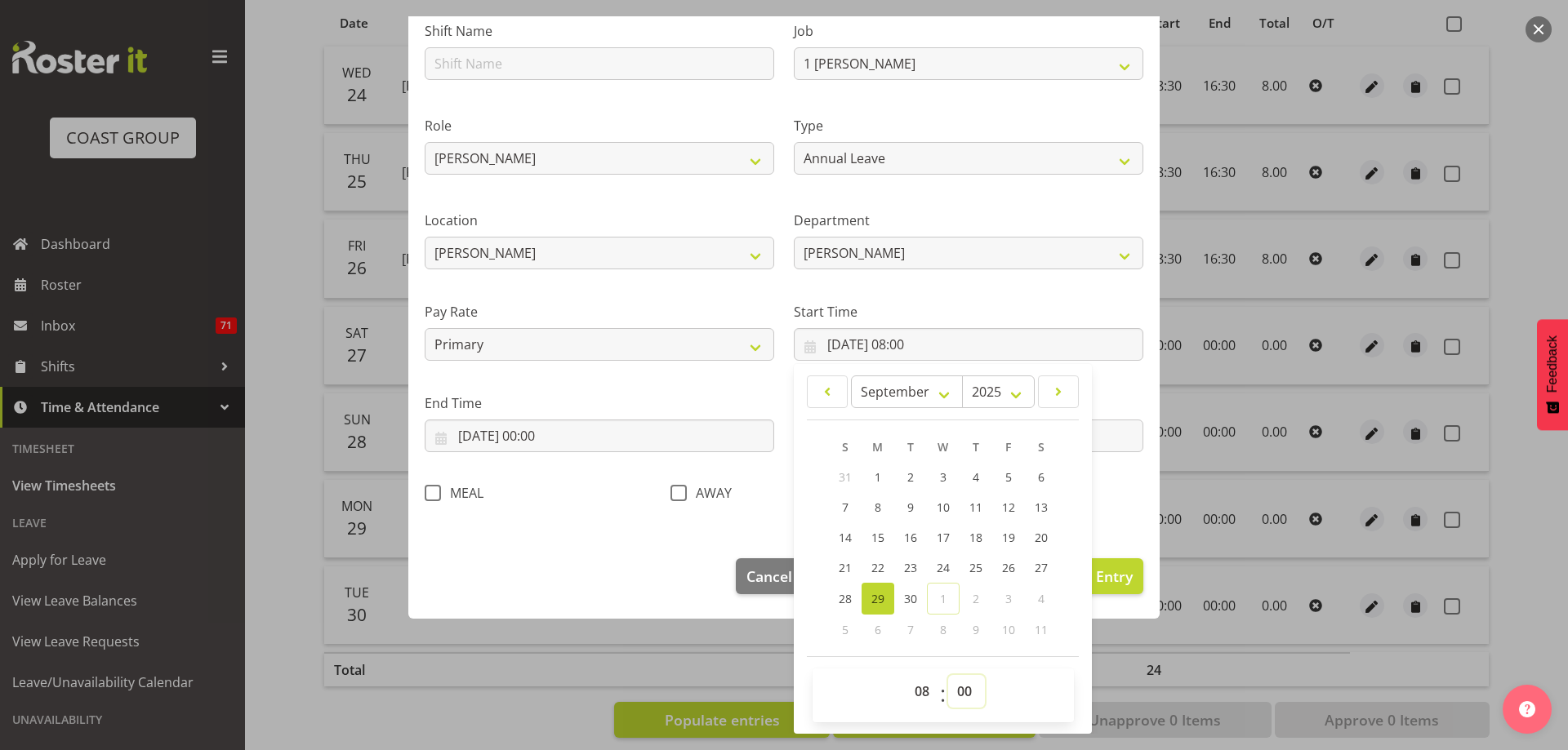
select select "30"
click at [948, 675] on select "00 01 02 03 04 05 06 07 08 09 10 11 12 13 14 15 16 17 18 19 20 21 22 23 24 25 2…" at bounding box center [966, 692] width 37 height 33
type input "29/09/2025, 08:30"
click at [554, 438] on input "29/09/2025, 00:00" at bounding box center [600, 436] width 349 height 33
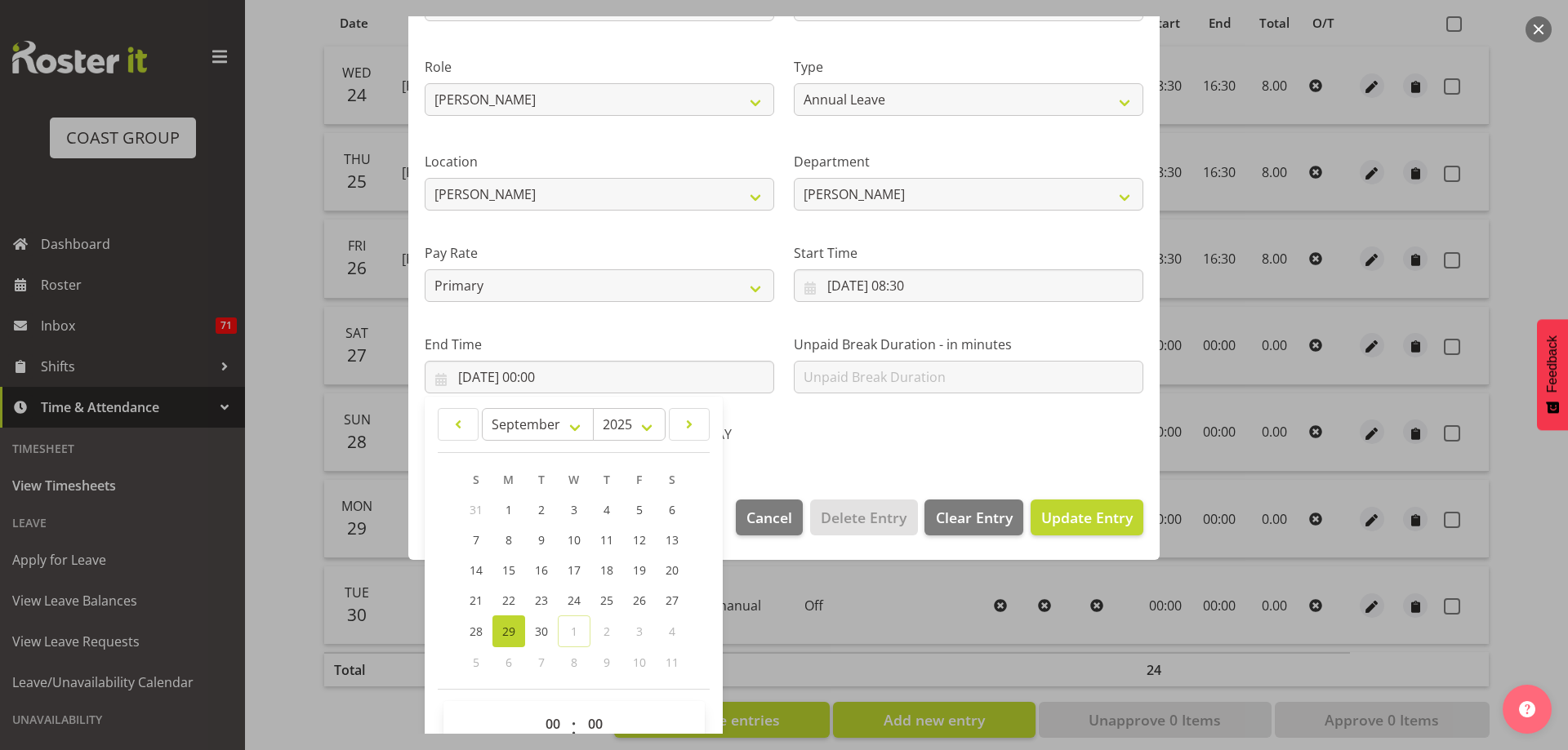
scroll to position [215, 0]
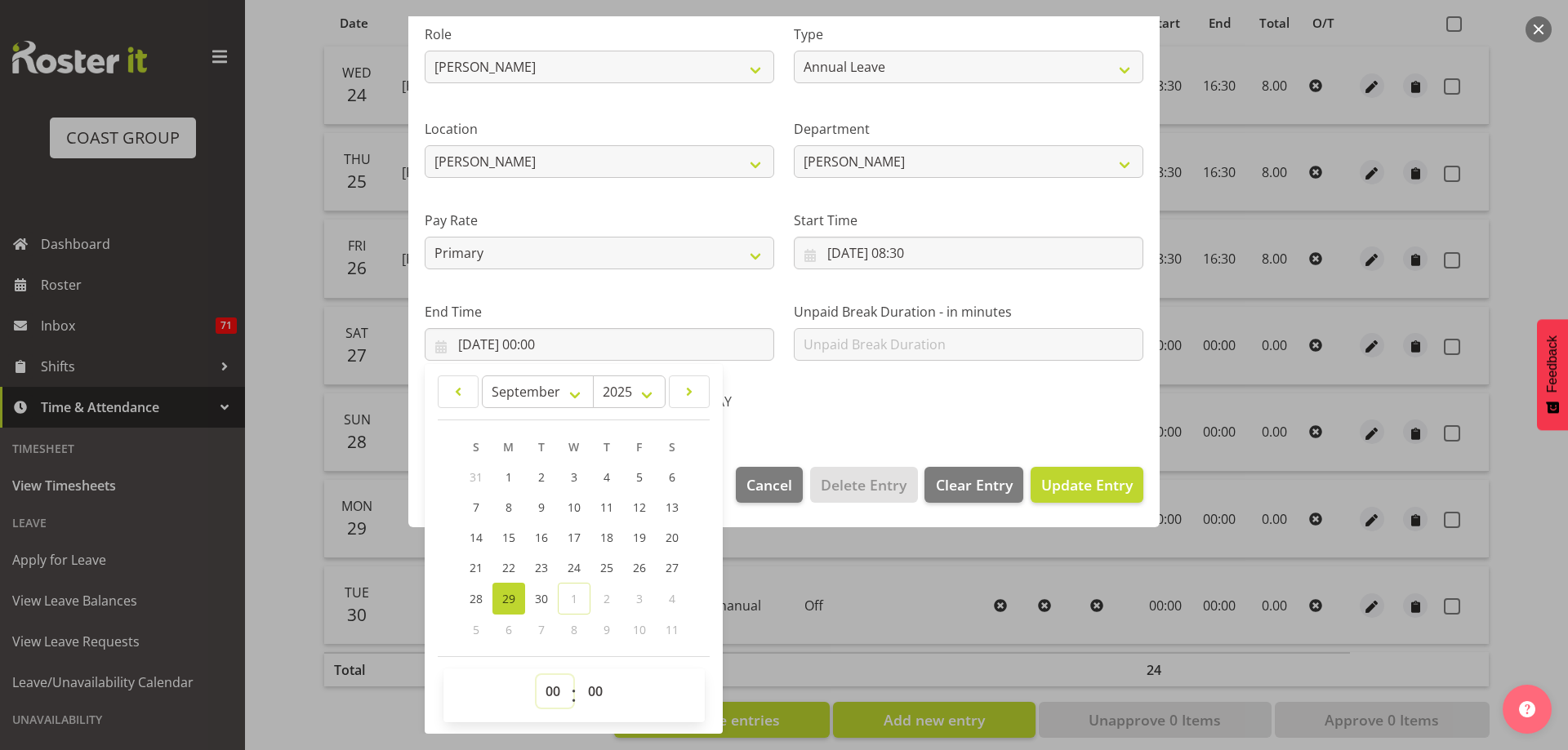
click at [548, 690] on select "00 01 02 03 04 05 06 07 08 09 10 11 12 13 14 15 16 17 18 19 20 21 22 23" at bounding box center [555, 692] width 37 height 33
select select "16"
click at [537, 675] on select "00 01 02 03 04 05 06 07 08 09 10 11 12 13 14 15 16 17 18 19 20 21 22 23" at bounding box center [555, 692] width 37 height 33
type input "29/09/2025, 16:00"
click at [599, 687] on select "00 01 02 03 04 05 06 07 08 09 10 11 12 13 14 15 16 17 18 19 20 21 22 23 24 25 2…" at bounding box center [597, 692] width 37 height 33
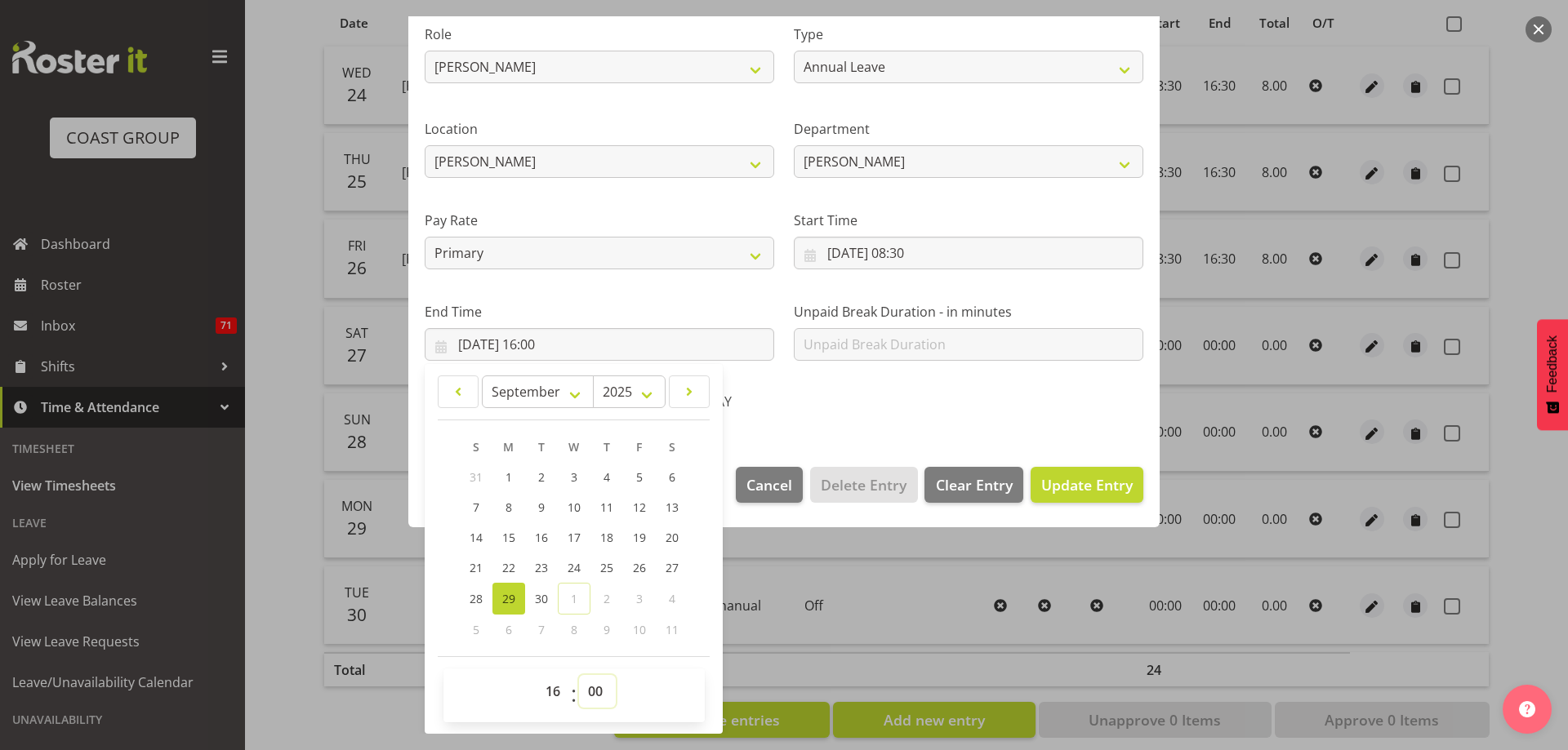
select select "30"
click at [579, 675] on select "00 01 02 03 04 05 06 07 08 09 10 11 12 13 14 15 16 17 18 19 20 21 22 23 24 25 2…" at bounding box center [597, 692] width 37 height 33
type input "29/09/2025, 16:30"
click at [1084, 470] on button "Update Entry" at bounding box center [1086, 485] width 113 height 36
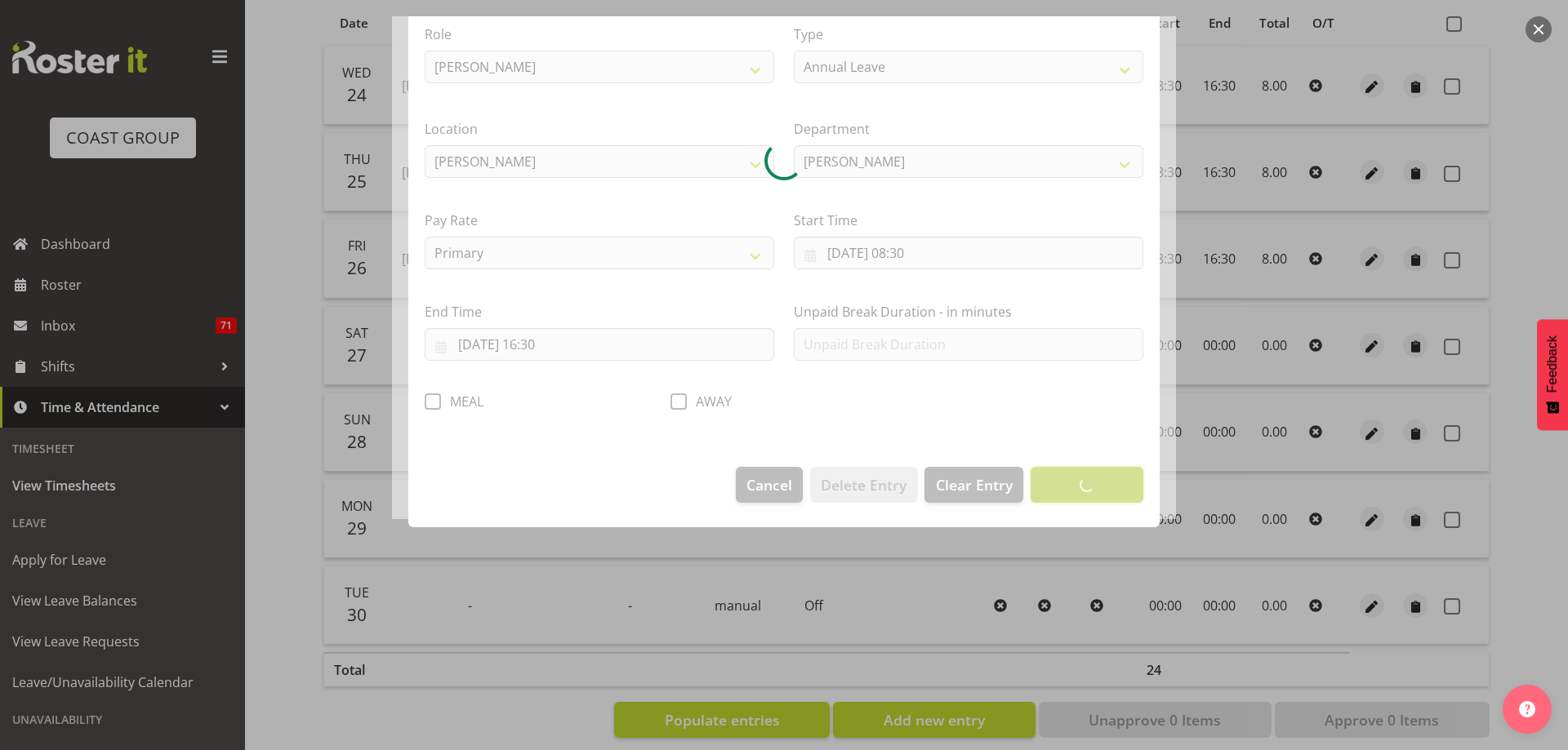
scroll to position [8, 0]
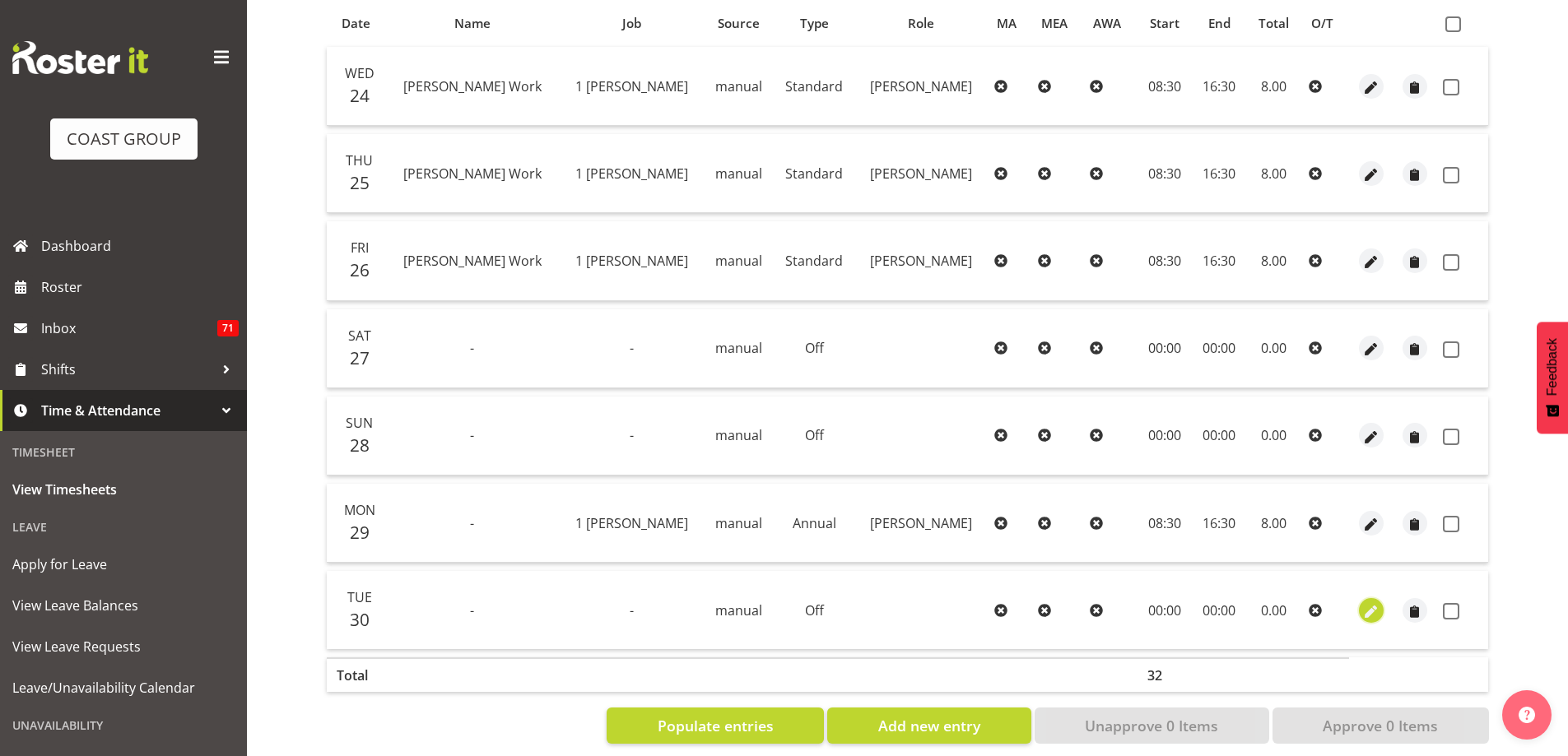
click at [1374, 621] on span "button" at bounding box center [1371, 612] width 19 height 19
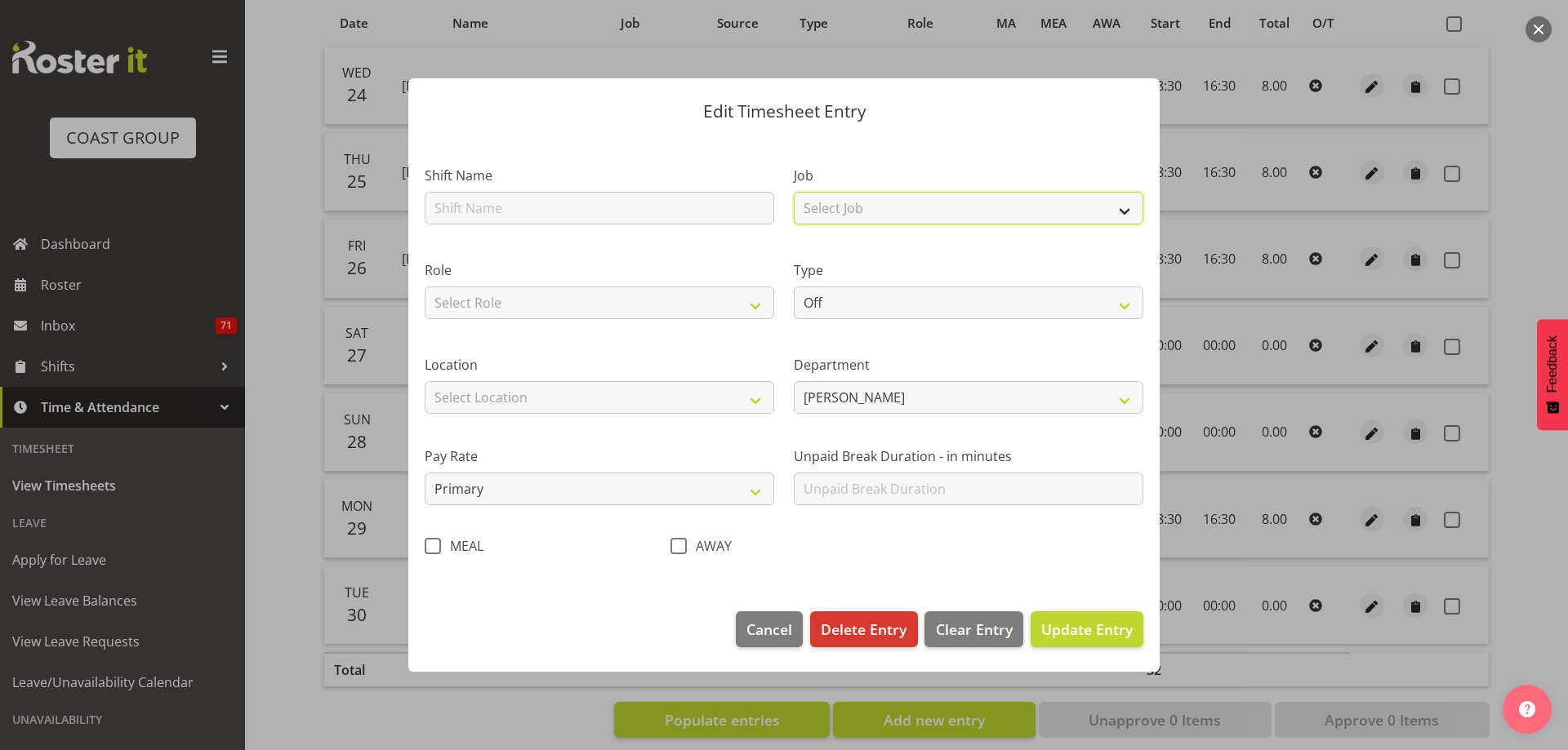
click at [1120, 217] on select "Select Job 1 Carlton Events 1 Carlton Hamilton 1 Carlton Wellington 1 EHS WAREH…" at bounding box center [968, 208] width 349 height 33
select select "7031"
click at [794, 192] on select "Select Job 1 Carlton Events 1 Carlton Hamilton 1 Carlton Wellington 1 EHS WAREH…" at bounding box center [968, 208] width 349 height 33
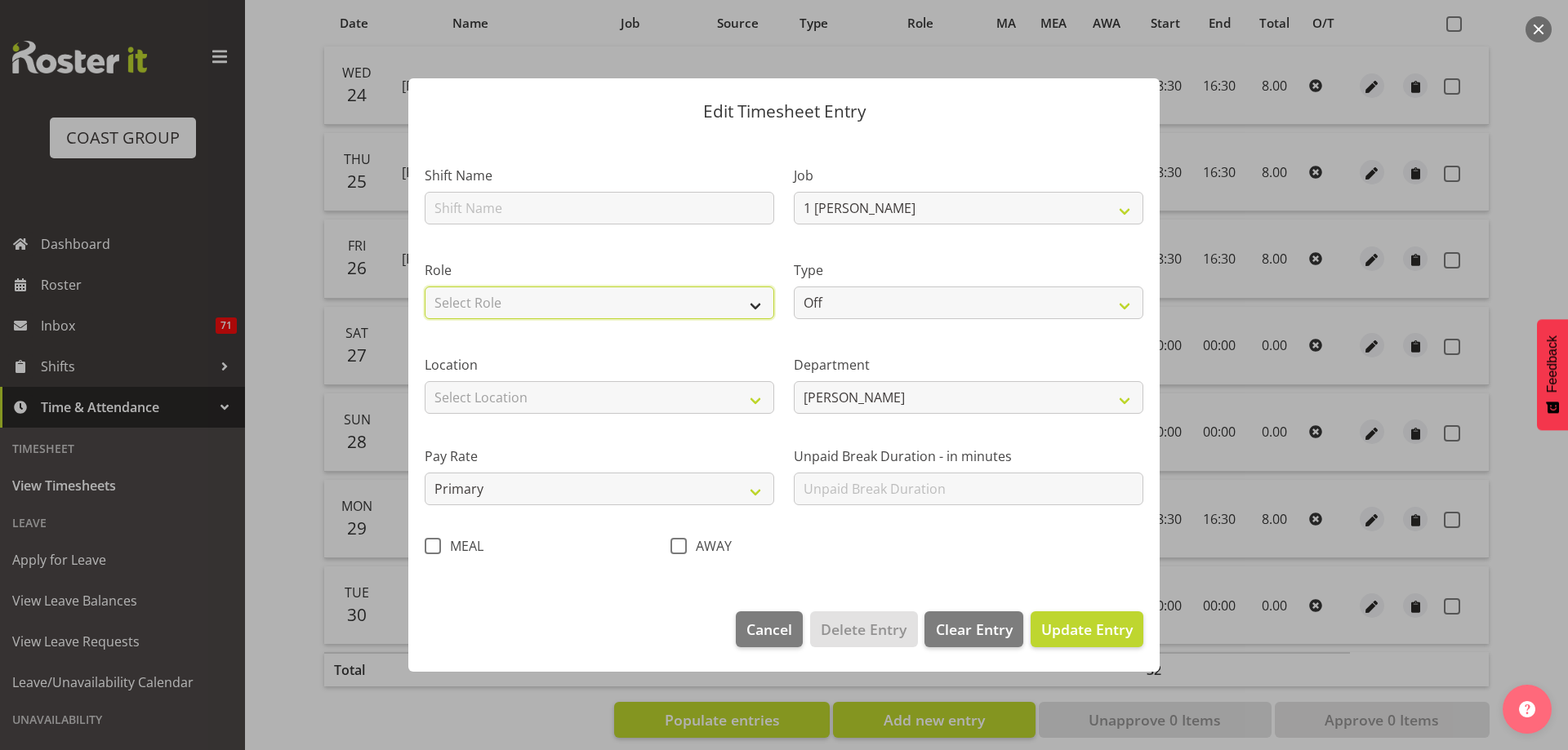
click at [757, 309] on select "Select Role CARLTON HAMILTON" at bounding box center [600, 303] width 349 height 33
select select "1338"
click at [425, 286] on select "Select Role CARLTON HAMILTON" at bounding box center [600, 303] width 349 height 33
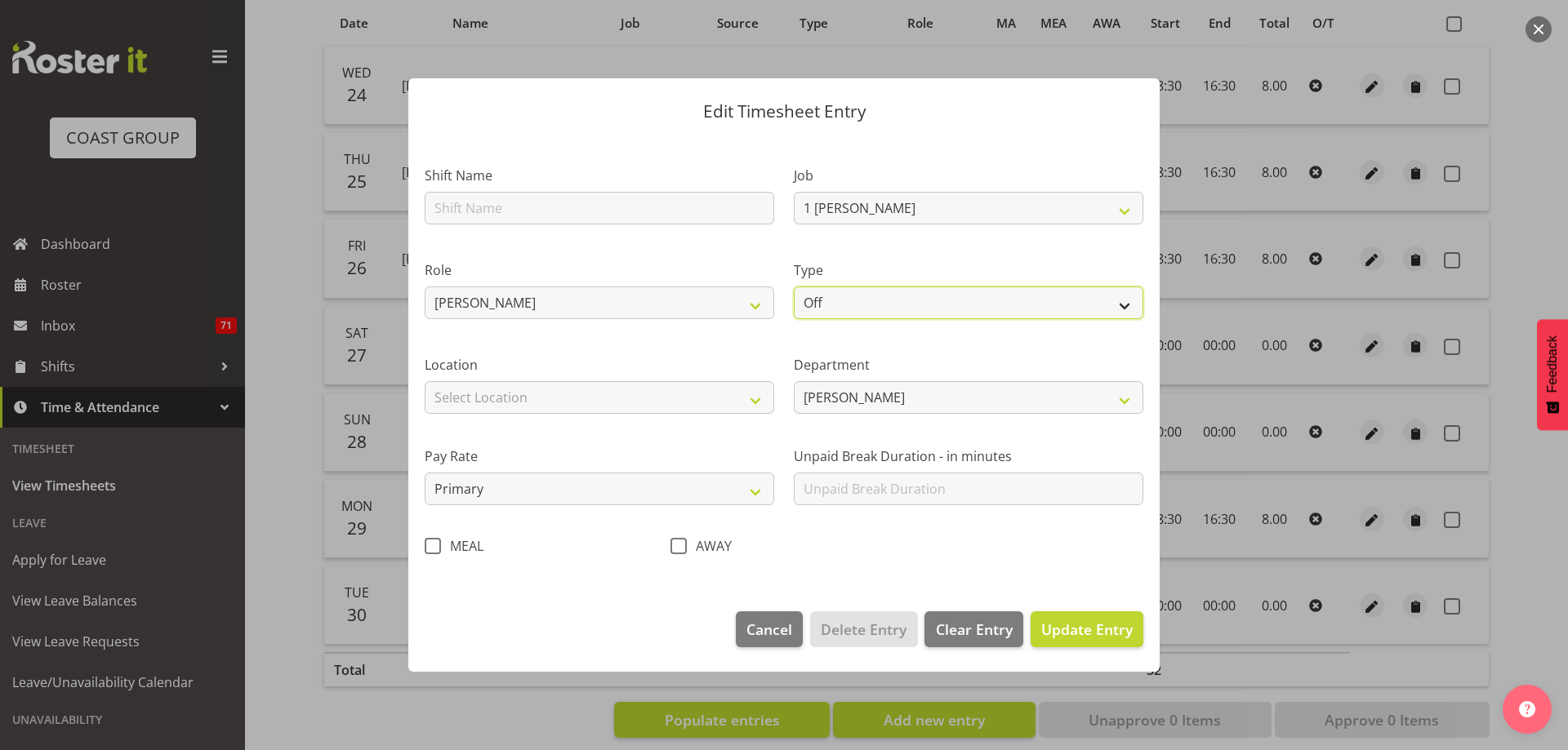
click at [1125, 313] on select "Off Standard Public Holiday Public Holiday (Worked) Day In Lieu Annual Leave Si…" at bounding box center [968, 303] width 349 height 33
select select "Annual"
click at [794, 286] on select "Off Standard Public Holiday Public Holiday (Worked) Day In Lieu Annual Leave Si…" at bounding box center [968, 303] width 349 height 33
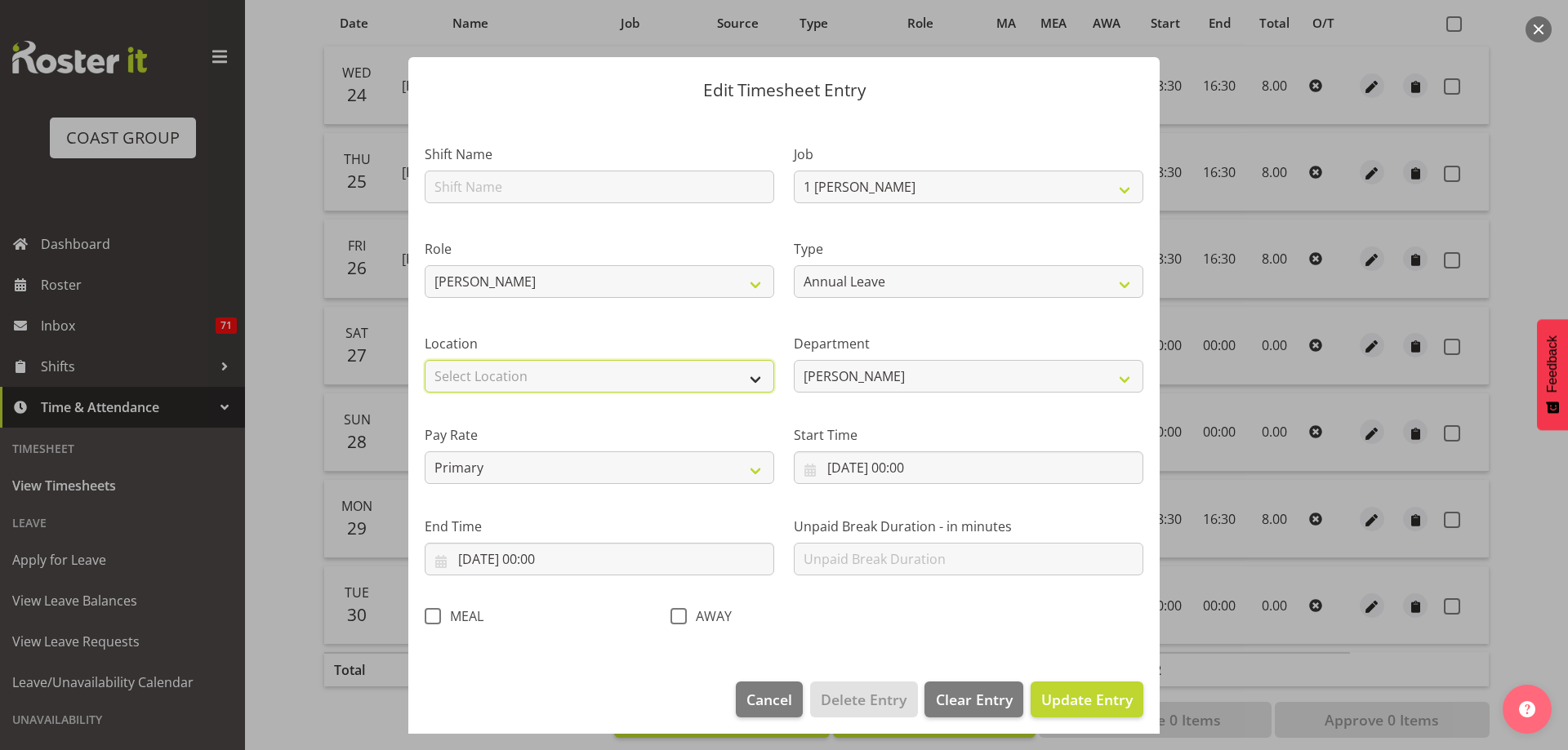
click at [748, 378] on select "Select Location CARLTON EVENTS Carlton Hamilton Carlton Wellington DW CHC DW DI…" at bounding box center [600, 377] width 349 height 33
select select "1074"
click at [425, 360] on select "Select Location CARLTON EVENTS Carlton Hamilton Carlton Wellington DW CHC DW DI…" at bounding box center [600, 377] width 349 height 33
click at [901, 467] on input "30/09/2025, 00:00" at bounding box center [968, 468] width 349 height 33
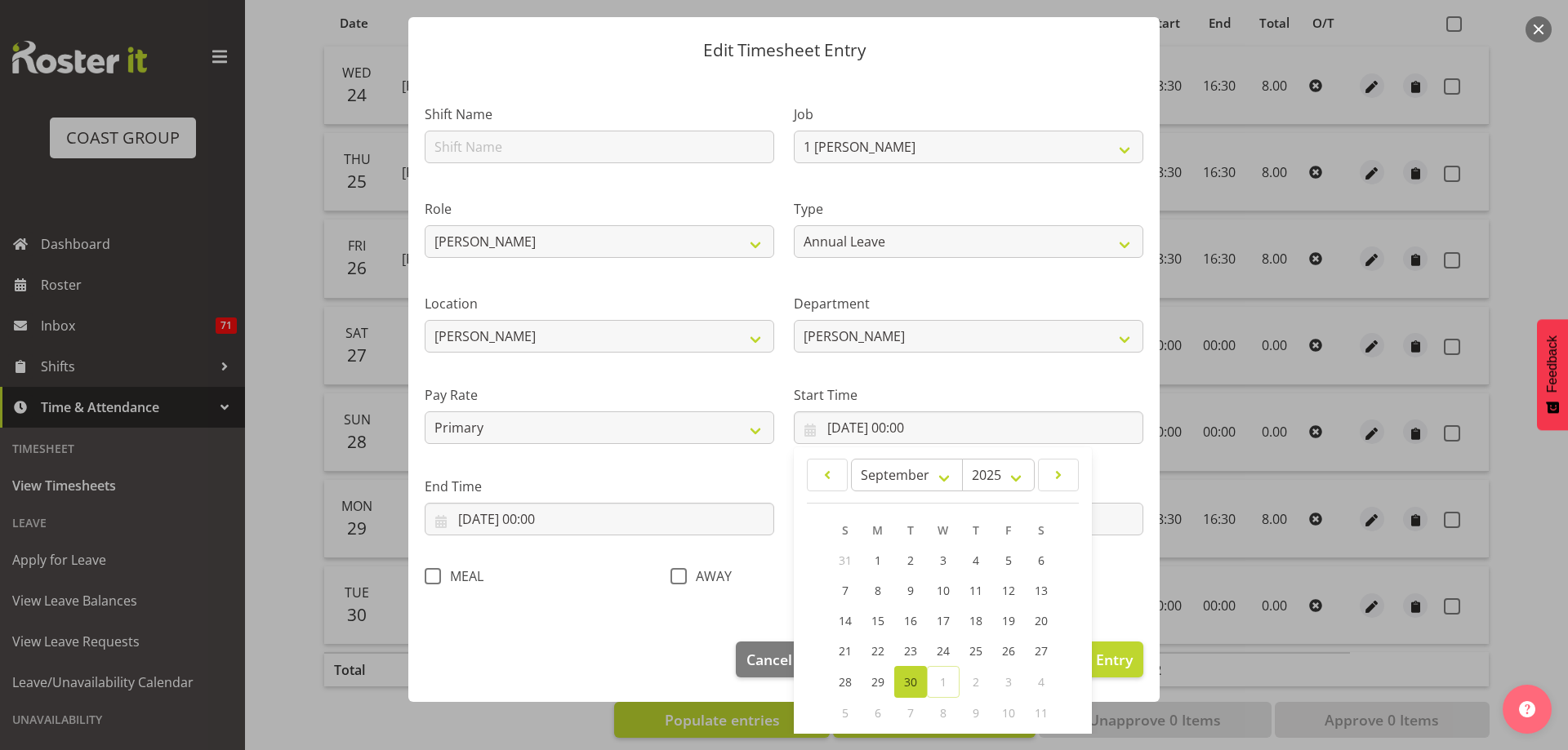
scroll to position [123, 0]
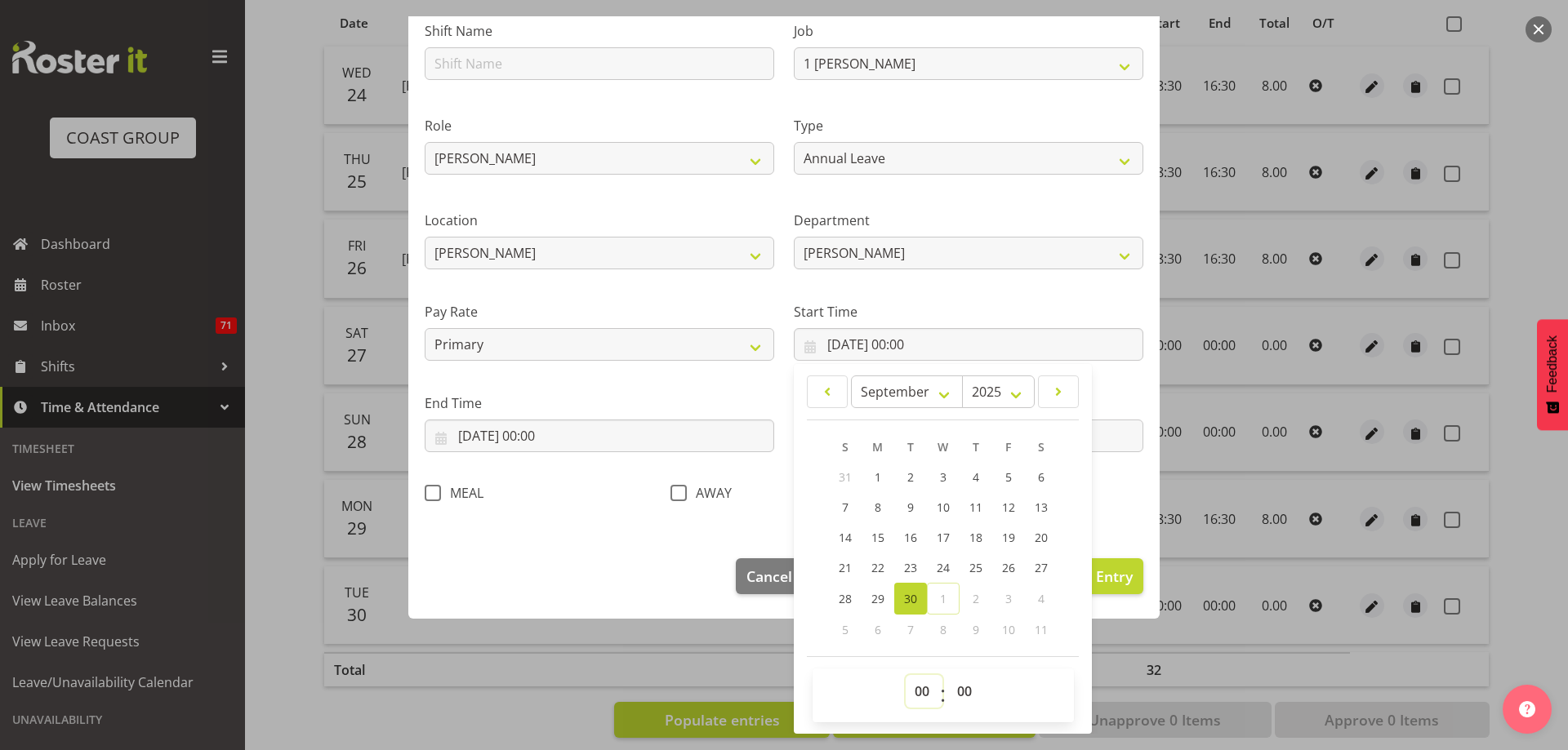
click at [913, 694] on select "00 01 02 03 04 05 06 07 08 09 10 11 12 13 14 15 16 17 18 19 20 21 22 23" at bounding box center [924, 692] width 37 height 33
select select "8"
click at [906, 675] on select "00 01 02 03 04 05 06 07 08 09 10 11 12 13 14 15 16 17 18 19 20 21 22 23" at bounding box center [924, 692] width 37 height 33
type input "30/09/2025, 08:00"
click at [964, 692] on select "00 01 02 03 04 05 06 07 08 09 10 11 12 13 14 15 16 17 18 19 20 21 22 23 24 25 2…" at bounding box center [966, 692] width 37 height 33
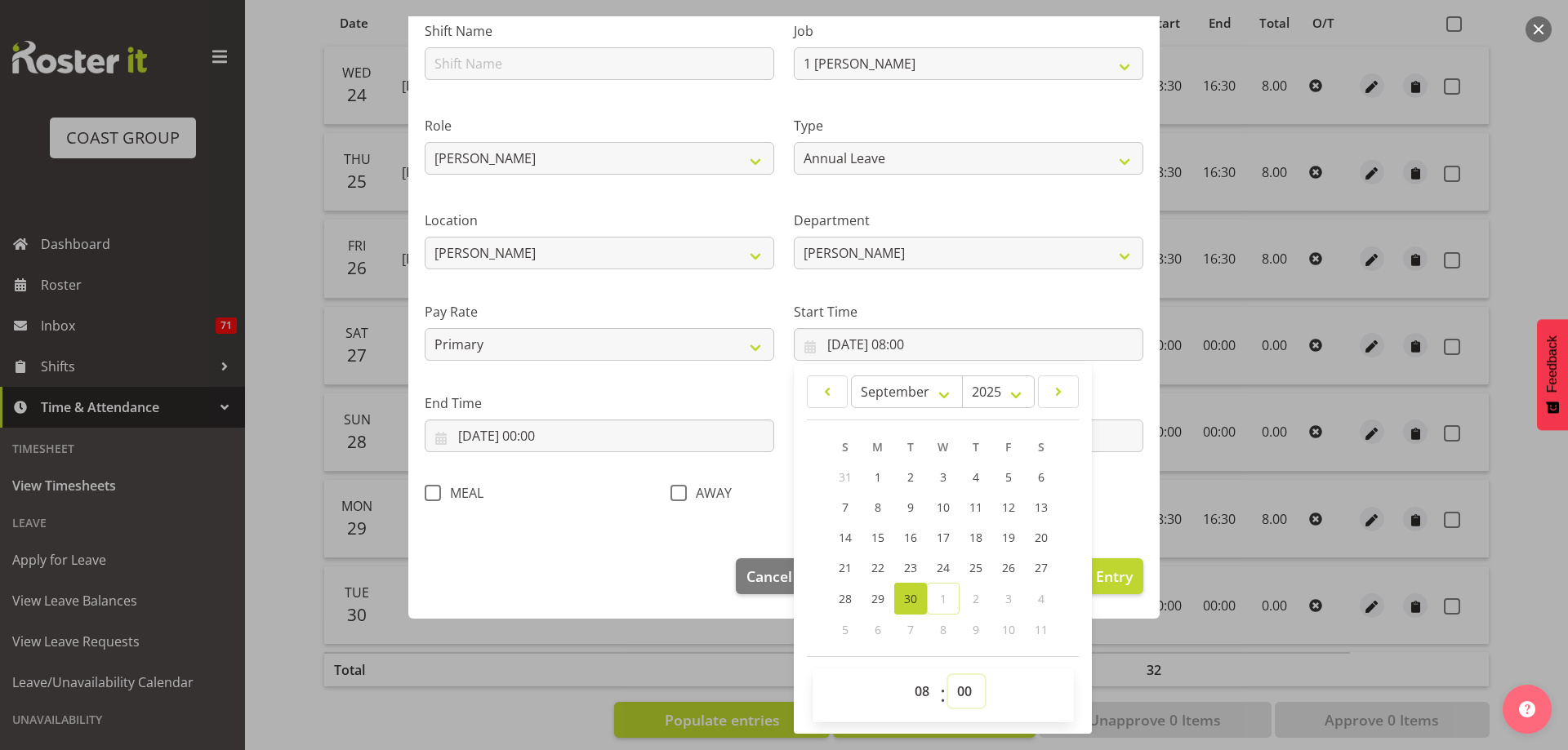
select select "30"
click at [948, 675] on select "00 01 02 03 04 05 06 07 08 09 10 11 12 13 14 15 16 17 18 19 20 21 22 23 24 25 2…" at bounding box center [966, 692] width 37 height 33
type input "30/09/2025, 08:30"
click at [541, 437] on input "30/09/2025, 00:00" at bounding box center [600, 436] width 349 height 33
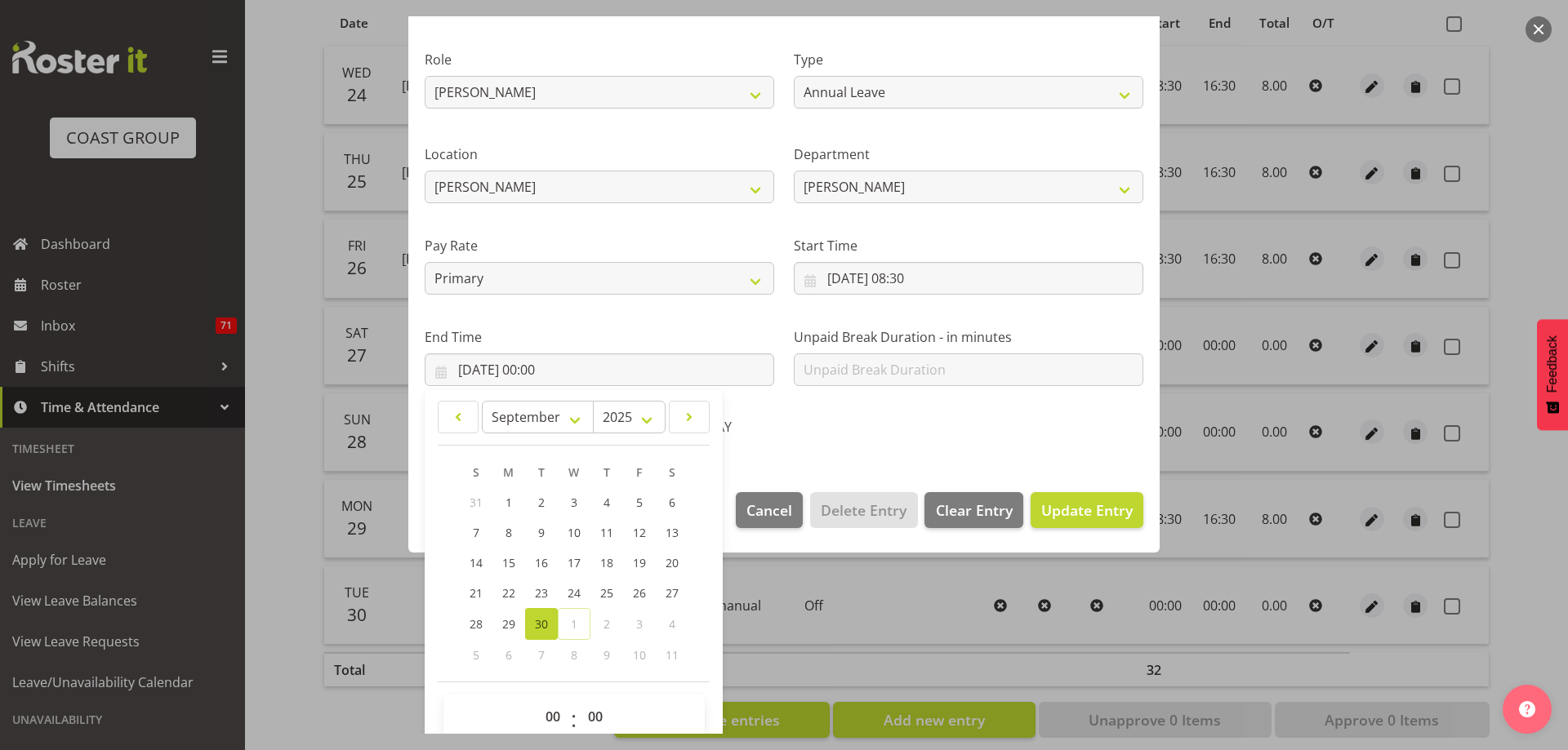
scroll to position [215, 0]
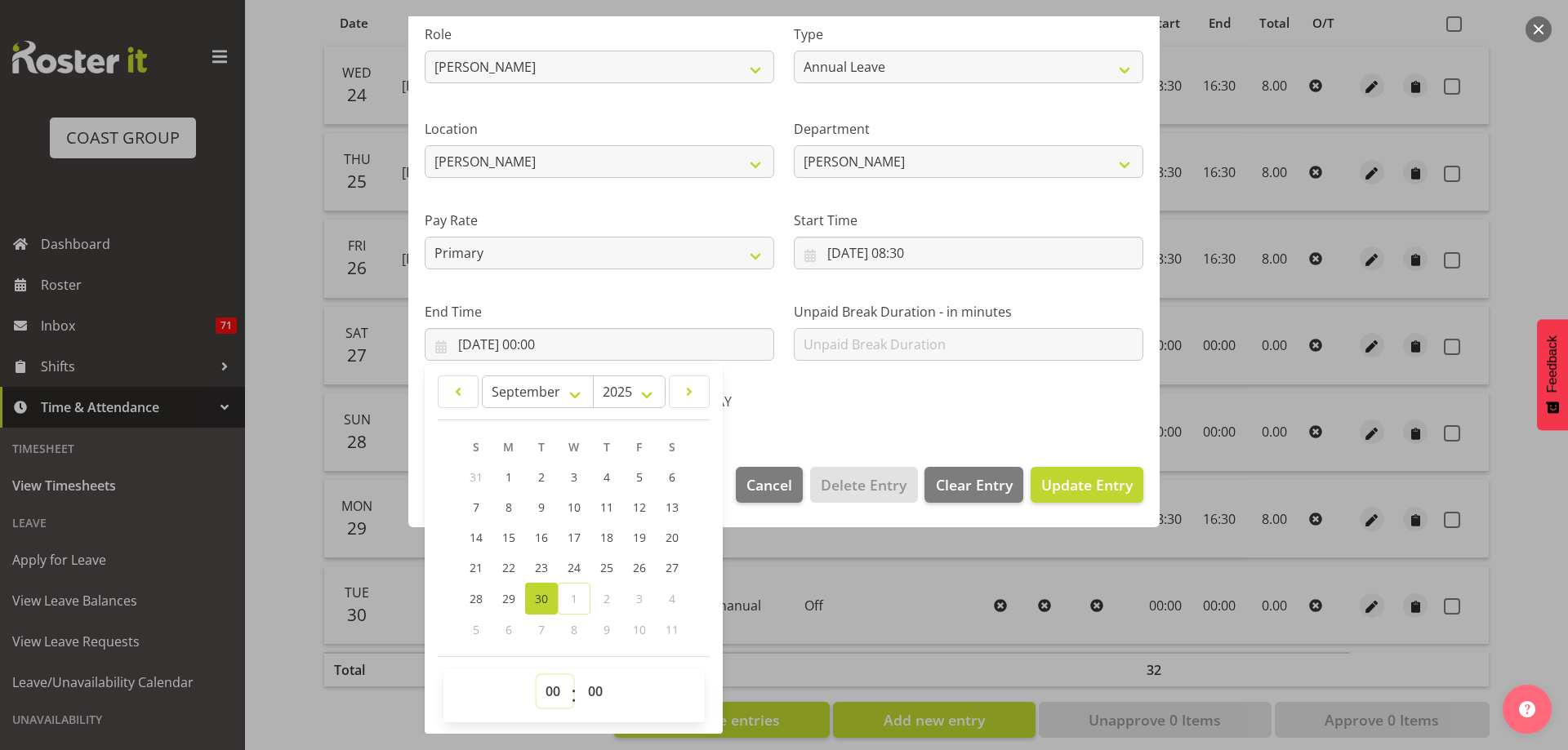
click at [550, 685] on select "00 01 02 03 04 05 06 07 08 09 10 11 12 13 14 15 16 17 18 19 20 21 22 23" at bounding box center [555, 692] width 37 height 33
select select "16"
click at [537, 675] on select "00 01 02 03 04 05 06 07 08 09 10 11 12 13 14 15 16 17 18 19 20 21 22 23" at bounding box center [555, 692] width 37 height 33
type input "30/09/2025, 16:00"
click at [597, 689] on select "00 01 02 03 04 05 06 07 08 09 10 11 12 13 14 15 16 17 18 19 20 21 22 23 24 25 2…" at bounding box center [597, 692] width 37 height 33
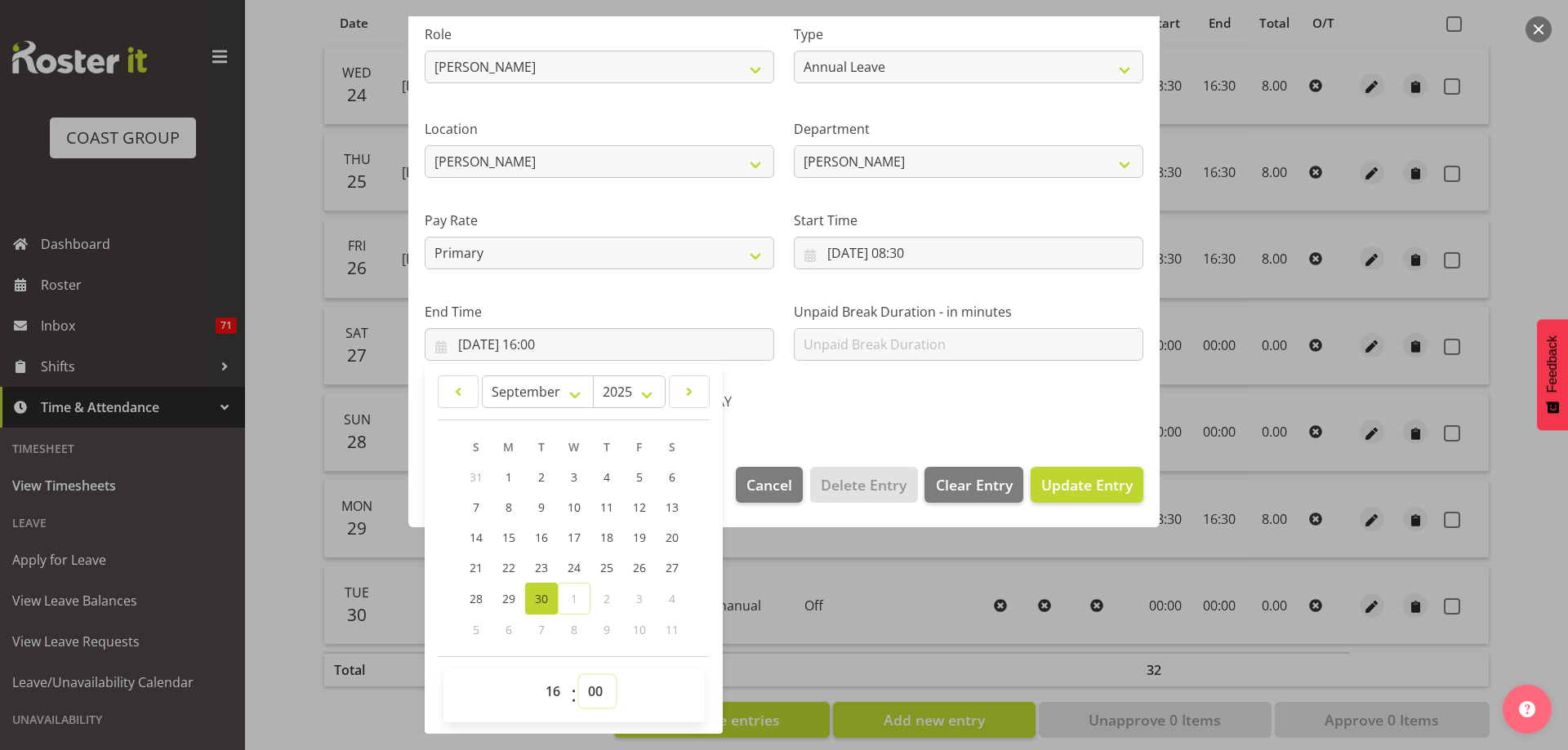
select select "30"
click at [579, 675] on select "00 01 02 03 04 05 06 07 08 09 10 11 12 13 14 15 16 17 18 19 20 21 22 23 24 25 2…" at bounding box center [597, 692] width 37 height 33
type input "30/09/2025, 16:30"
click at [827, 435] on section "Shift Name Job 1 Carlton Events 1 Carlton Hamilton 1 Carlton Wellington 1 EHS W…" at bounding box center [784, 175] width 751 height 550
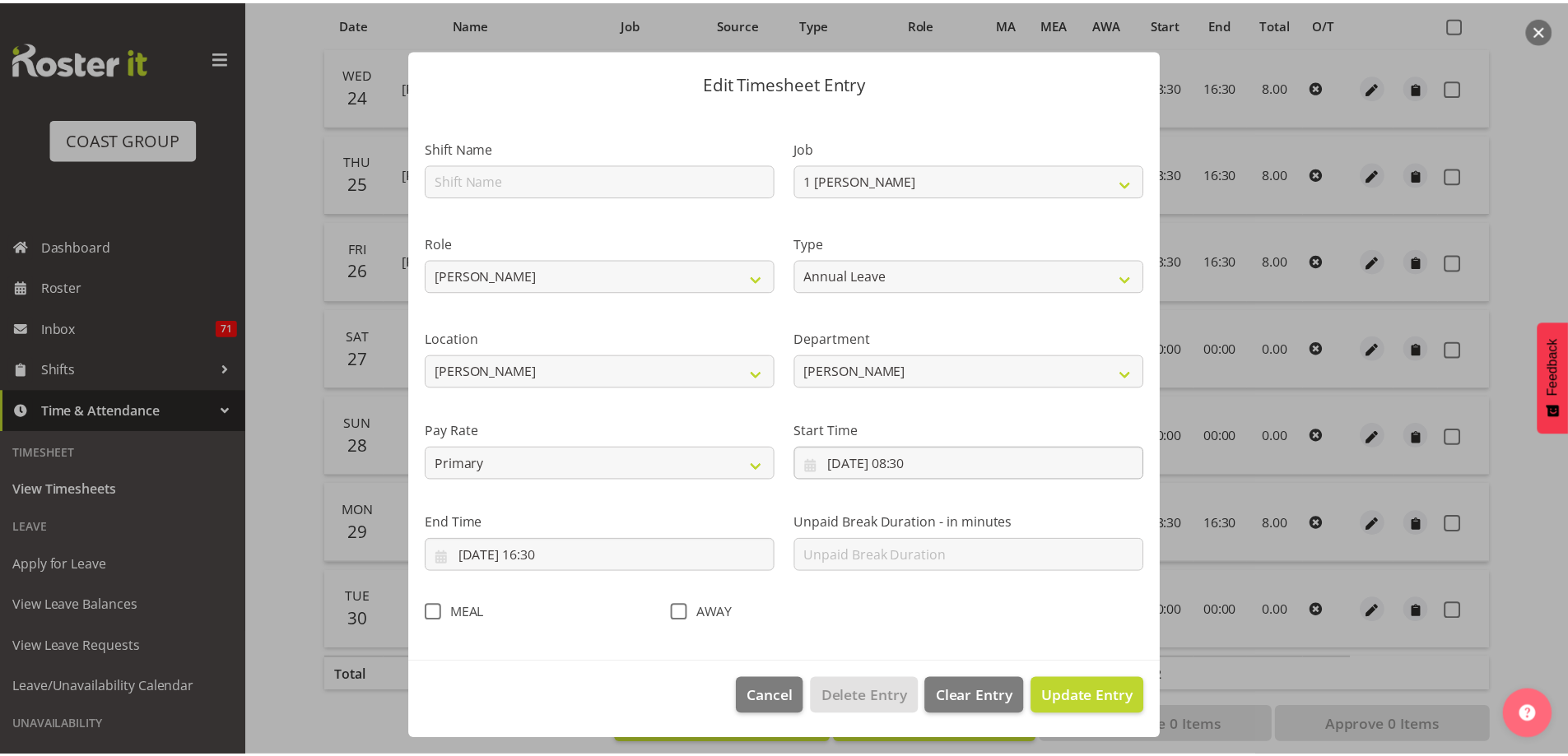
scroll to position [8, 0]
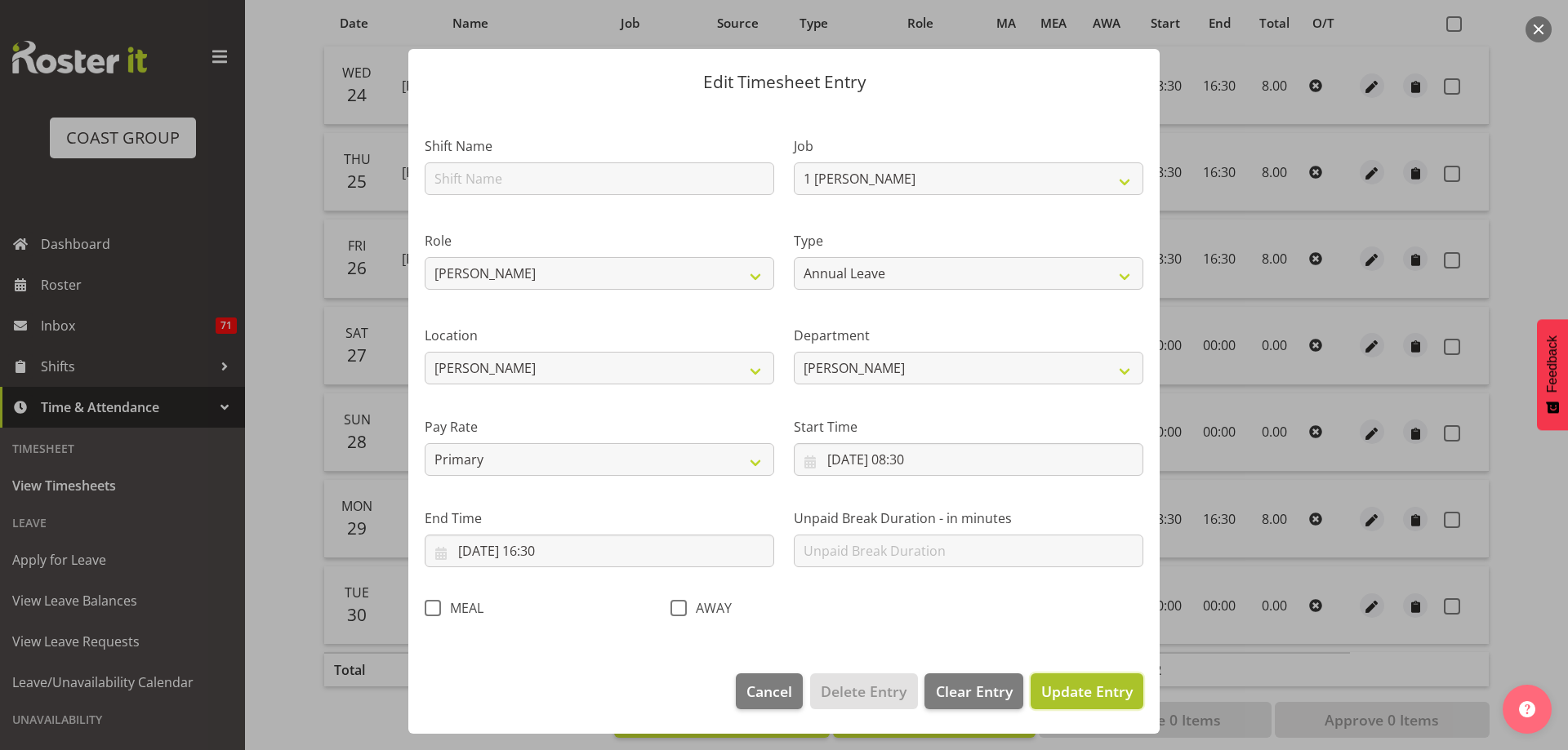
click at [1058, 698] on span "Update Entry" at bounding box center [1086, 692] width 91 height 20
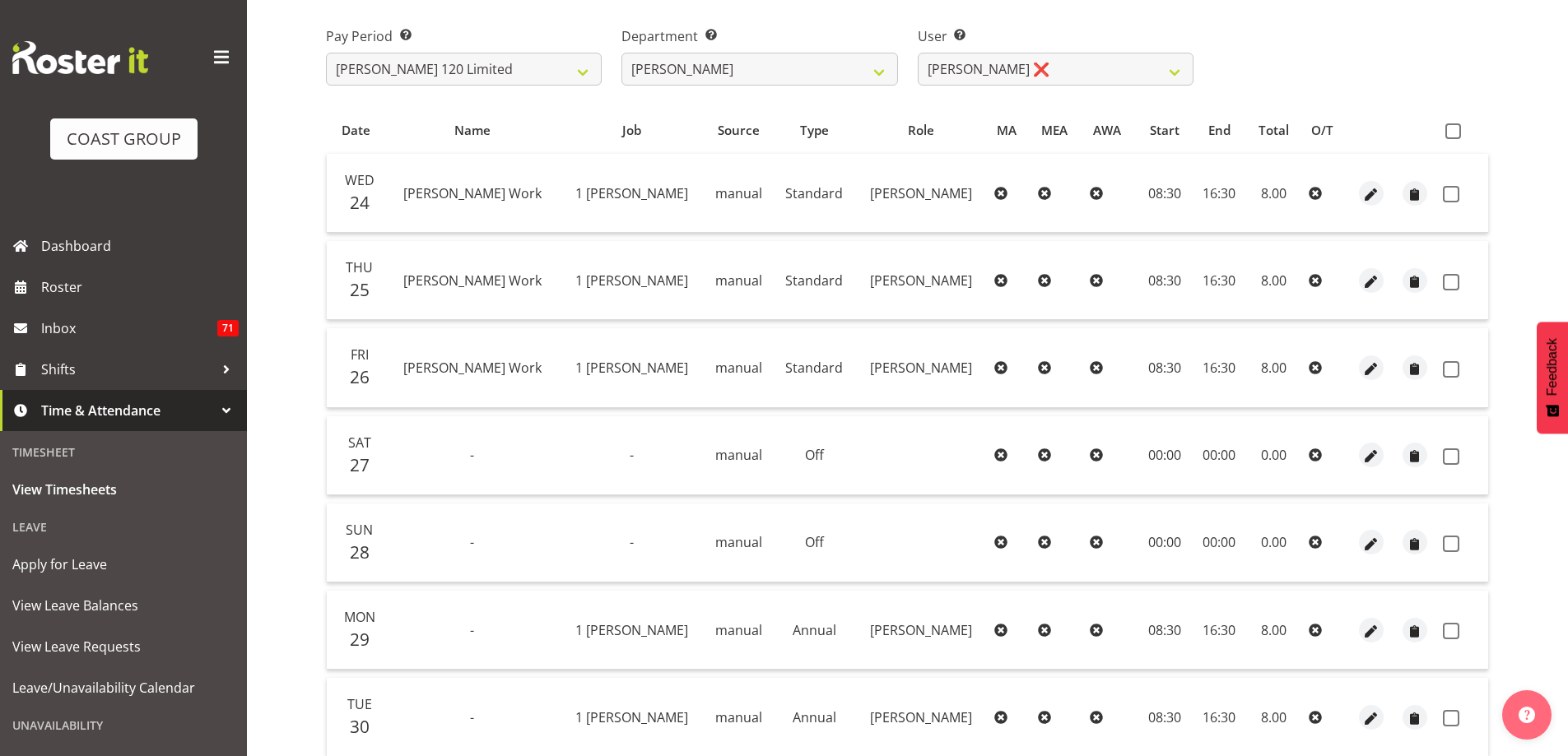
scroll to position [222, 0]
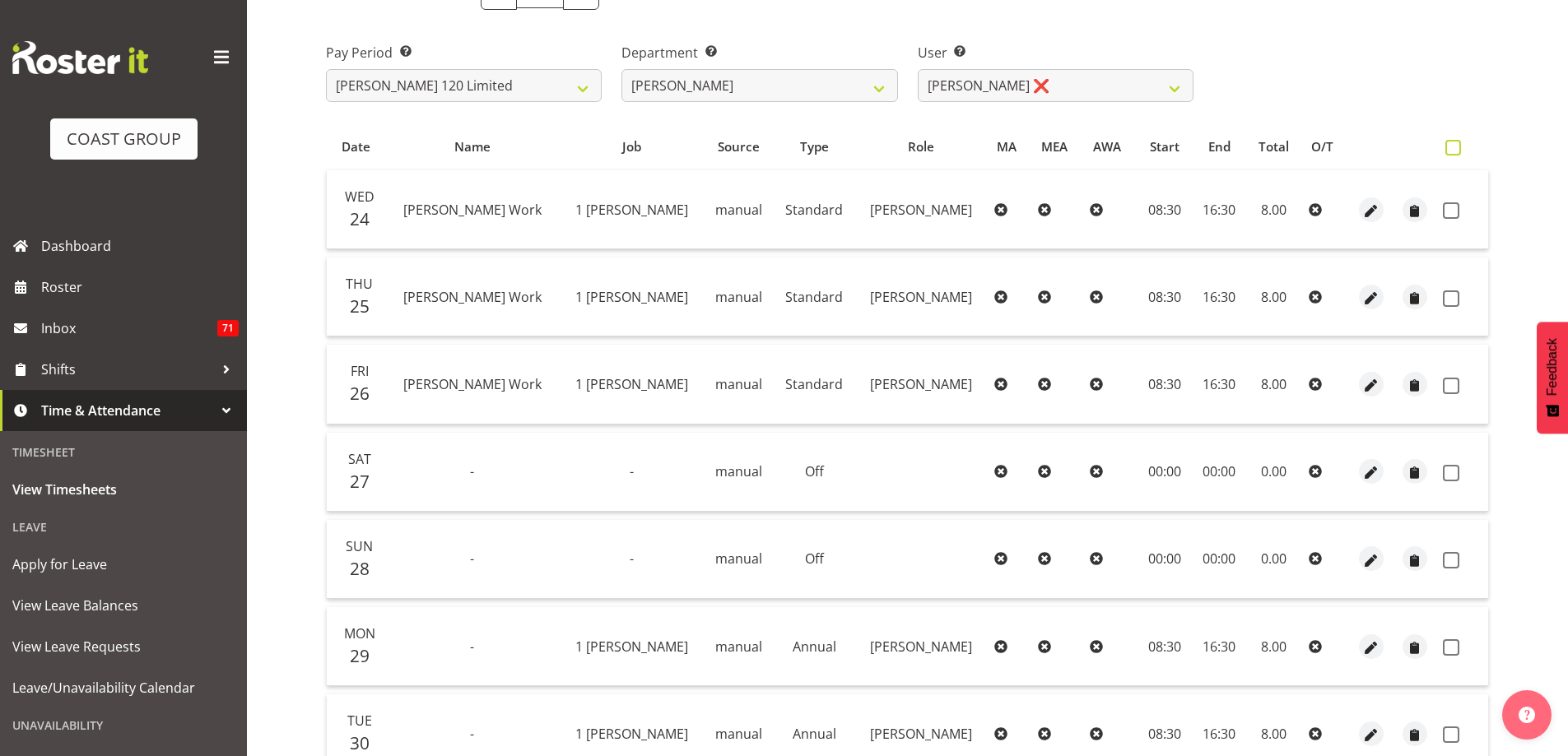
click at [1453, 143] on span at bounding box center [1454, 147] width 16 height 16
click at [1453, 143] on input "checkbox" at bounding box center [1451, 147] width 10 height 10
checkbox input "true"
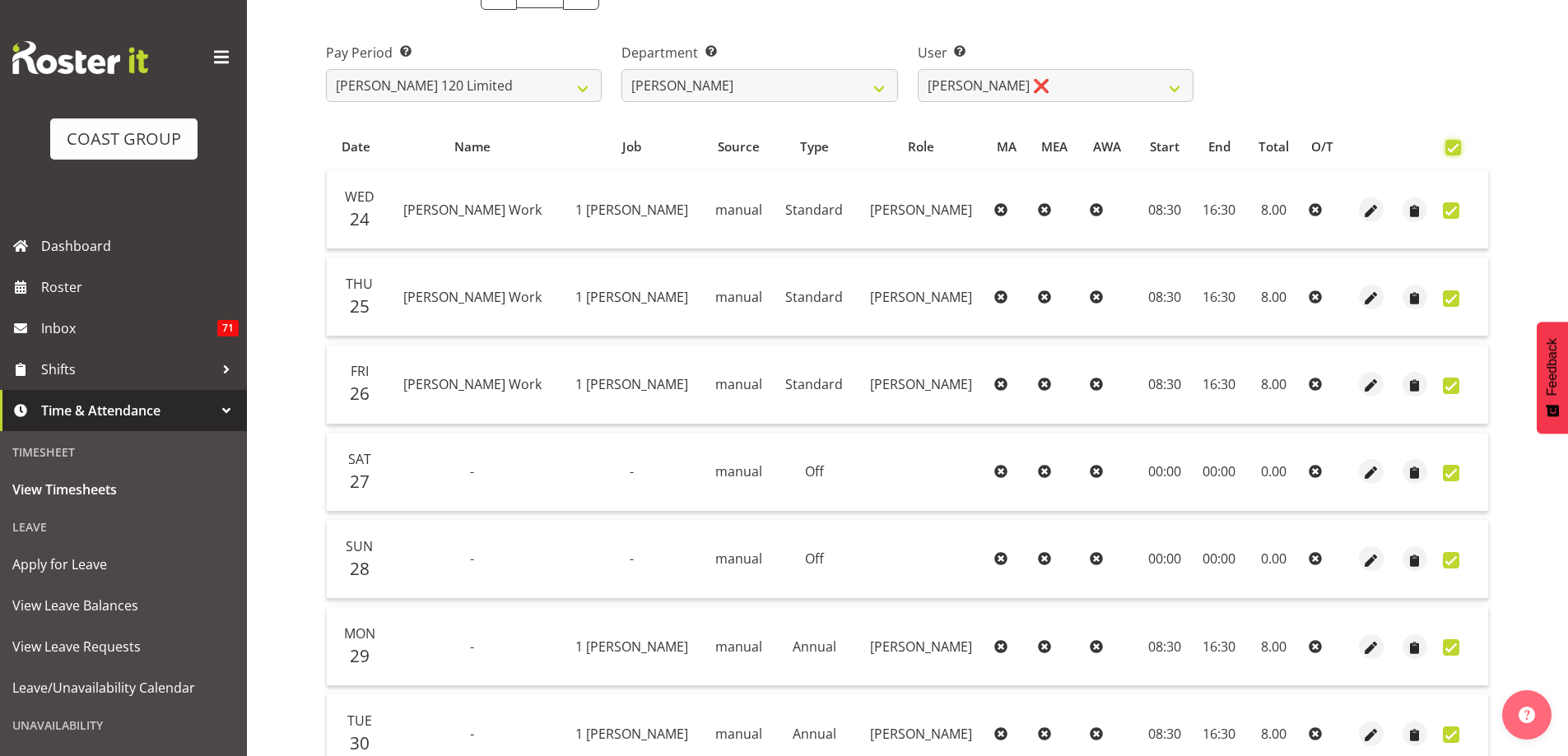
checkbox input "true"
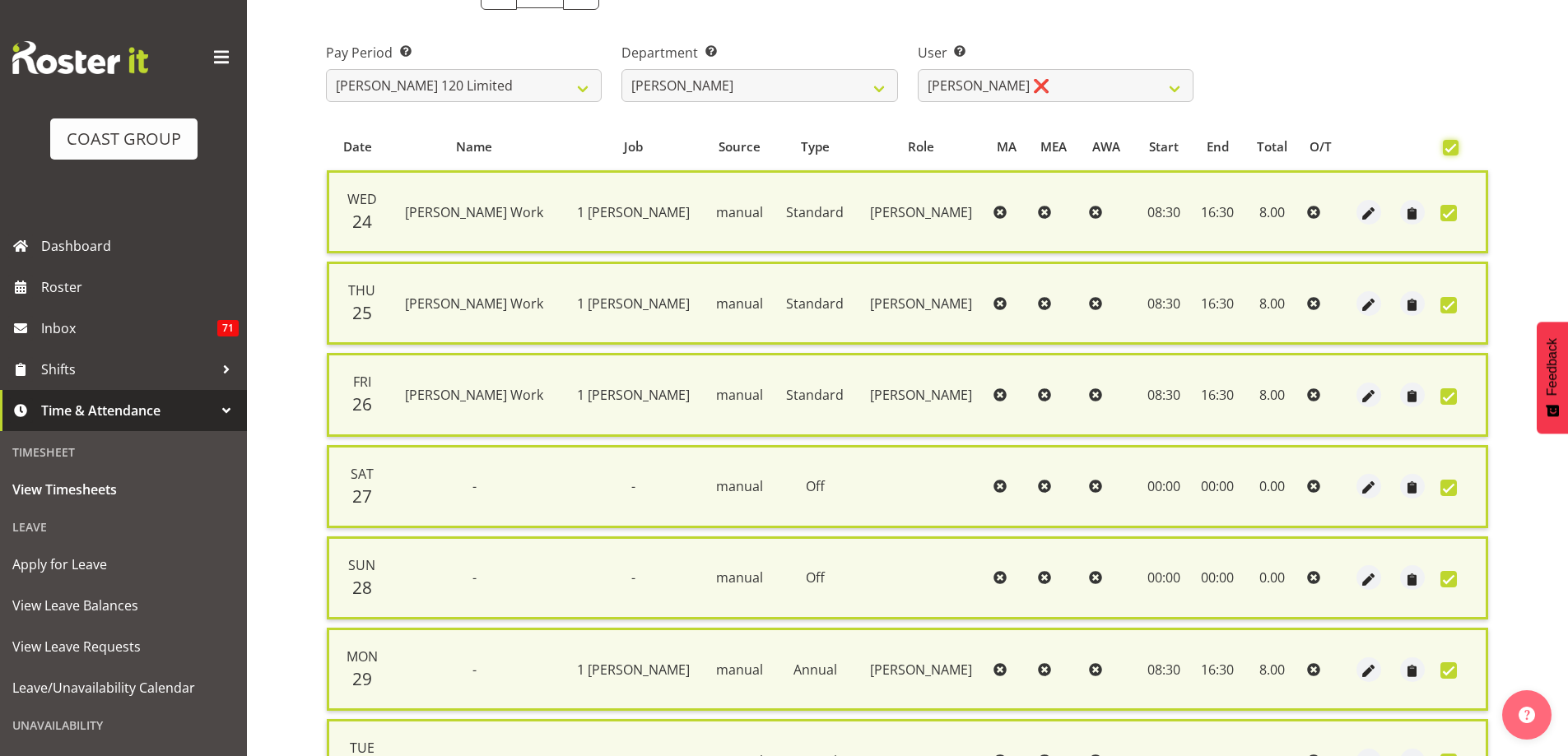
scroll to position [398, 0]
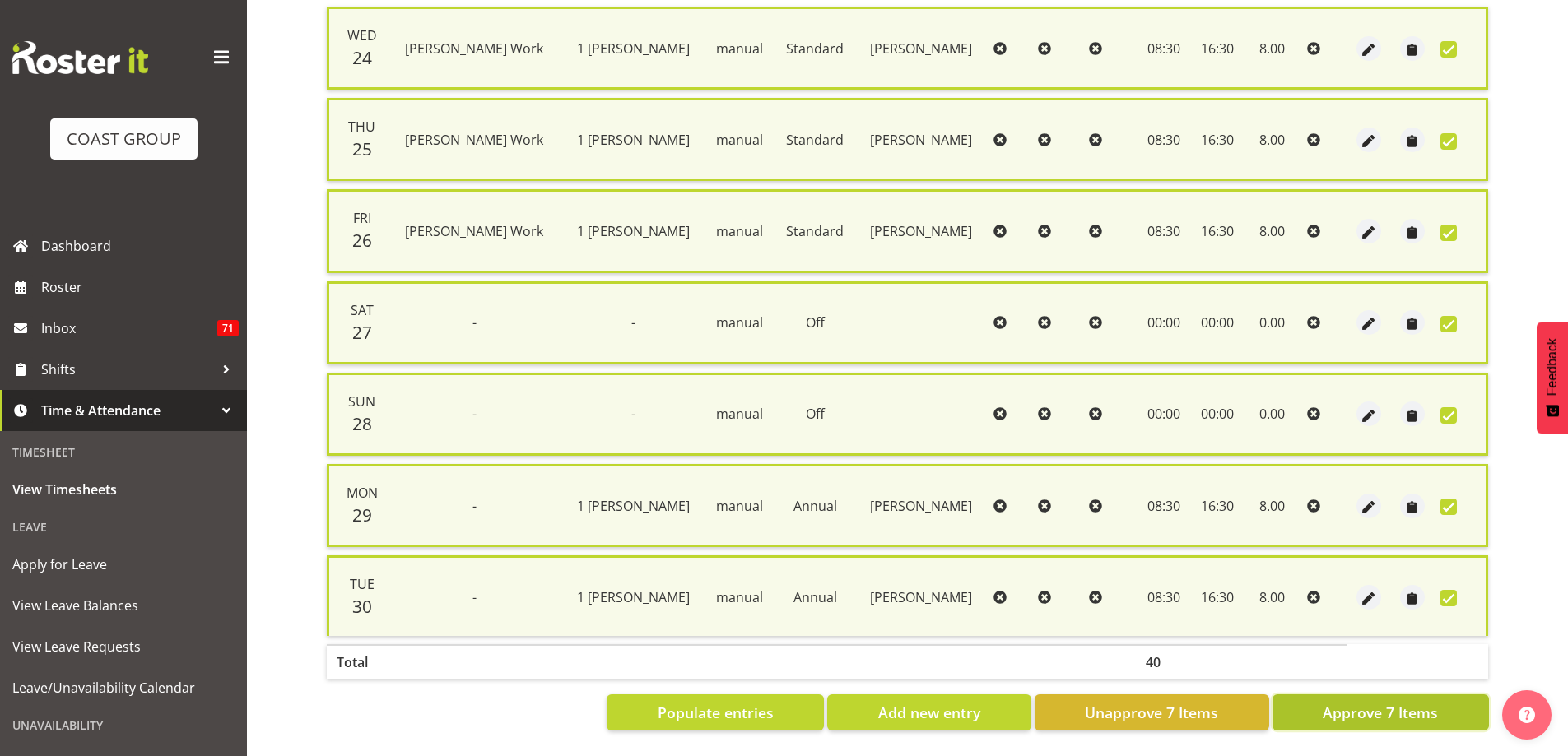
click at [1366, 702] on span "Approve 7 Items" at bounding box center [1381, 713] width 115 height 22
checkbox input "false"
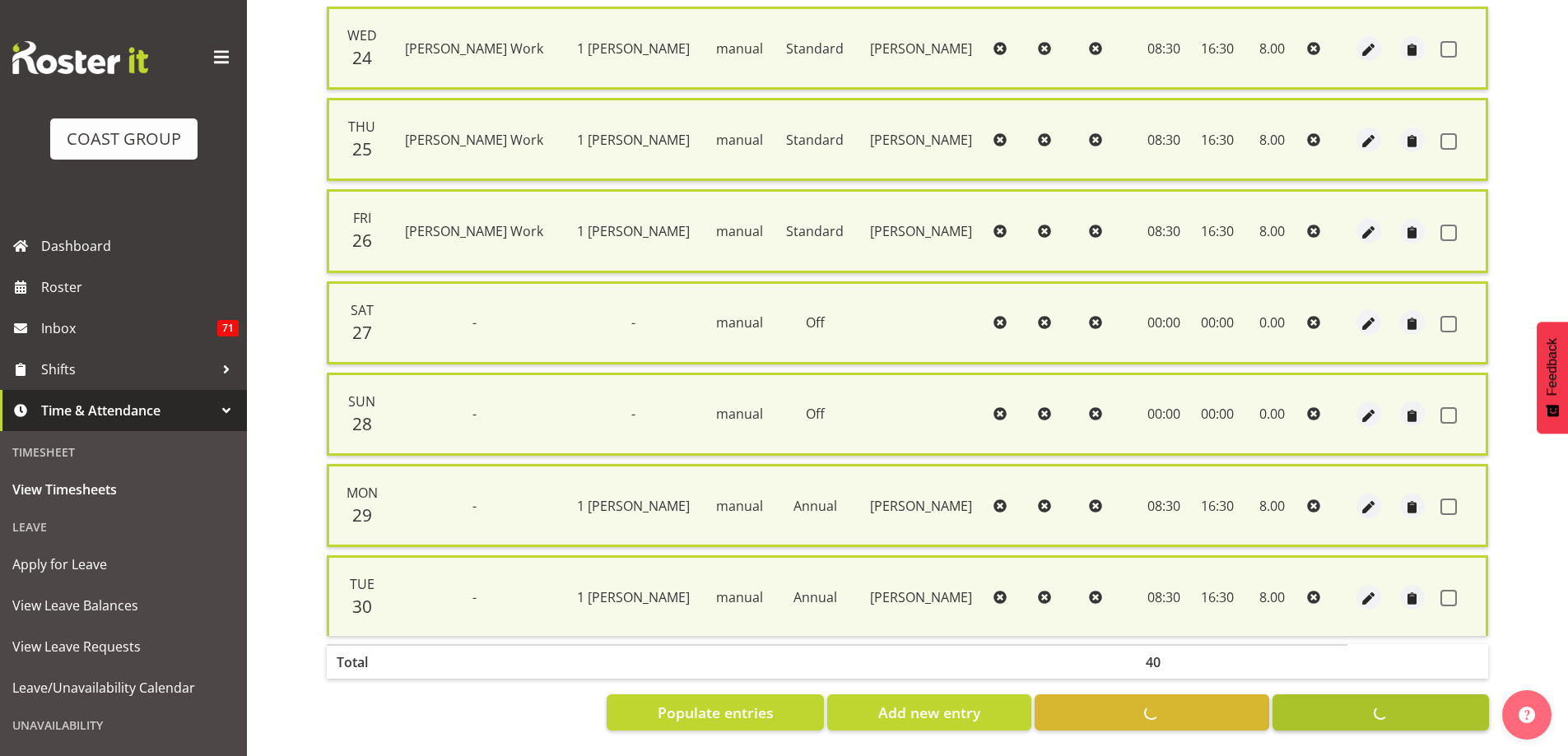
checkbox input "false"
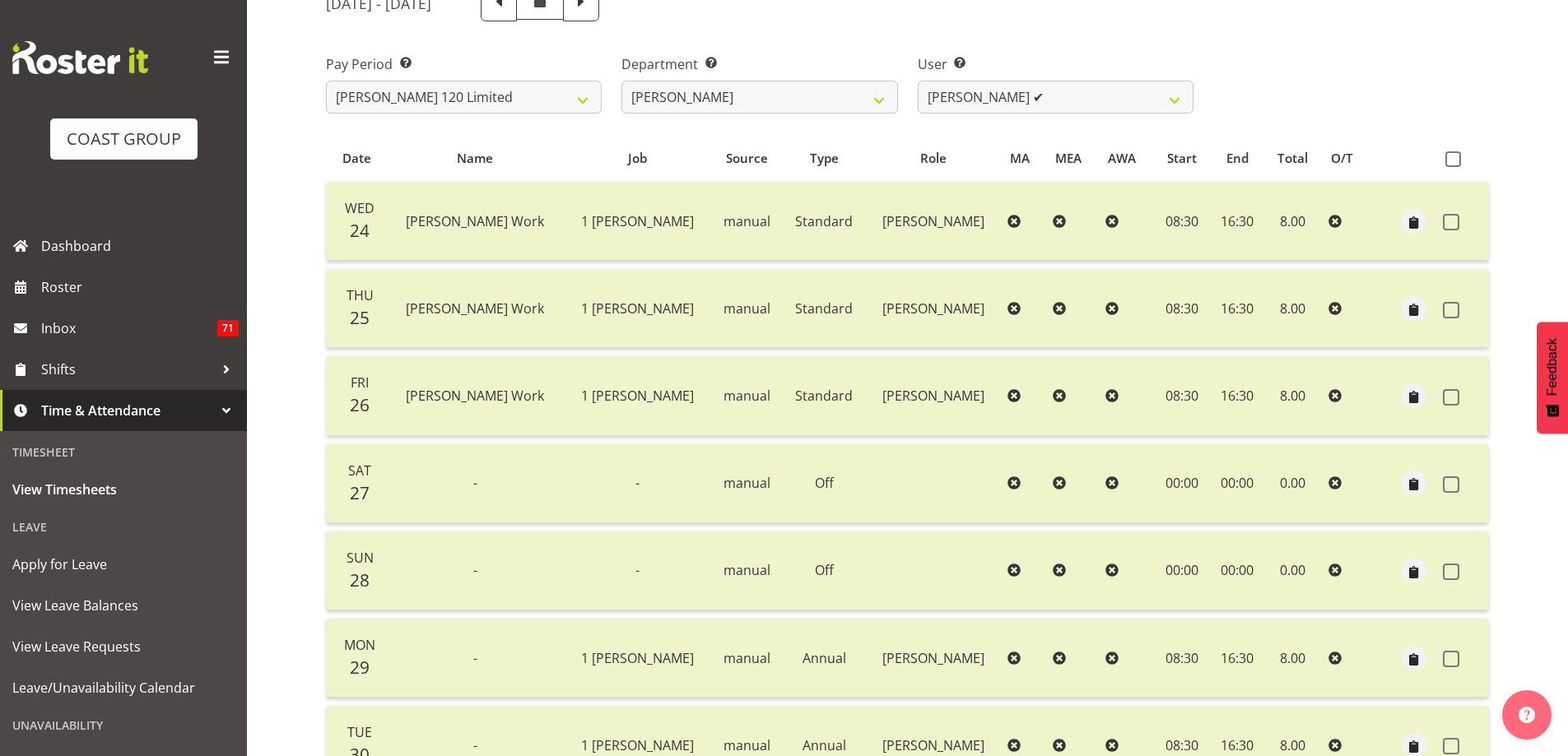
scroll to position [0, 0]
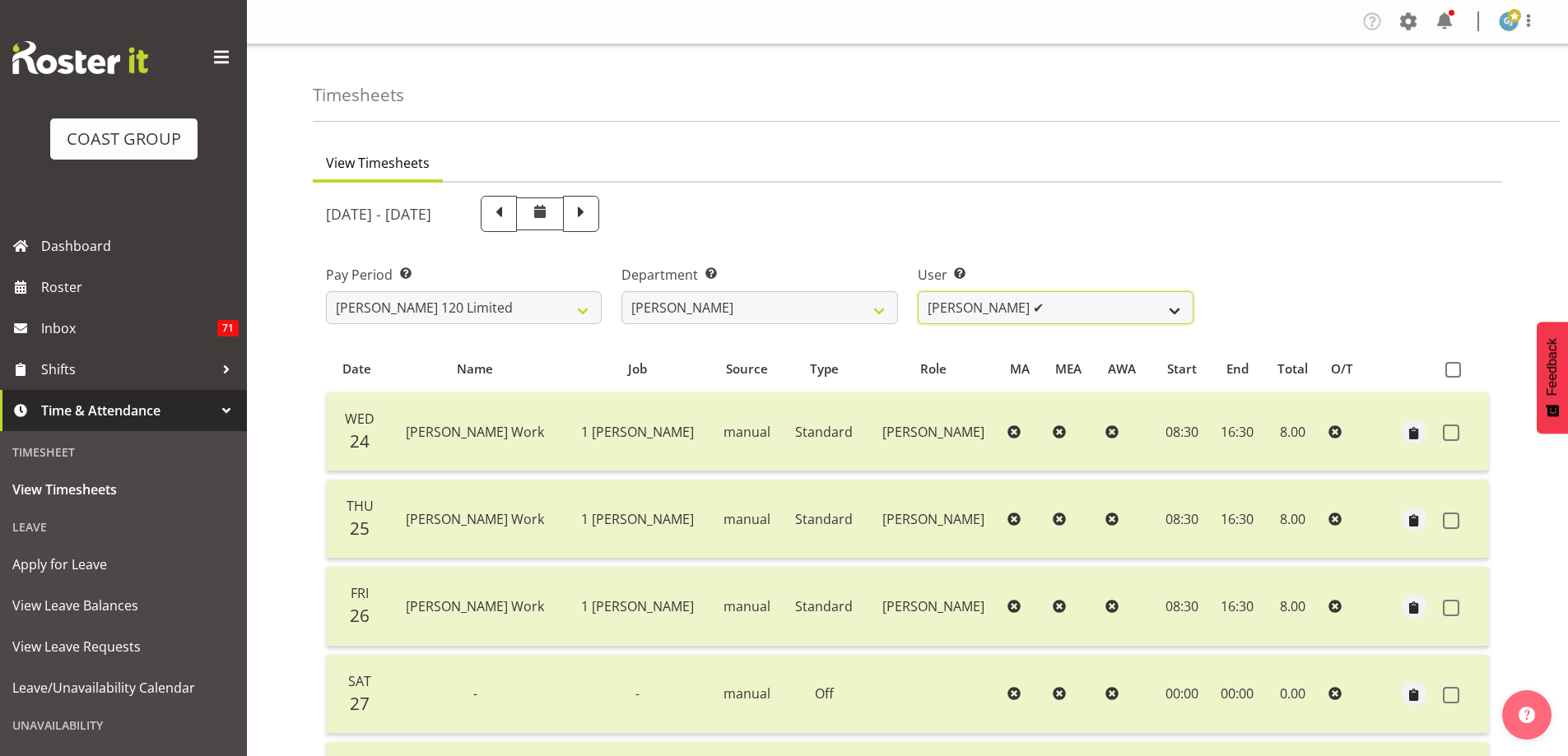
click at [1174, 304] on select "Geoffrey Te Whetu ✔ Layton Gardener ✔ Olivia Lindale ✔ Stephanie Hill-Grant ✔ T…" at bounding box center [1055, 308] width 276 height 33
select select "9995"
click at [918, 291] on select "Geoffrey Te Whetu ✔ Layton Gardener ✔ Olivia Lindale ✔ Stephanie Hill-Grant ✔ T…" at bounding box center [1055, 308] width 276 height 33
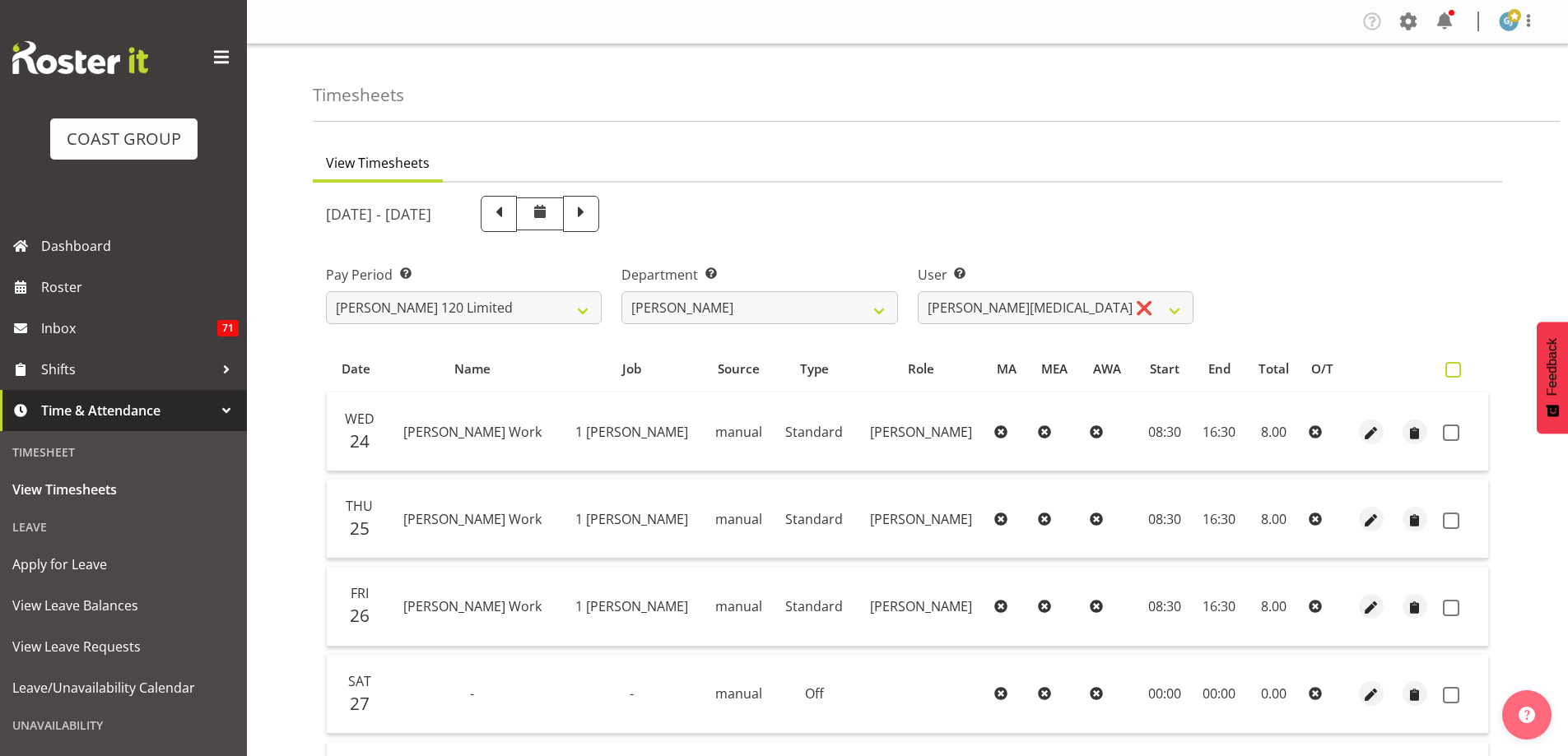
click at [1452, 374] on span at bounding box center [1454, 370] width 16 height 16
click at [1452, 374] on input "checkbox" at bounding box center [1451, 370] width 10 height 10
checkbox input "true"
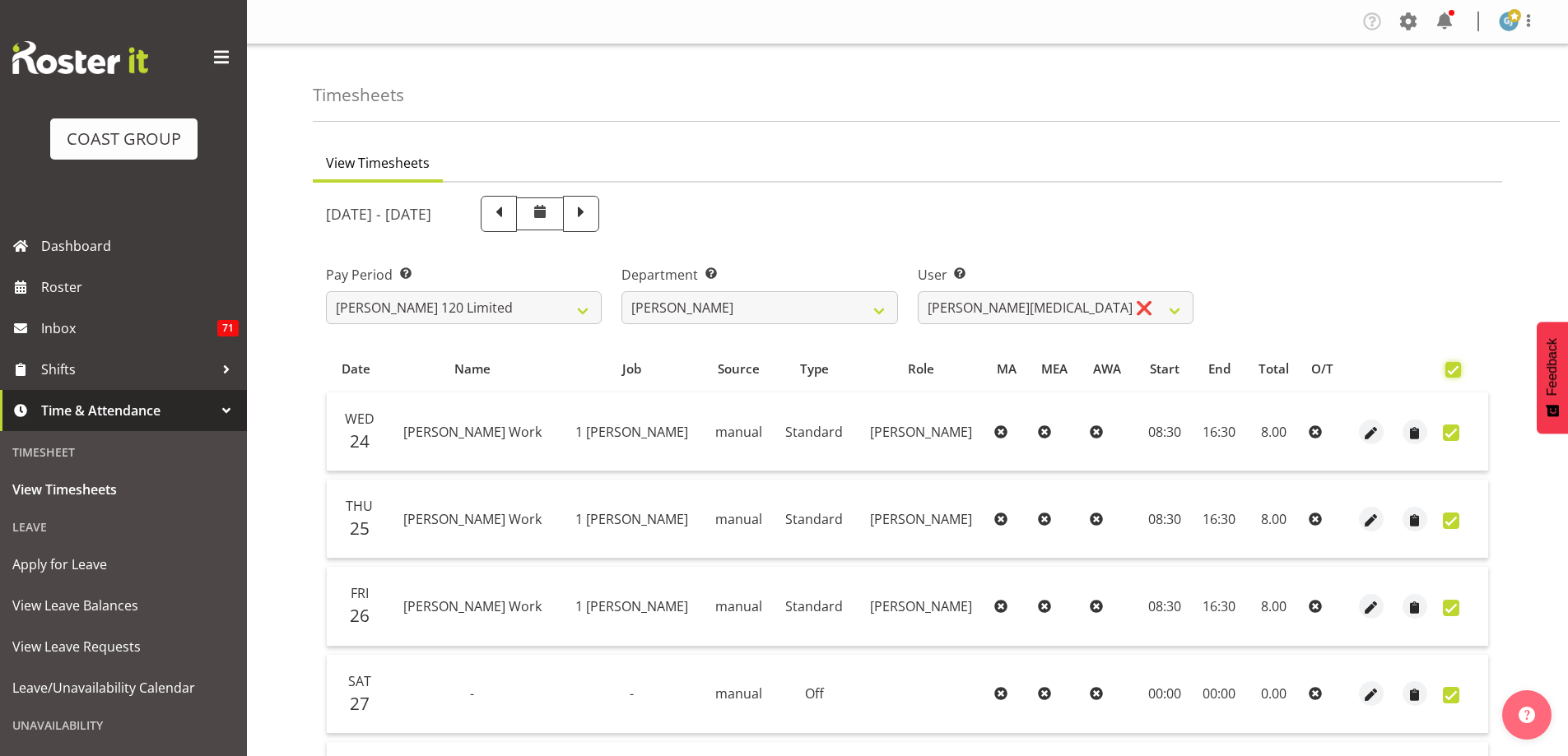
checkbox input "true"
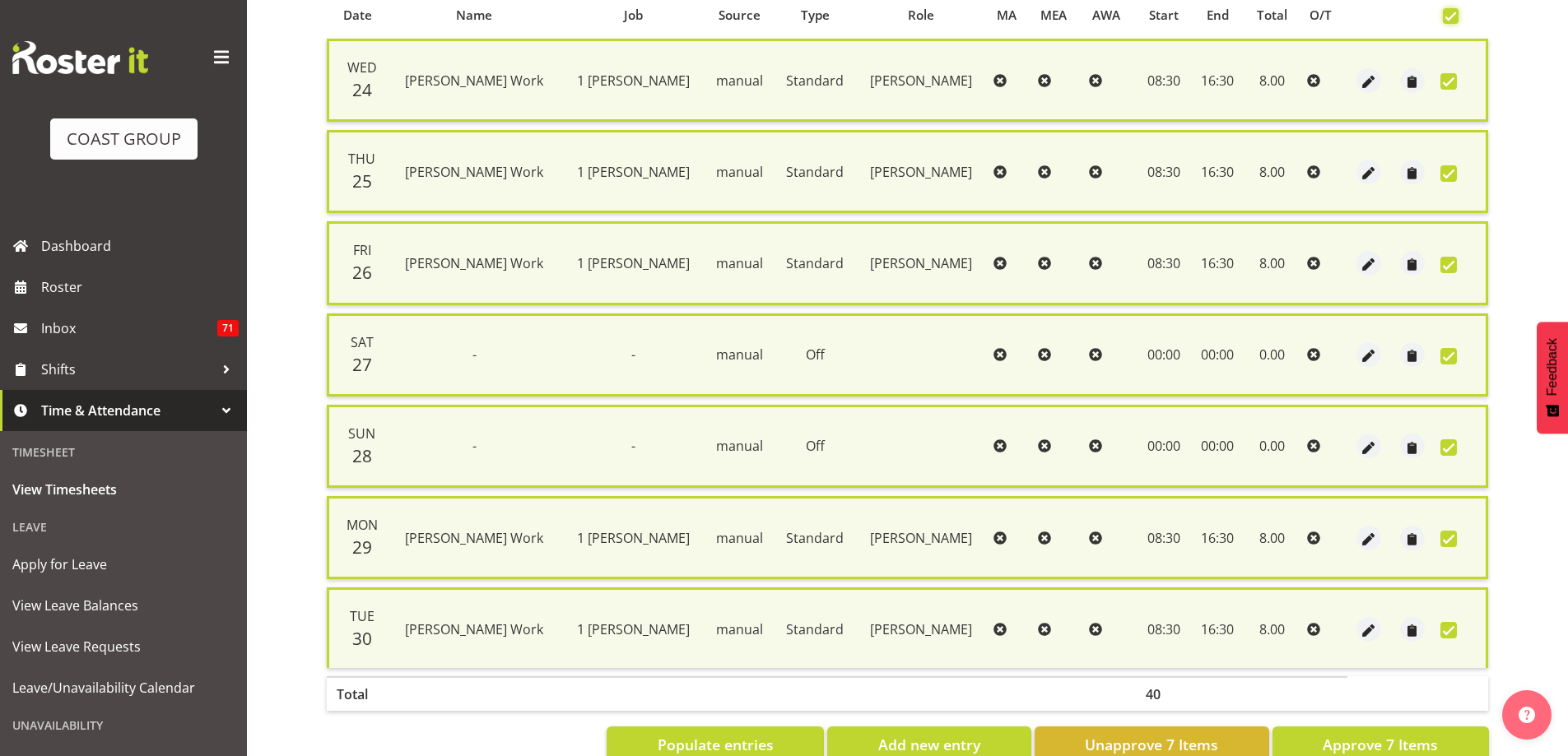
scroll to position [398, 0]
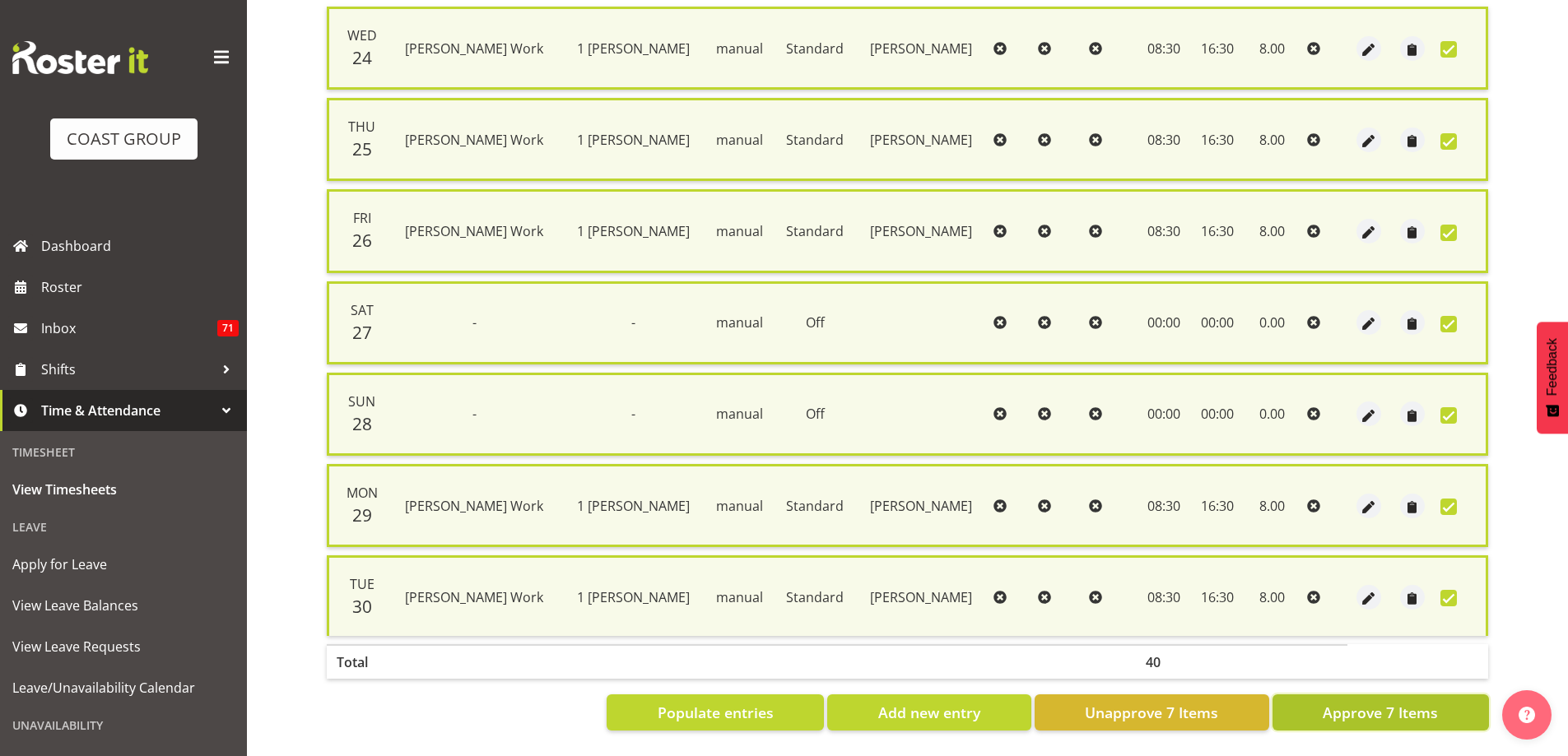
click at [1387, 702] on span "Approve 7 Items" at bounding box center [1381, 713] width 115 height 22
checkbox input "false"
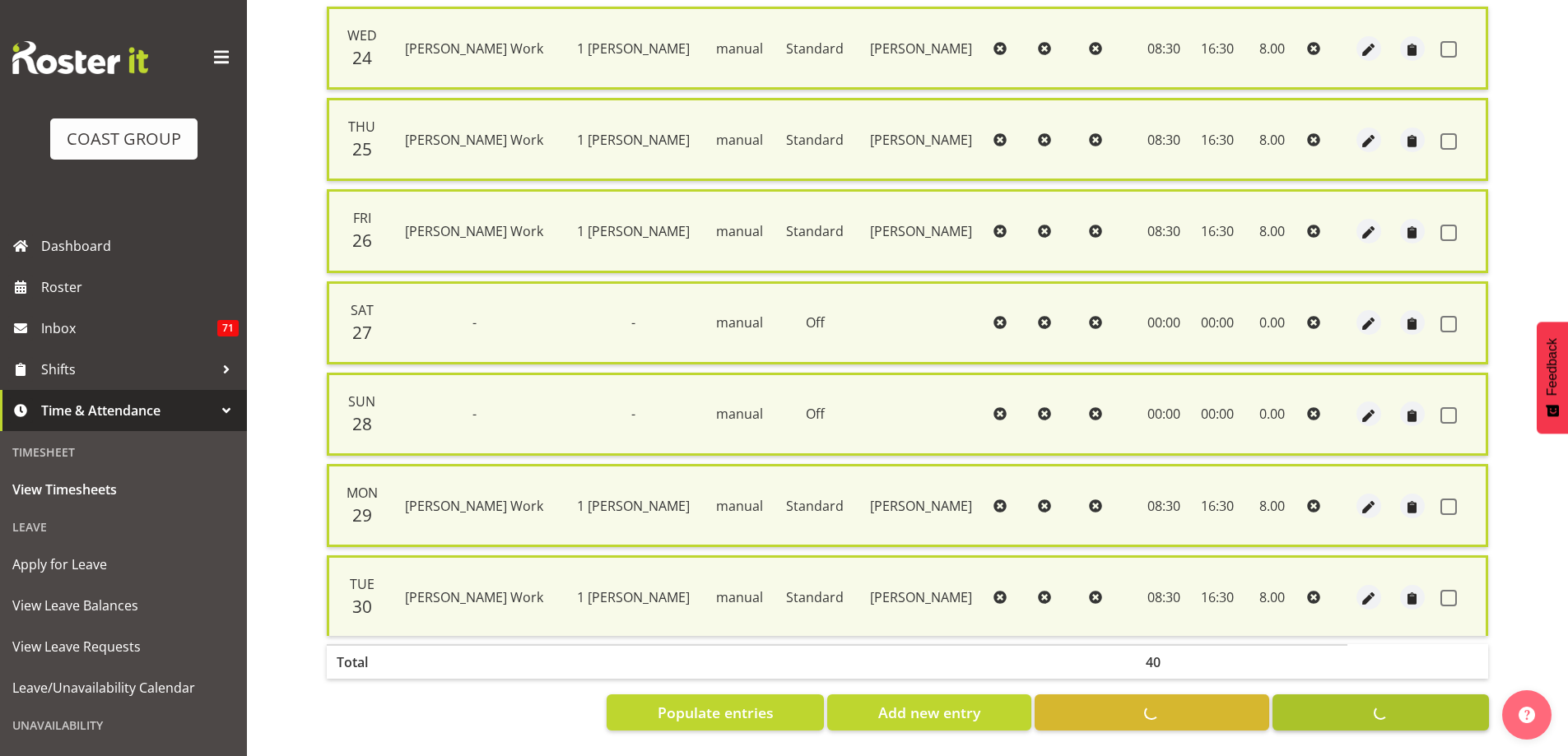
checkbox input "false"
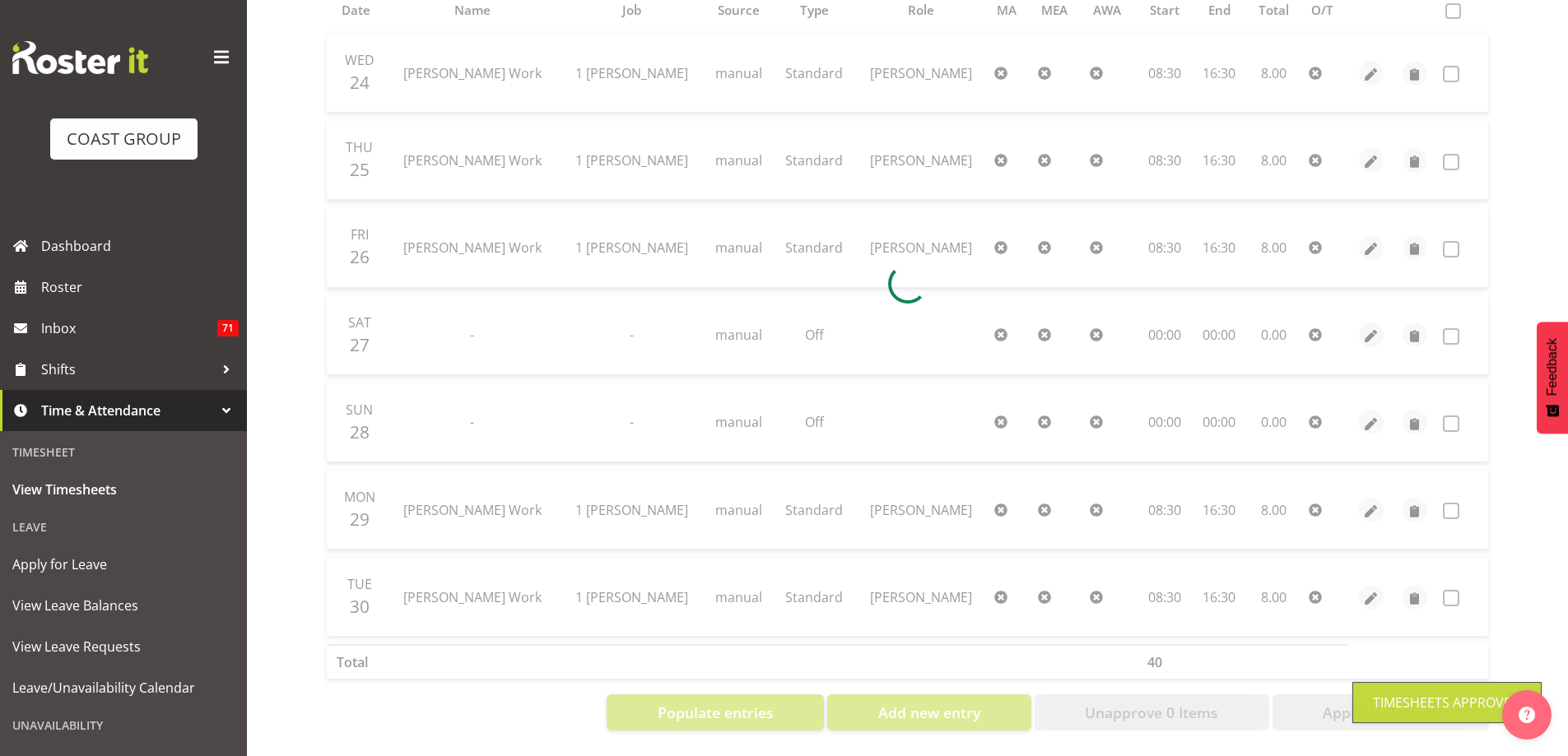
scroll to position [371, 0]
